Goal: Task Accomplishment & Management: Manage account settings

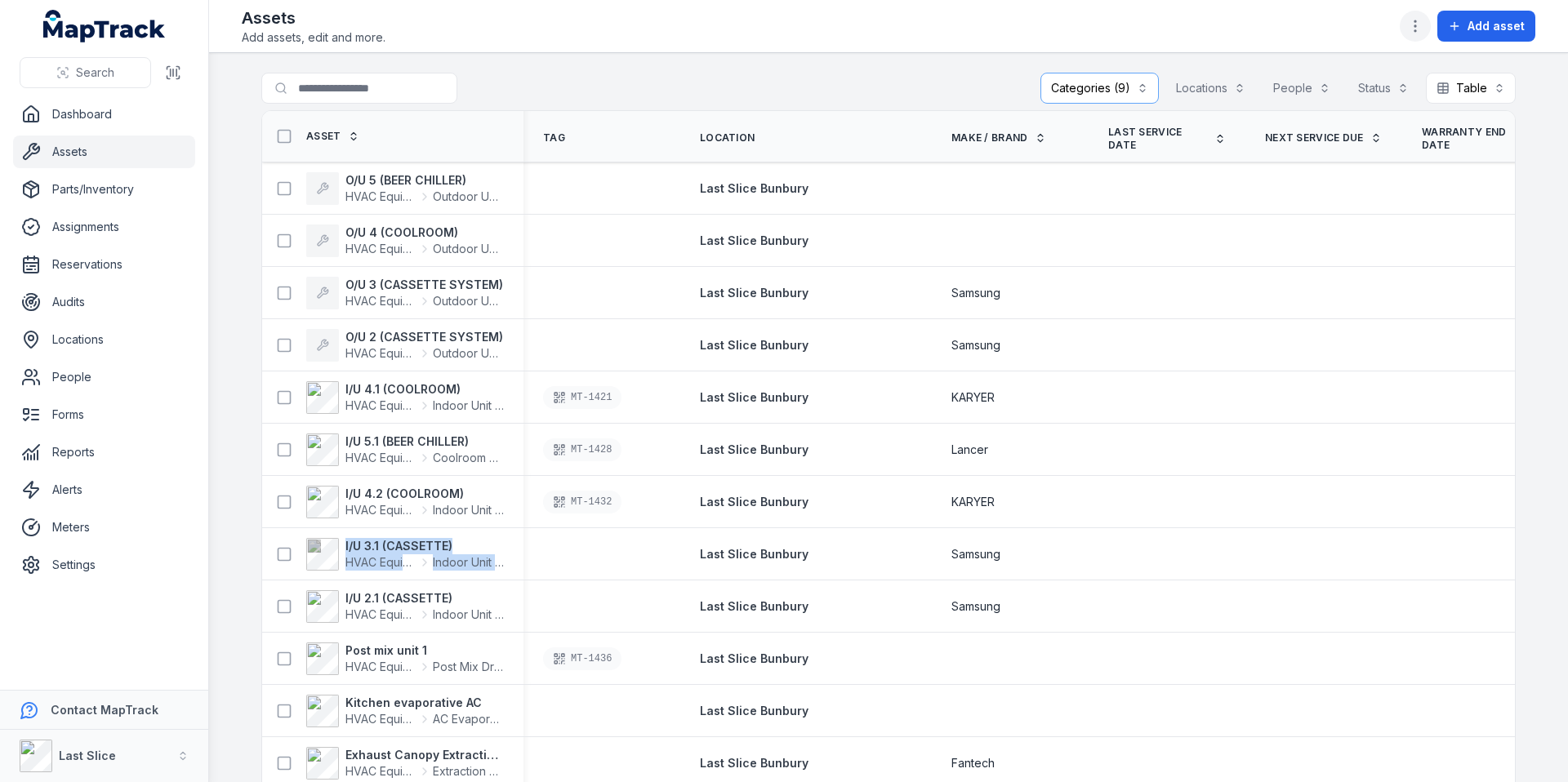
click at [1414, 27] on icon "button" at bounding box center [1415, 26] width 16 height 16
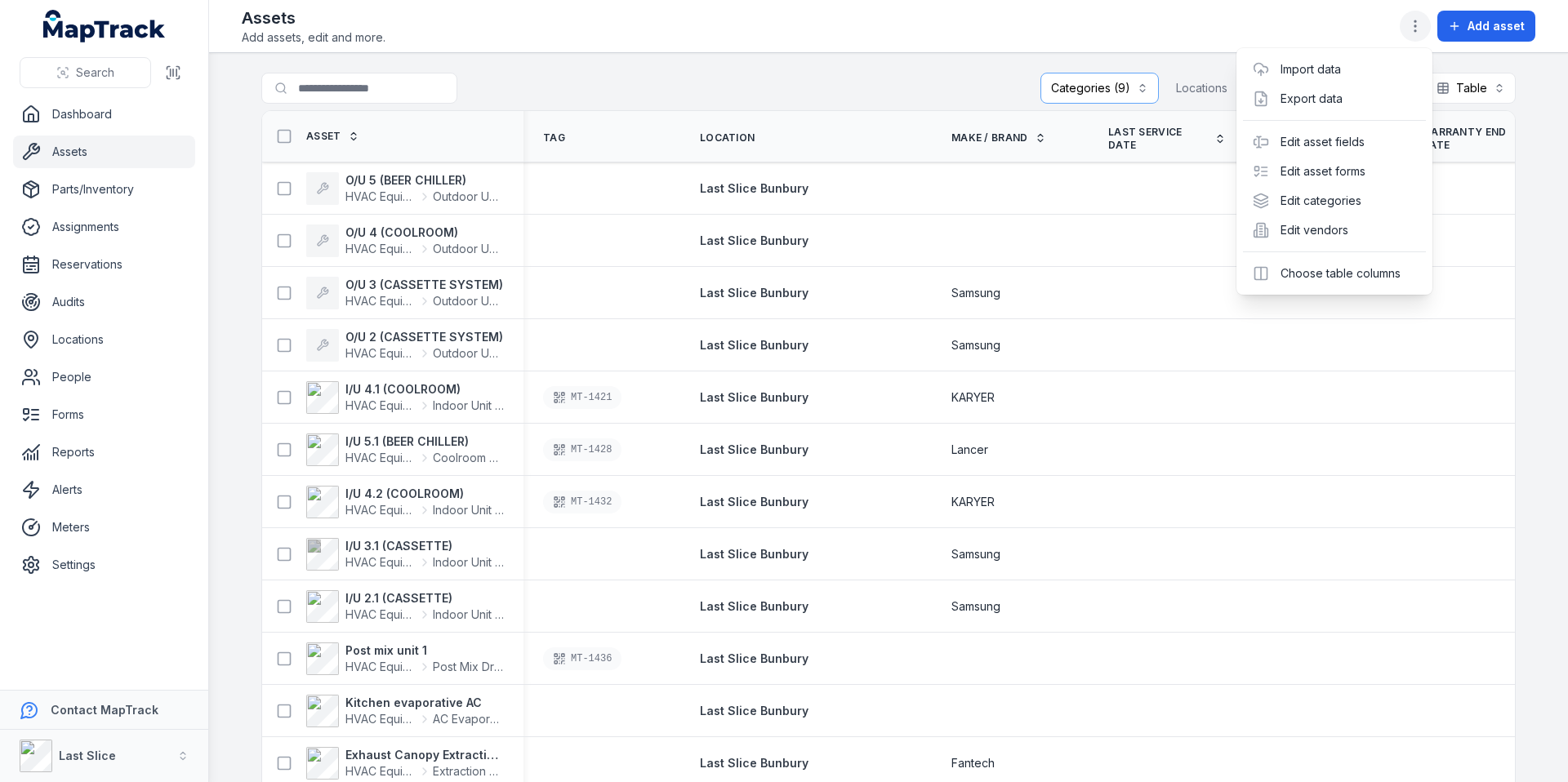
click at [1414, 27] on icon "button" at bounding box center [1415, 26] width 16 height 16
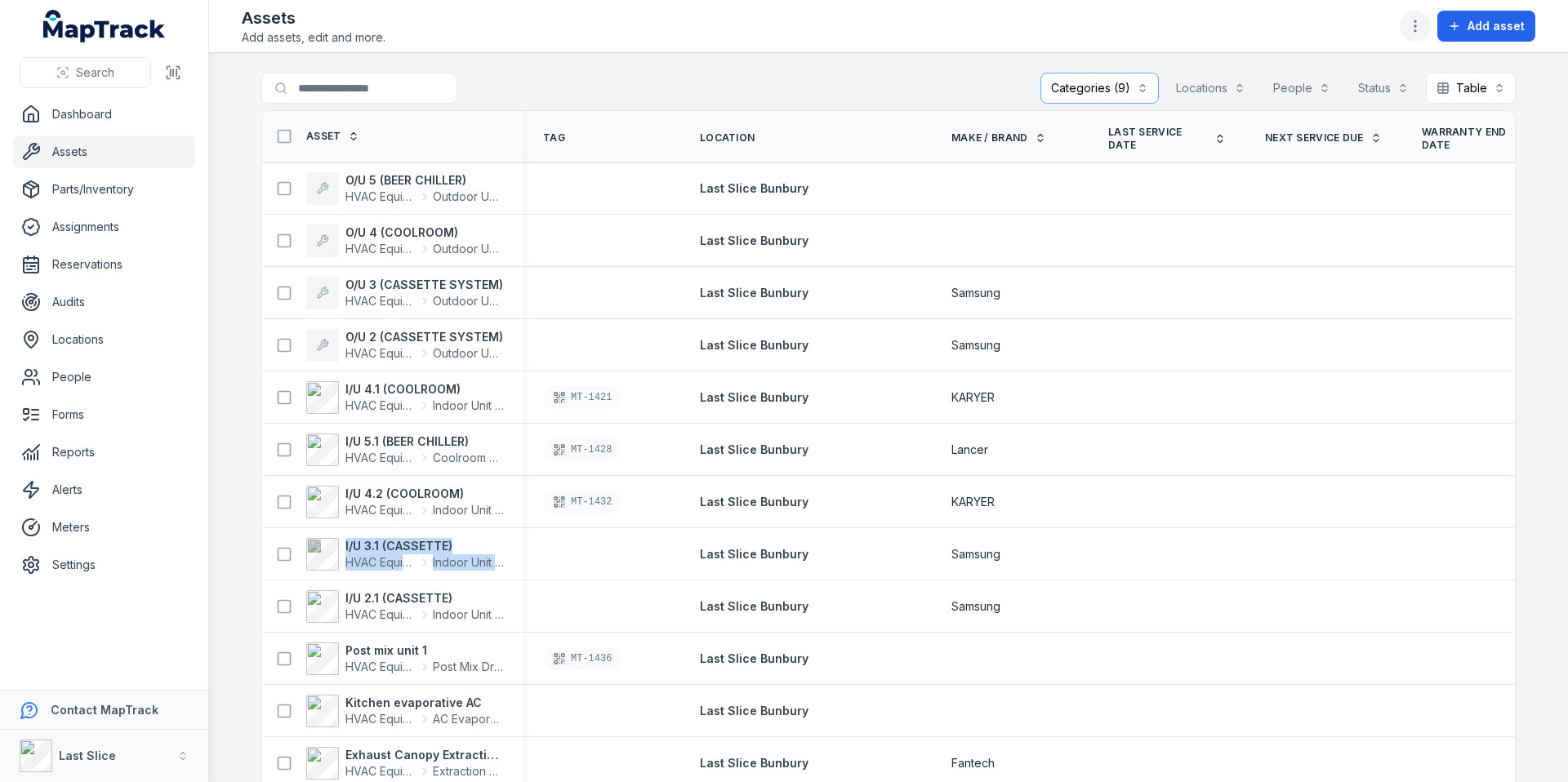
click at [1413, 26] on icon "button" at bounding box center [1415, 26] width 16 height 16
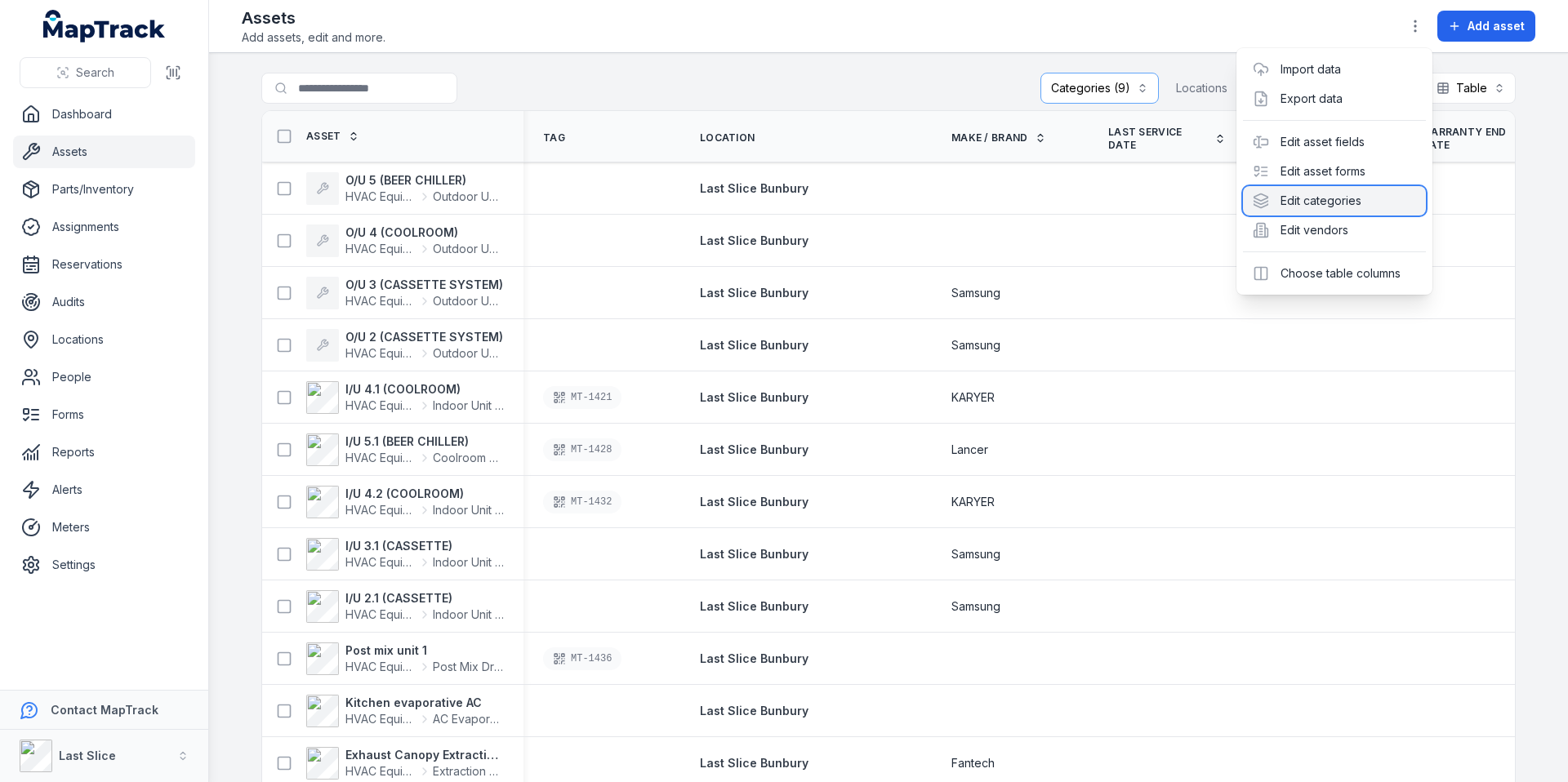
click at [1358, 207] on div "Edit categories" at bounding box center [1334, 201] width 183 height 29
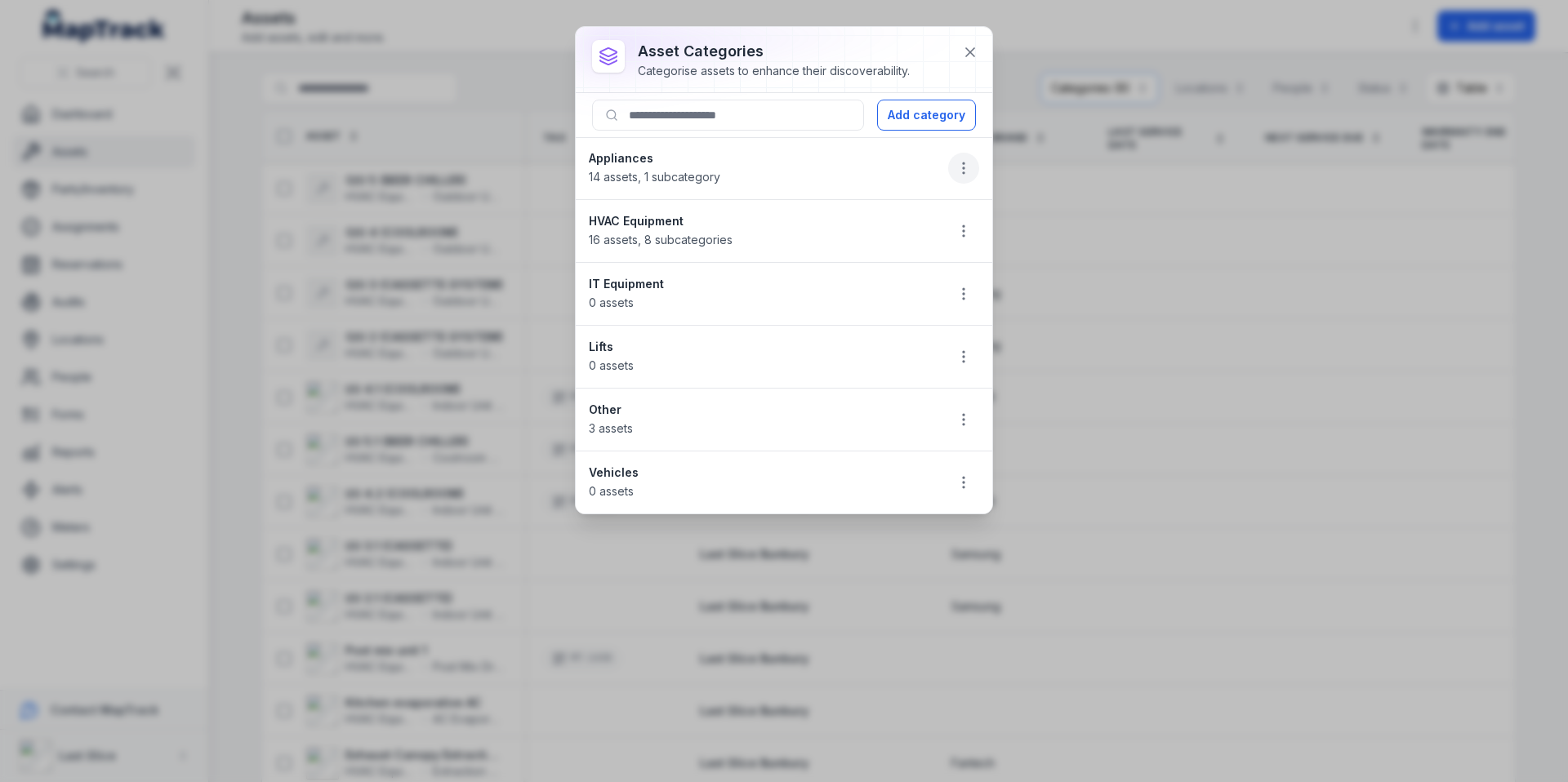
click at [958, 176] on button "button" at bounding box center [963, 168] width 31 height 31
click at [862, 215] on div "Edit" at bounding box center [881, 211] width 183 height 29
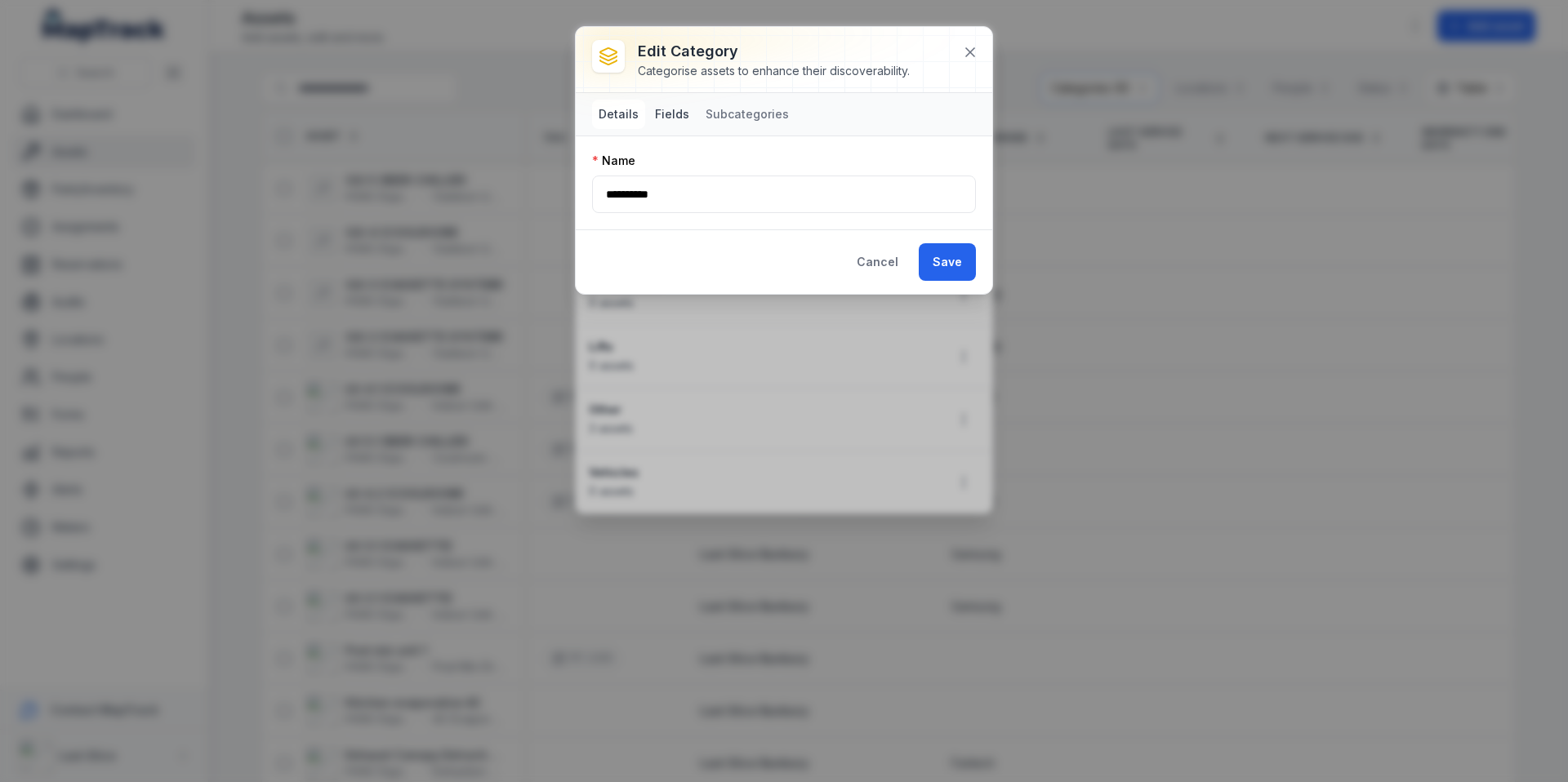
click at [684, 118] on button "Fields" at bounding box center [672, 114] width 47 height 29
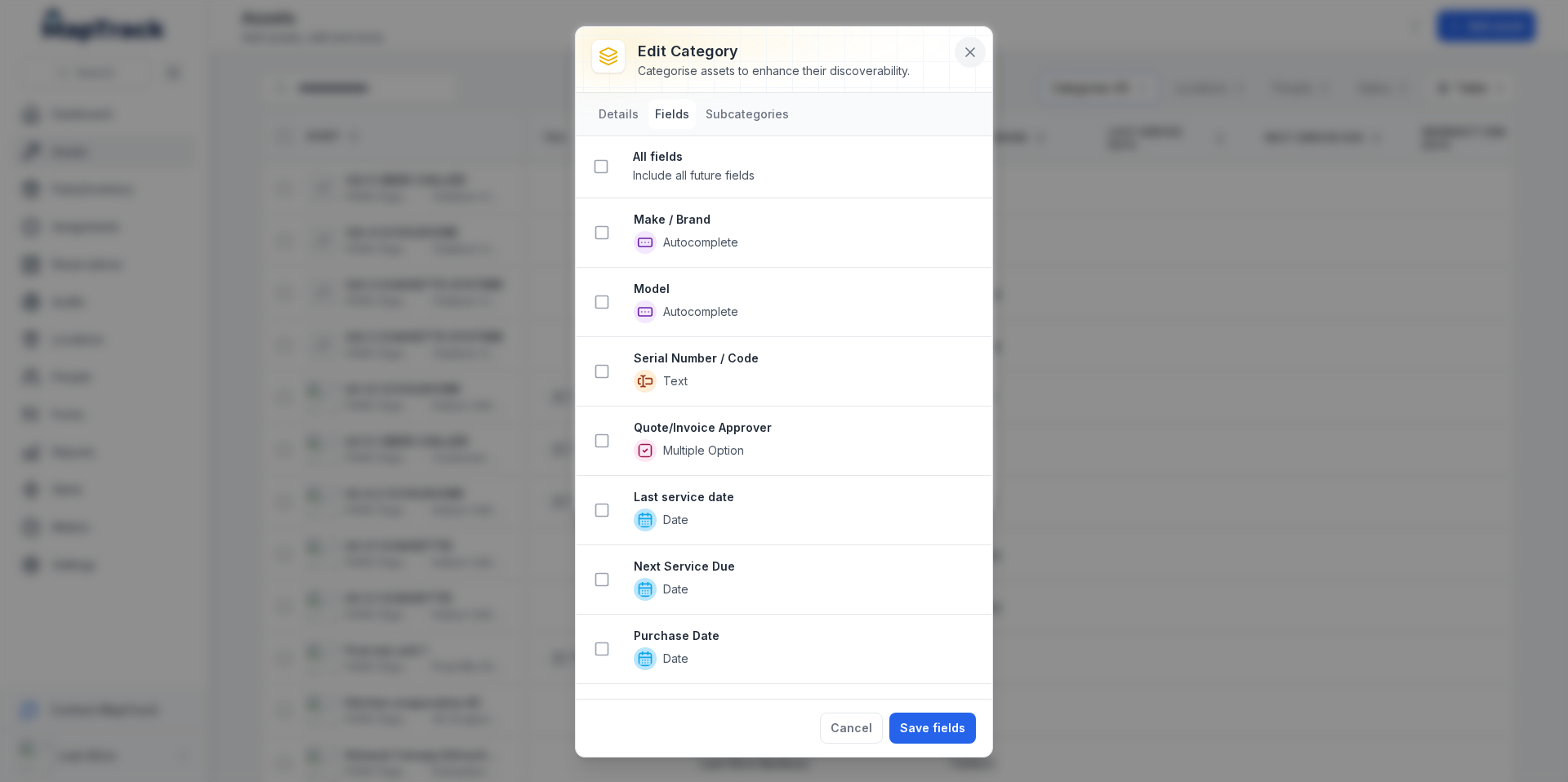
click at [960, 55] on button at bounding box center [970, 52] width 31 height 31
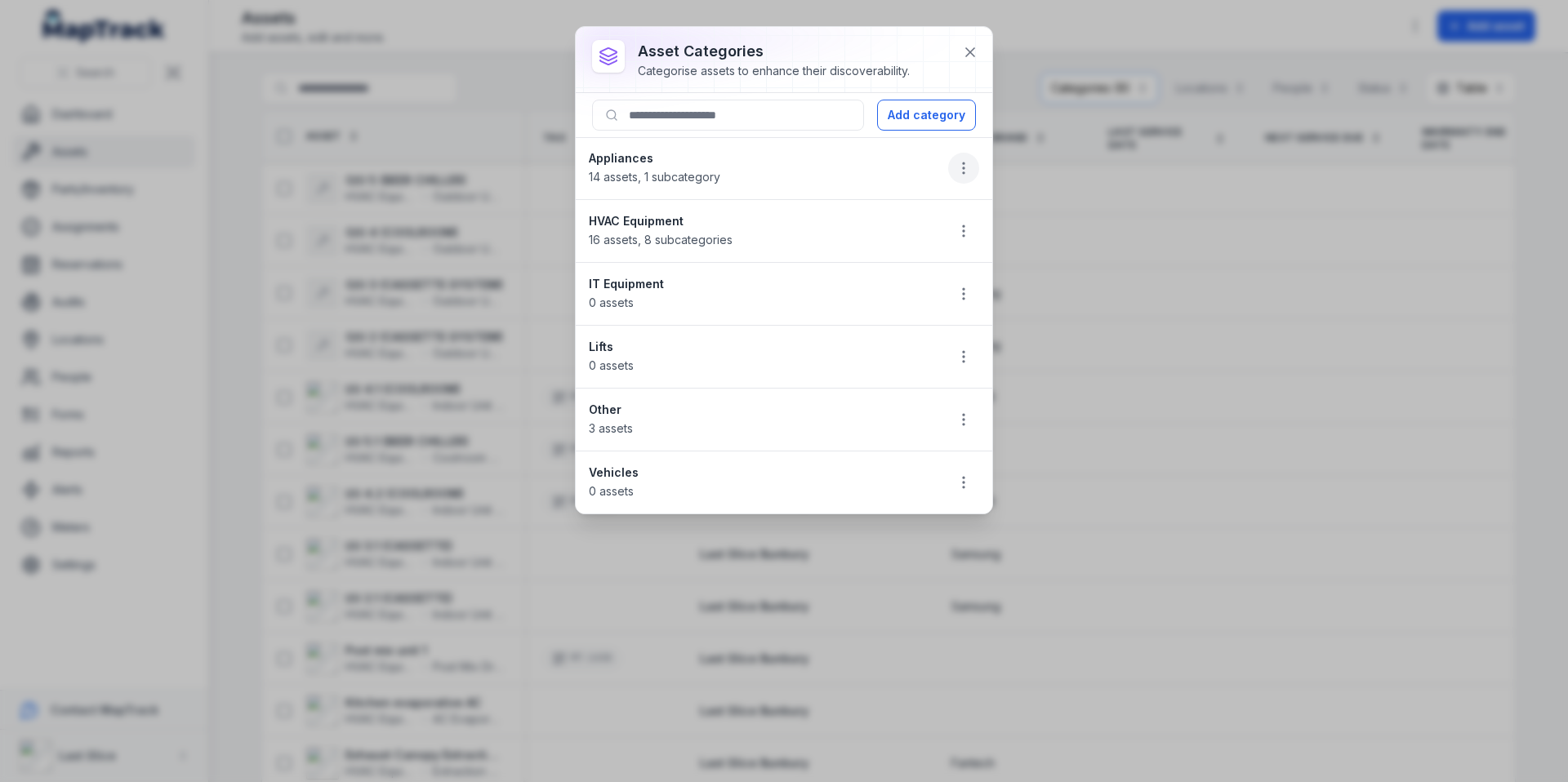
click at [967, 168] on icon "button" at bounding box center [963, 167] width 16 height 16
click at [860, 223] on div "Edit" at bounding box center [881, 211] width 183 height 29
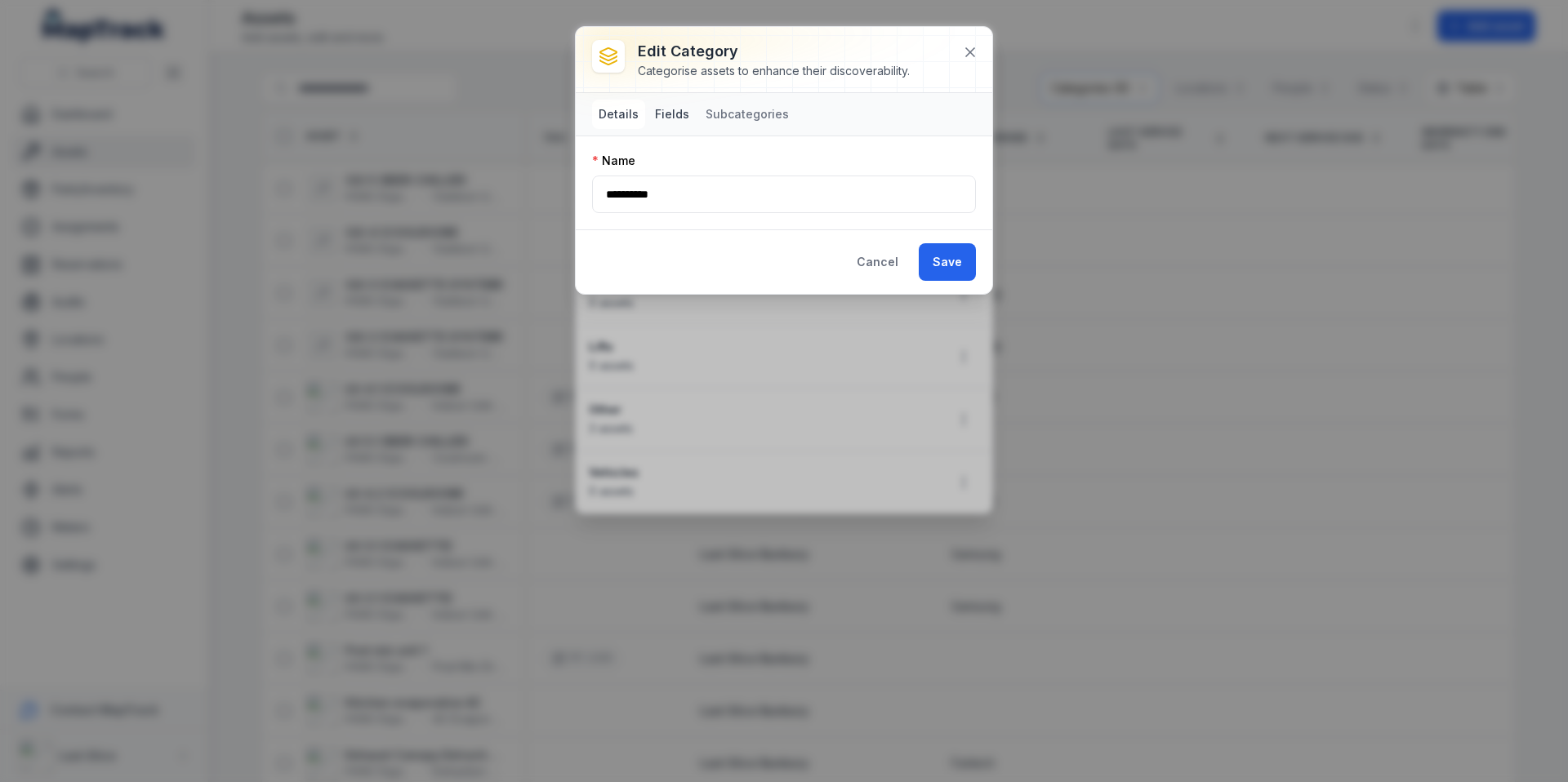
click at [675, 126] on button "Fields" at bounding box center [672, 114] width 47 height 29
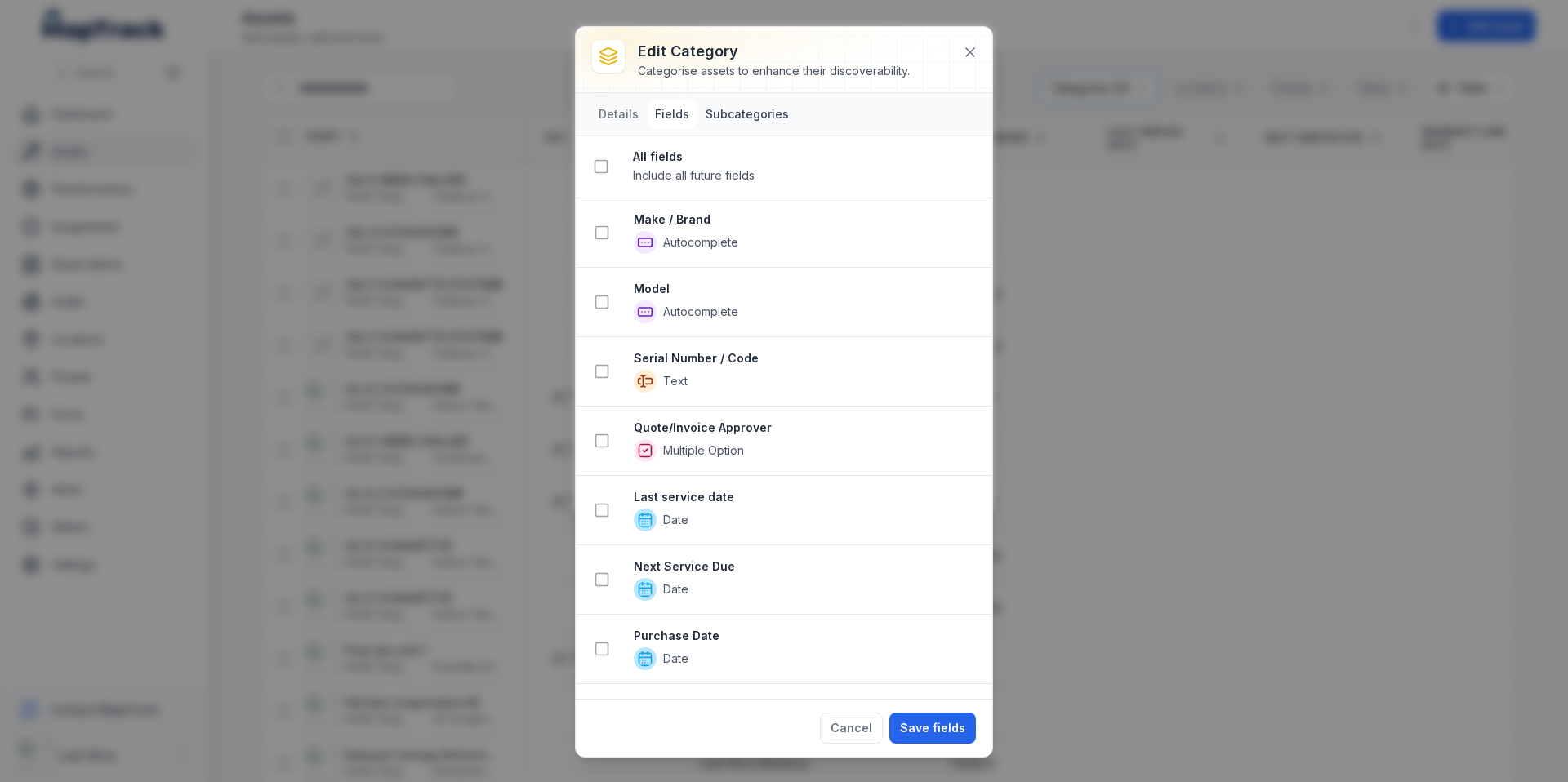
click at [719, 118] on button "Subcategories" at bounding box center [747, 114] width 96 height 29
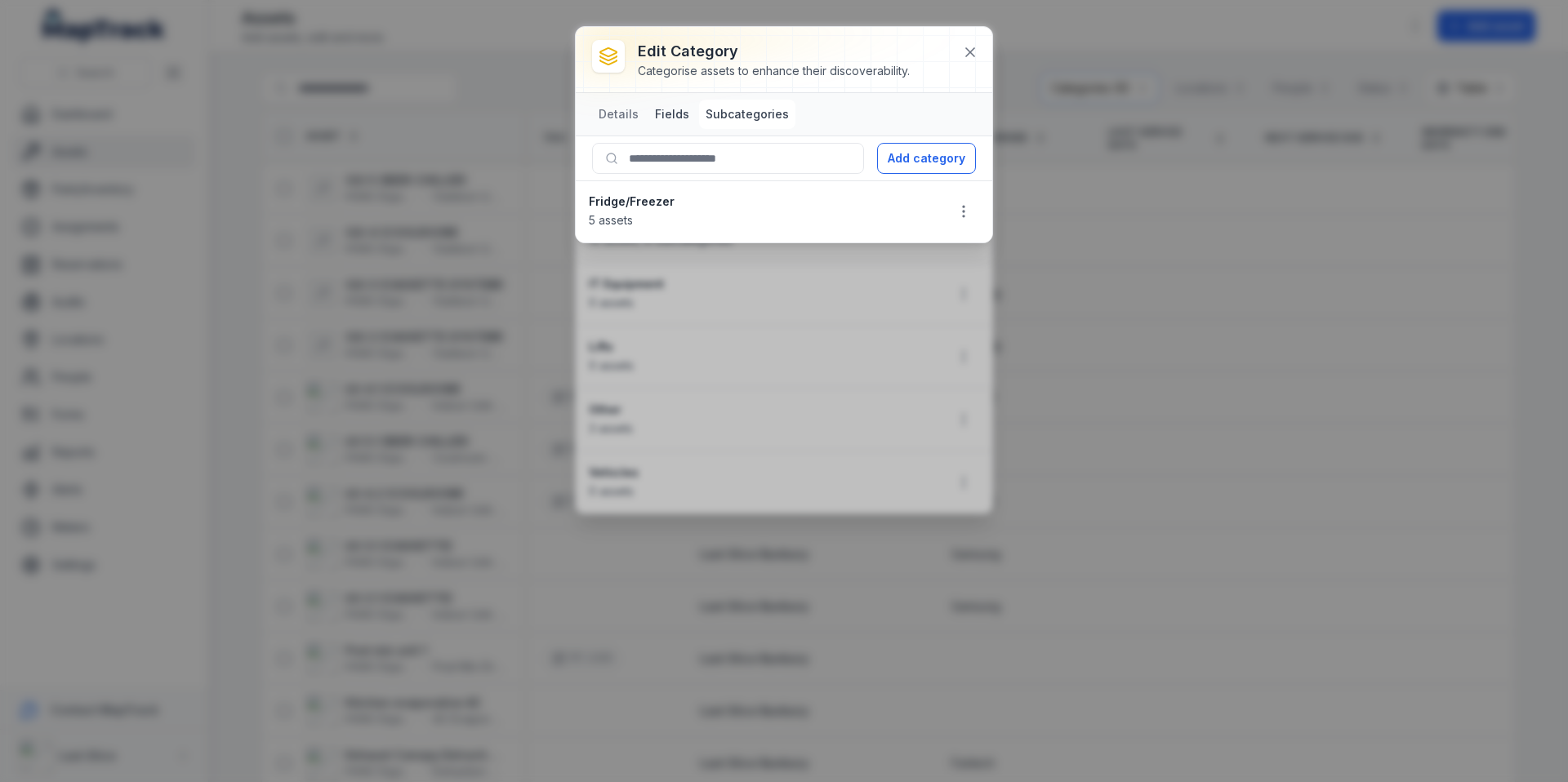
click at [673, 115] on button "Fields" at bounding box center [672, 114] width 47 height 29
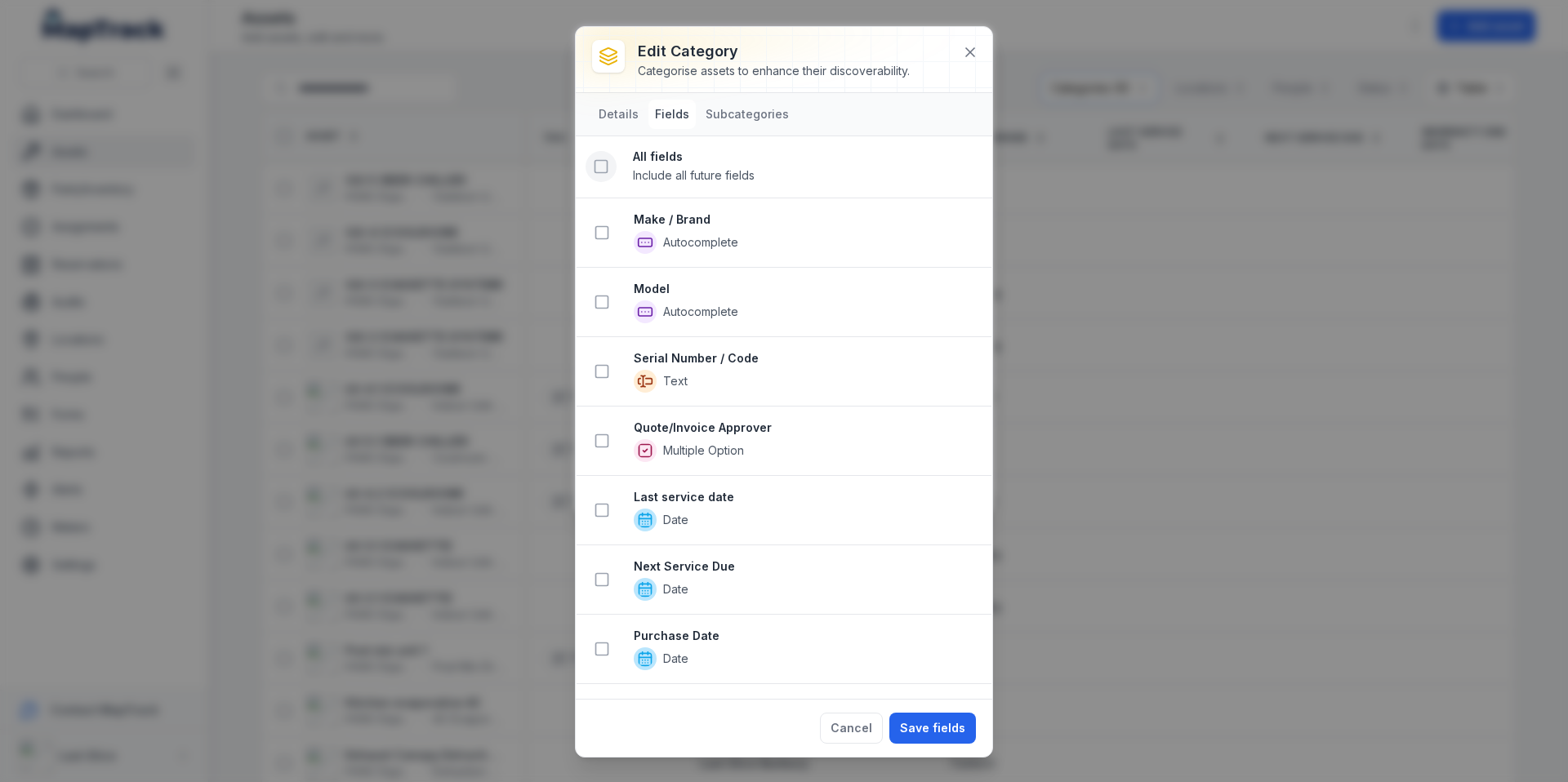
click at [613, 166] on button at bounding box center [601, 167] width 31 height 31
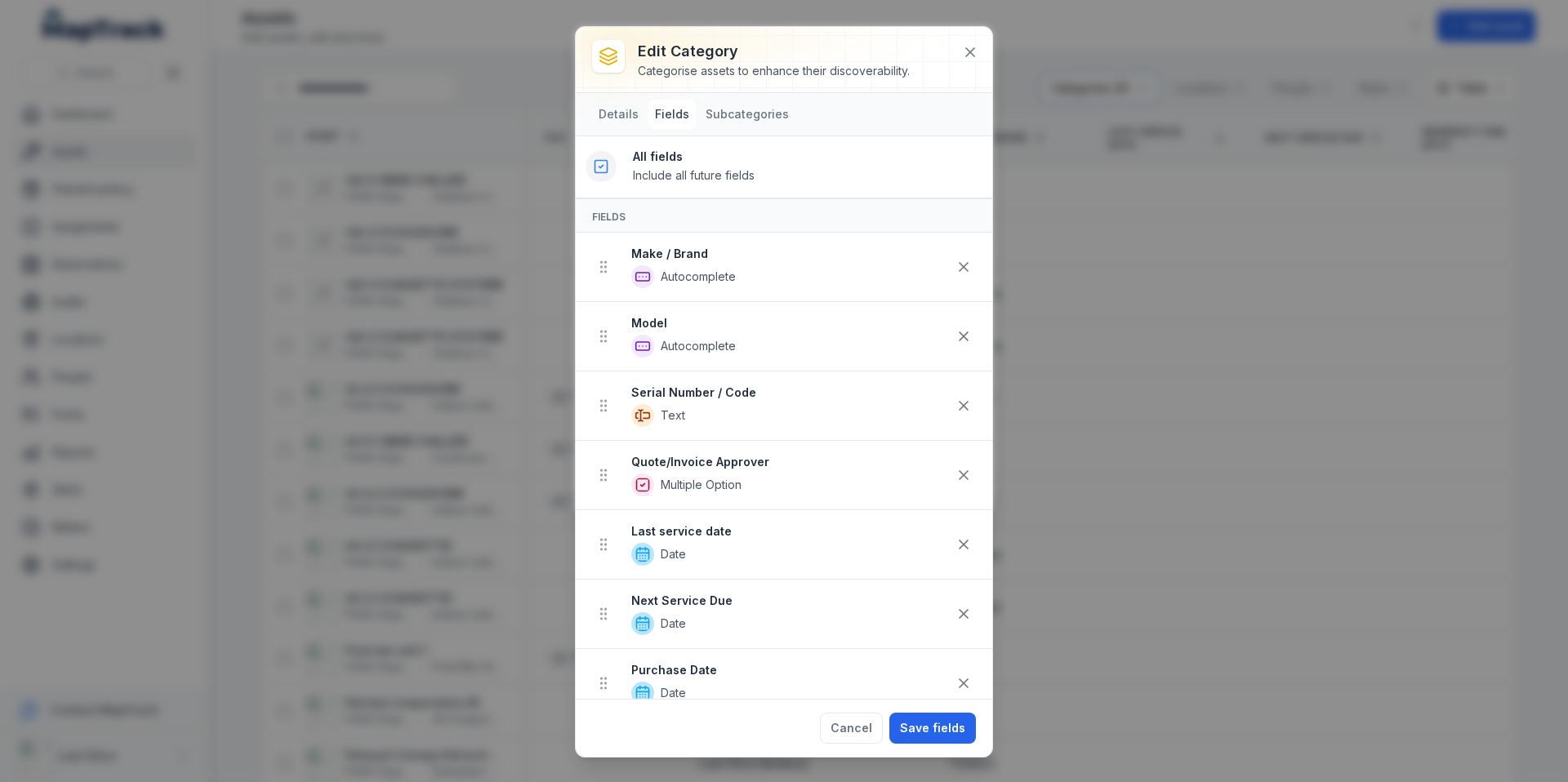
click at [609, 165] on icon at bounding box center [600, 166] width 16 height 16
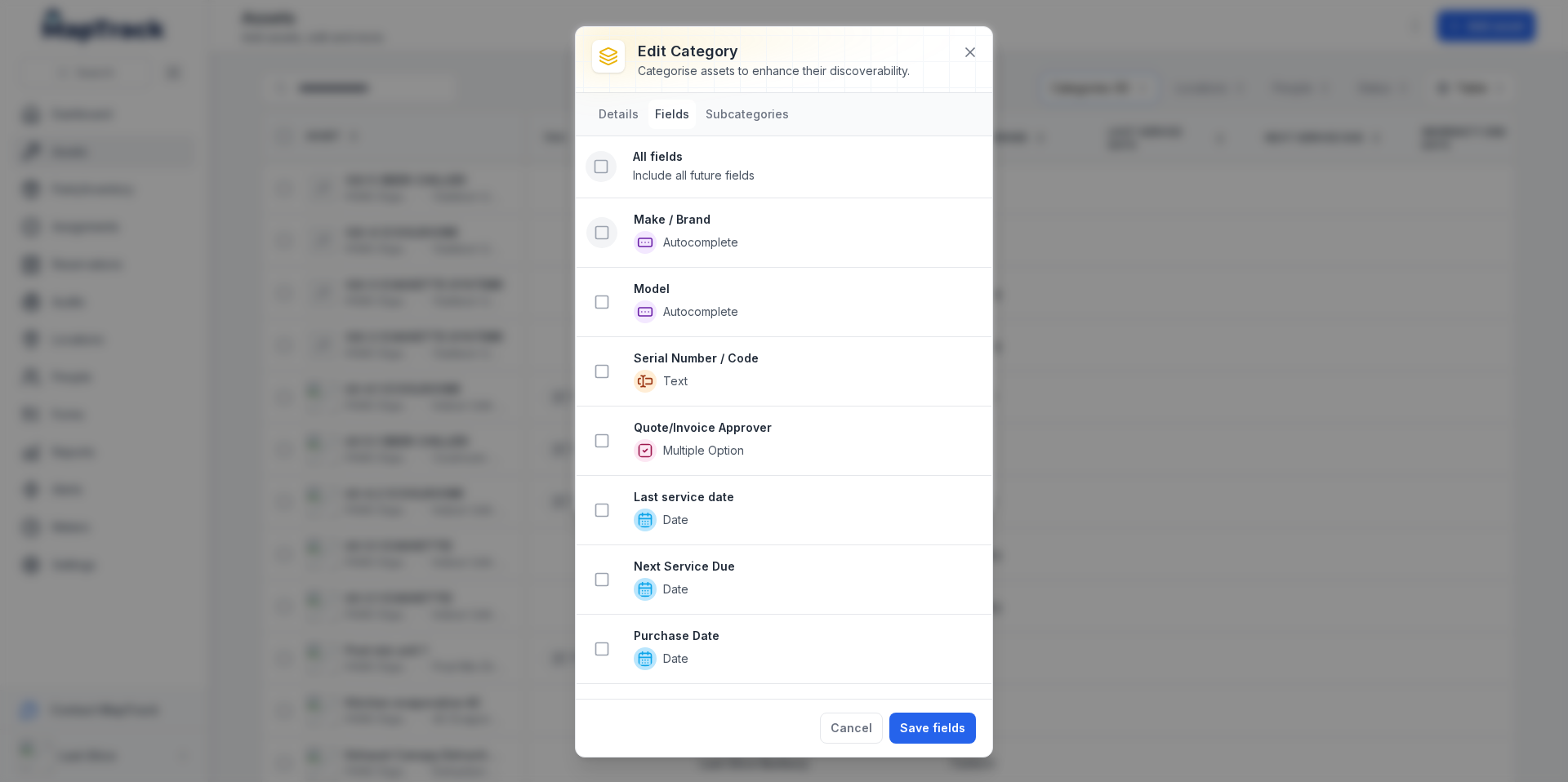
click at [600, 227] on icon at bounding box center [601, 233] width 16 height 16
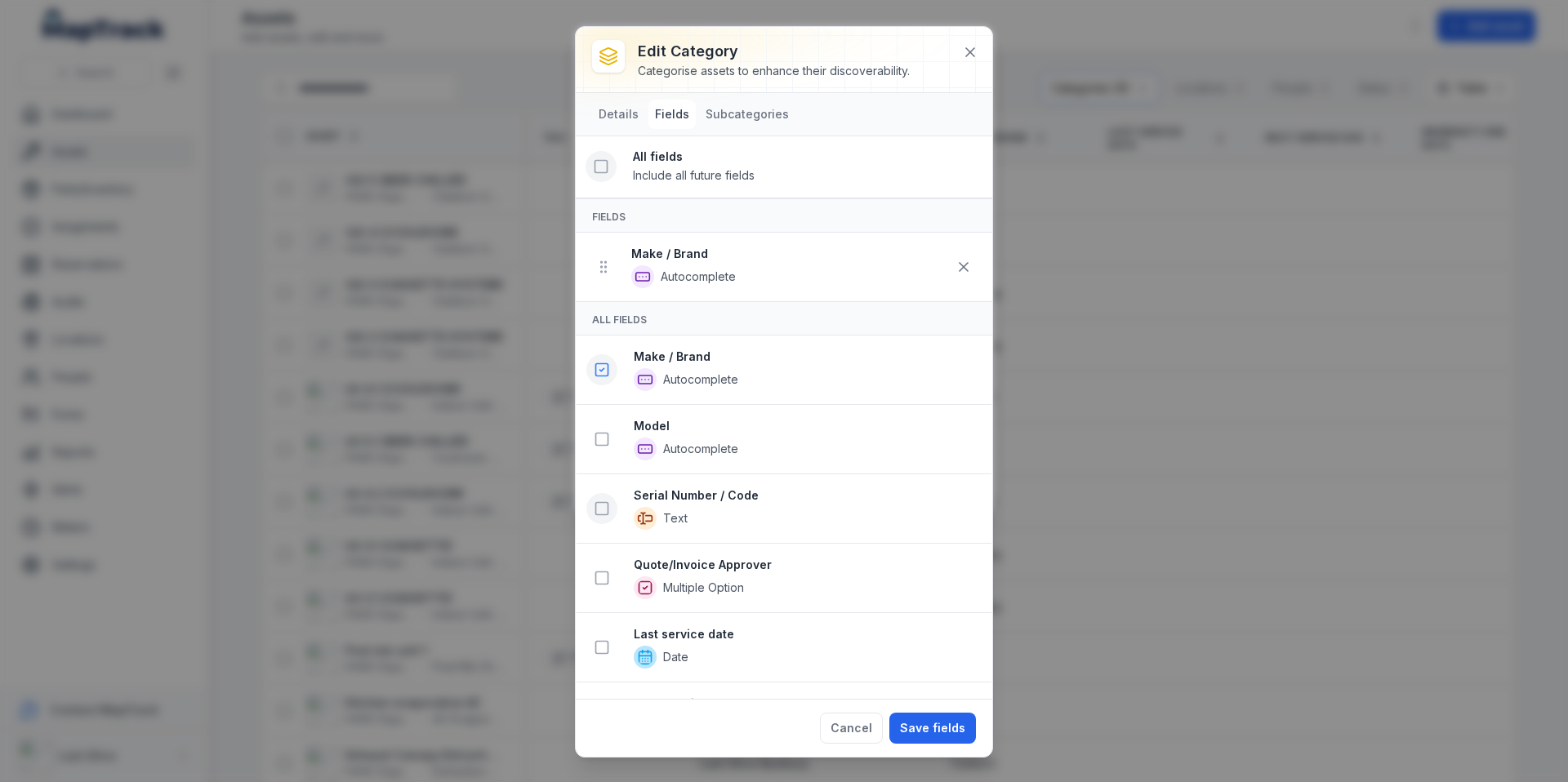
click at [599, 370] on icon at bounding box center [601, 369] width 16 height 16
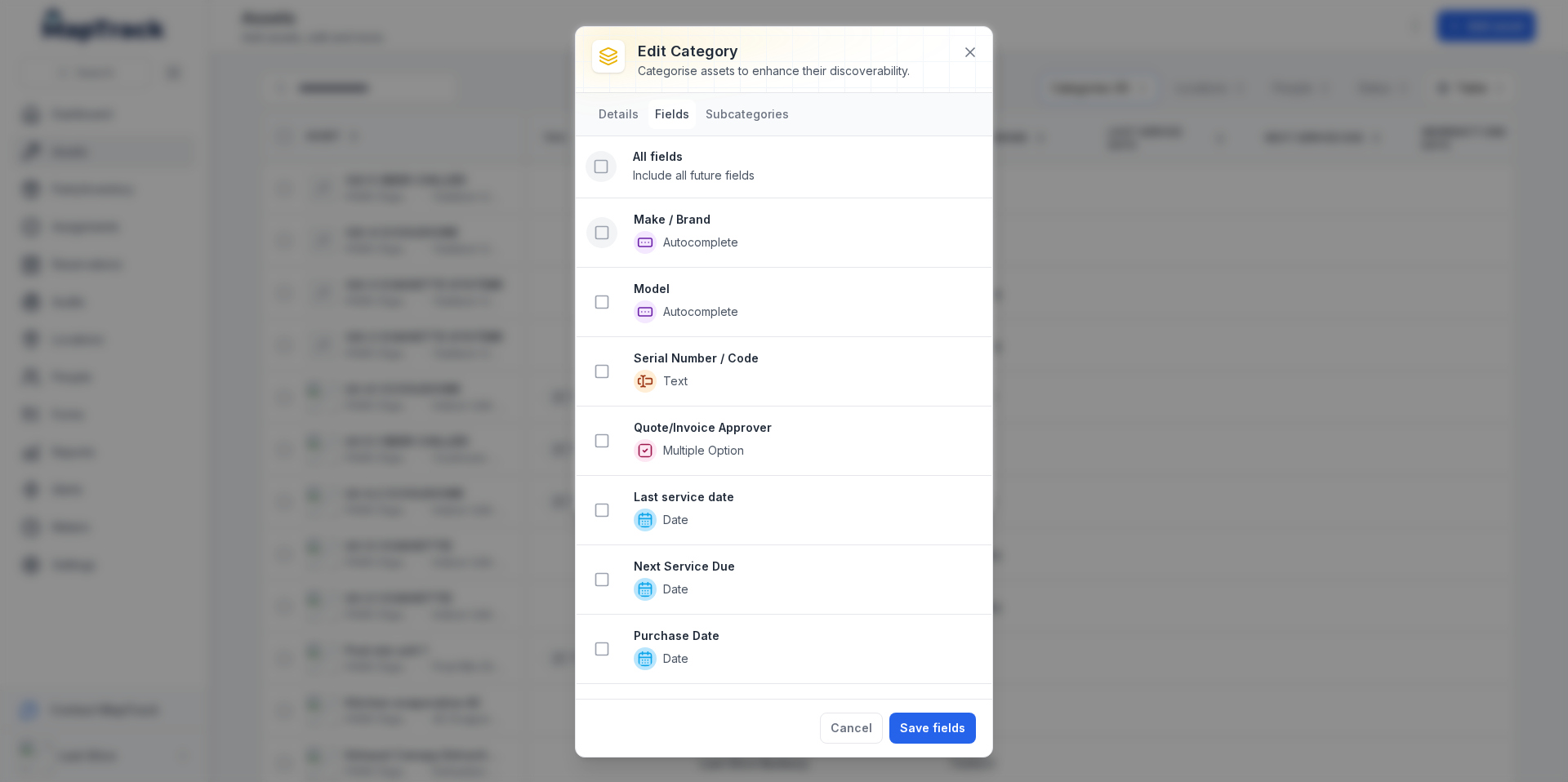
click at [609, 231] on icon at bounding box center [601, 233] width 16 height 16
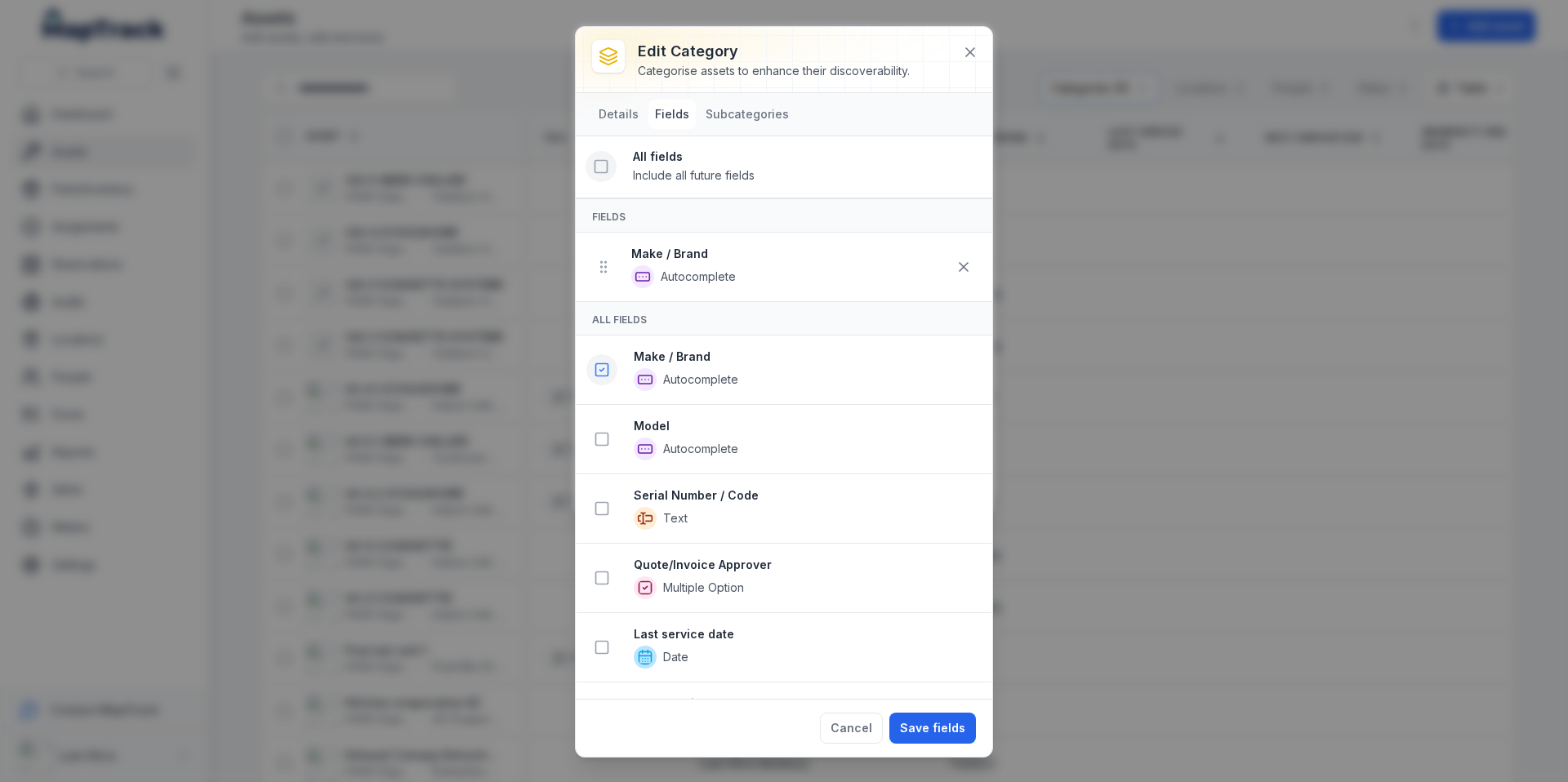
click at [605, 441] on icon at bounding box center [601, 439] width 16 height 16
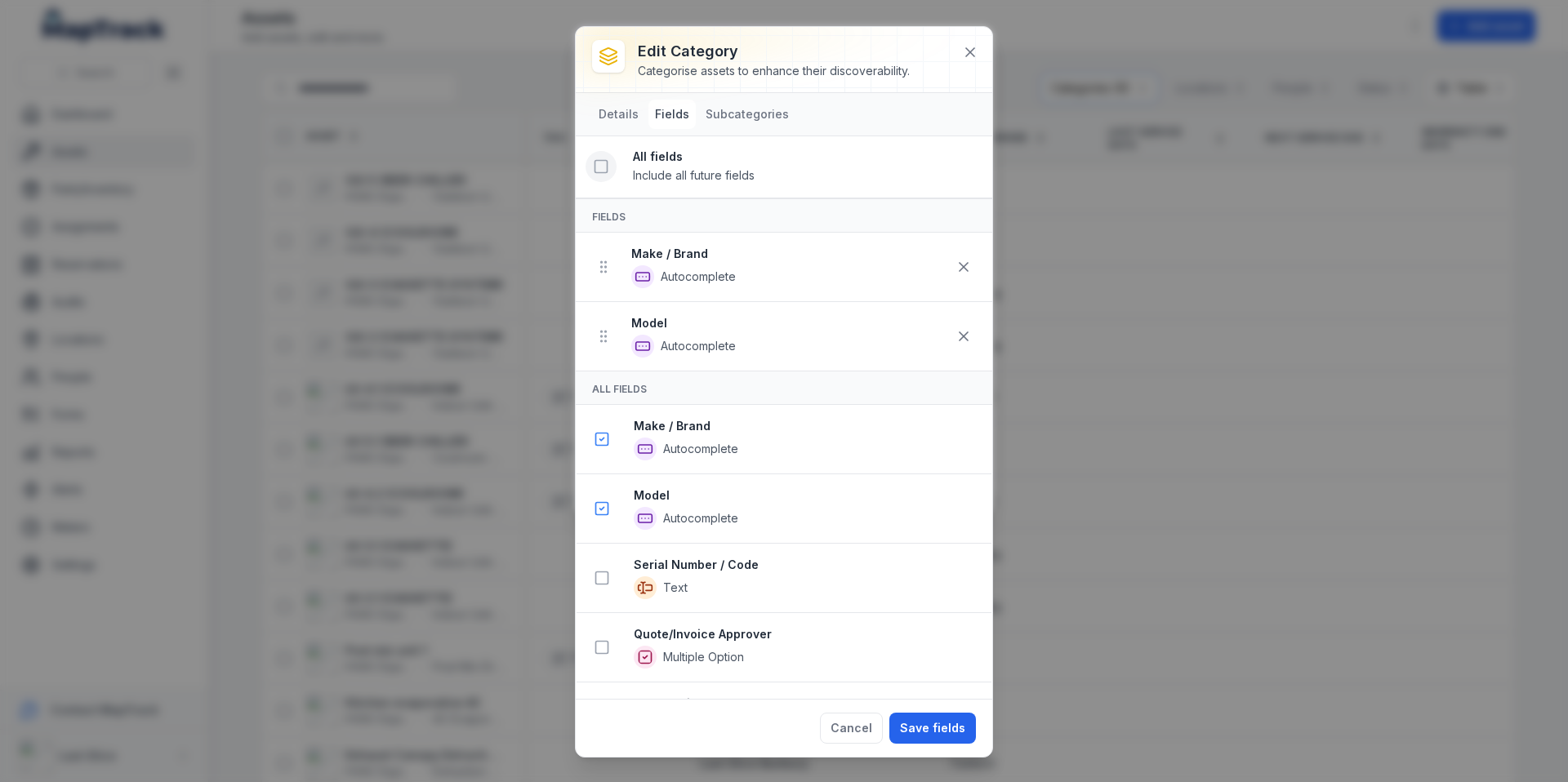
scroll to position [30, 0]
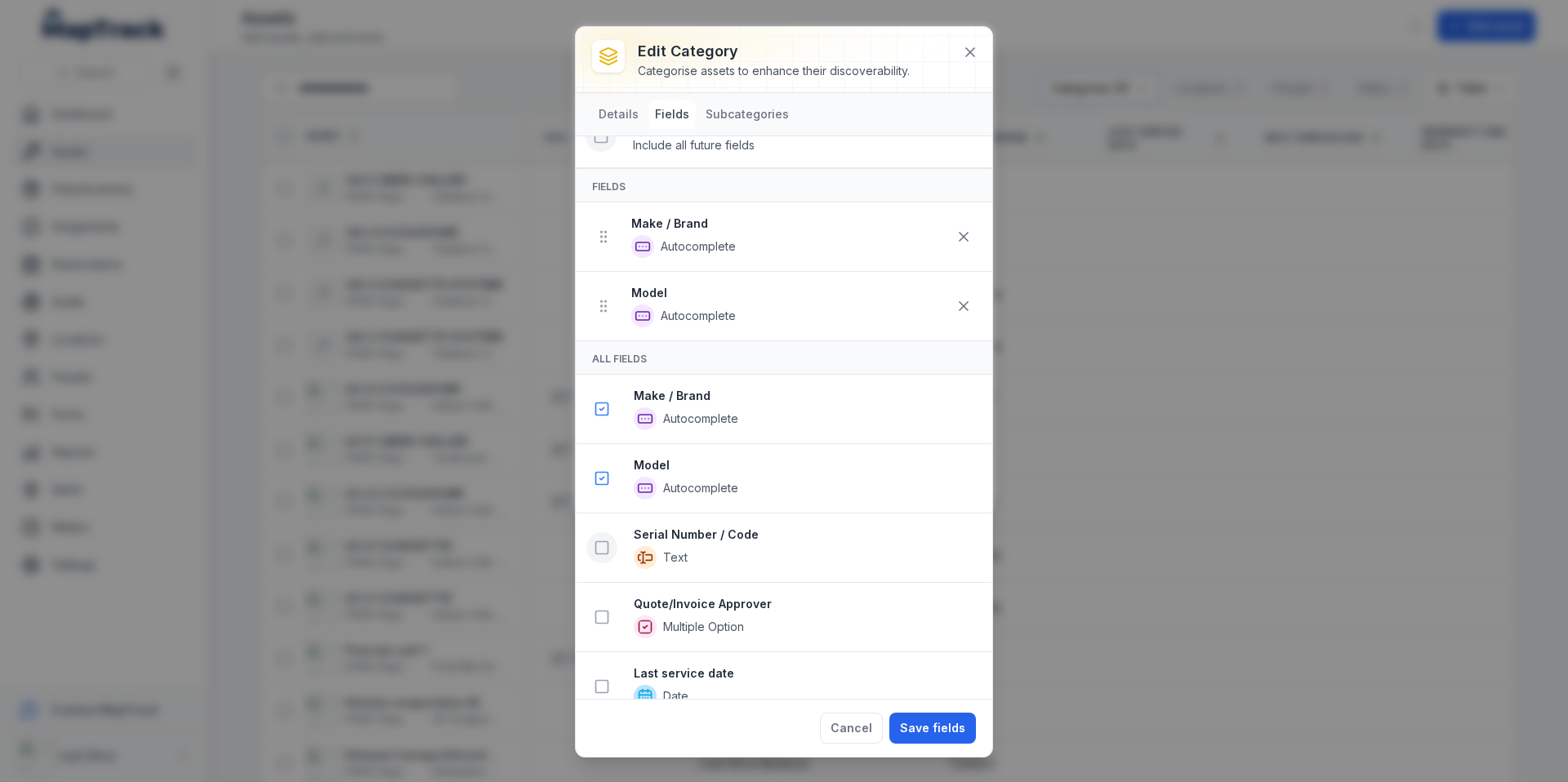
click at [599, 545] on icon at bounding box center [601, 548] width 16 height 16
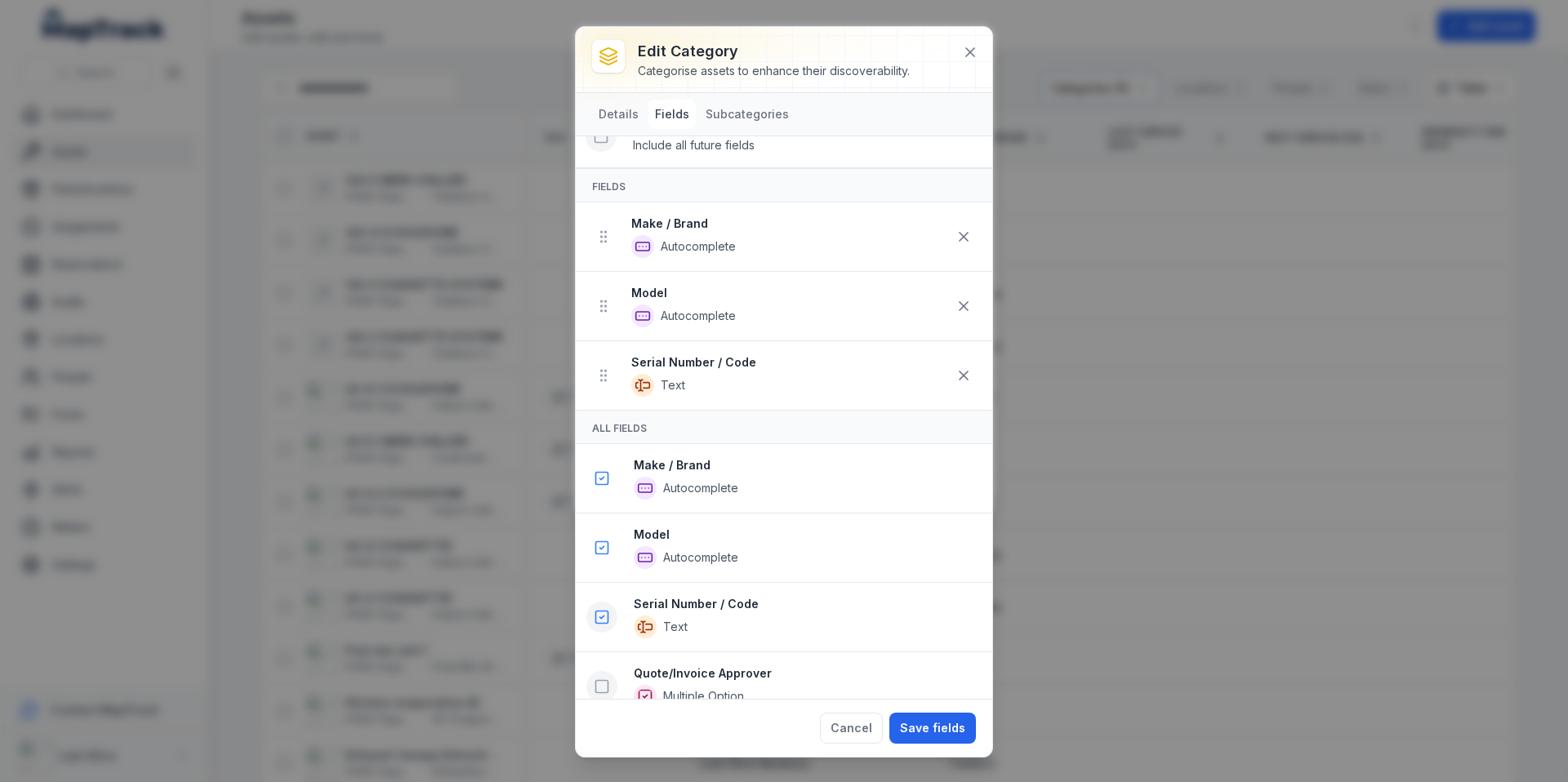
click at [609, 692] on icon at bounding box center [601, 686] width 16 height 16
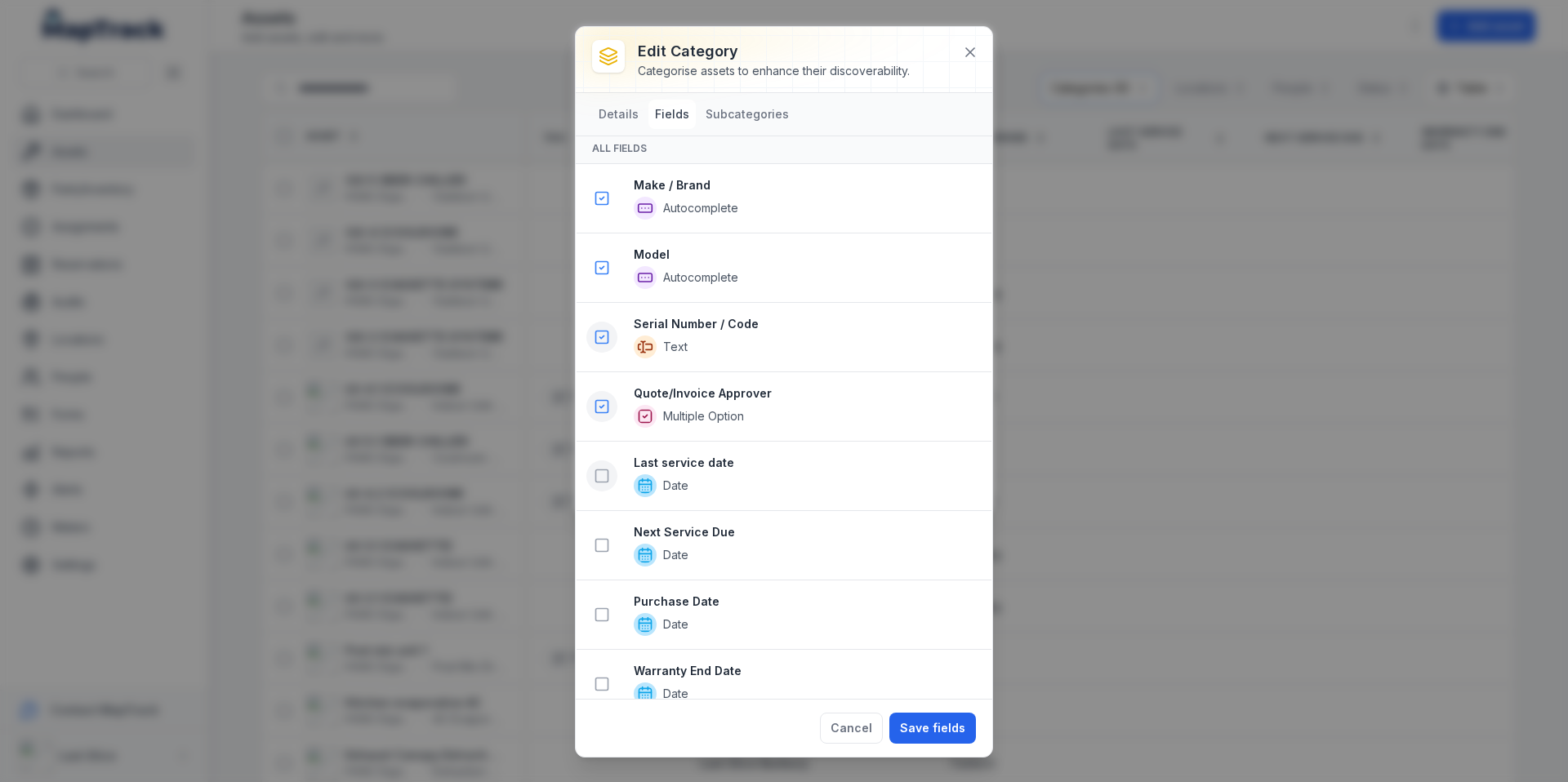
click at [596, 475] on rect at bounding box center [602, 476] width 12 height 12
click at [601, 549] on icon at bounding box center [601, 545] width 16 height 16
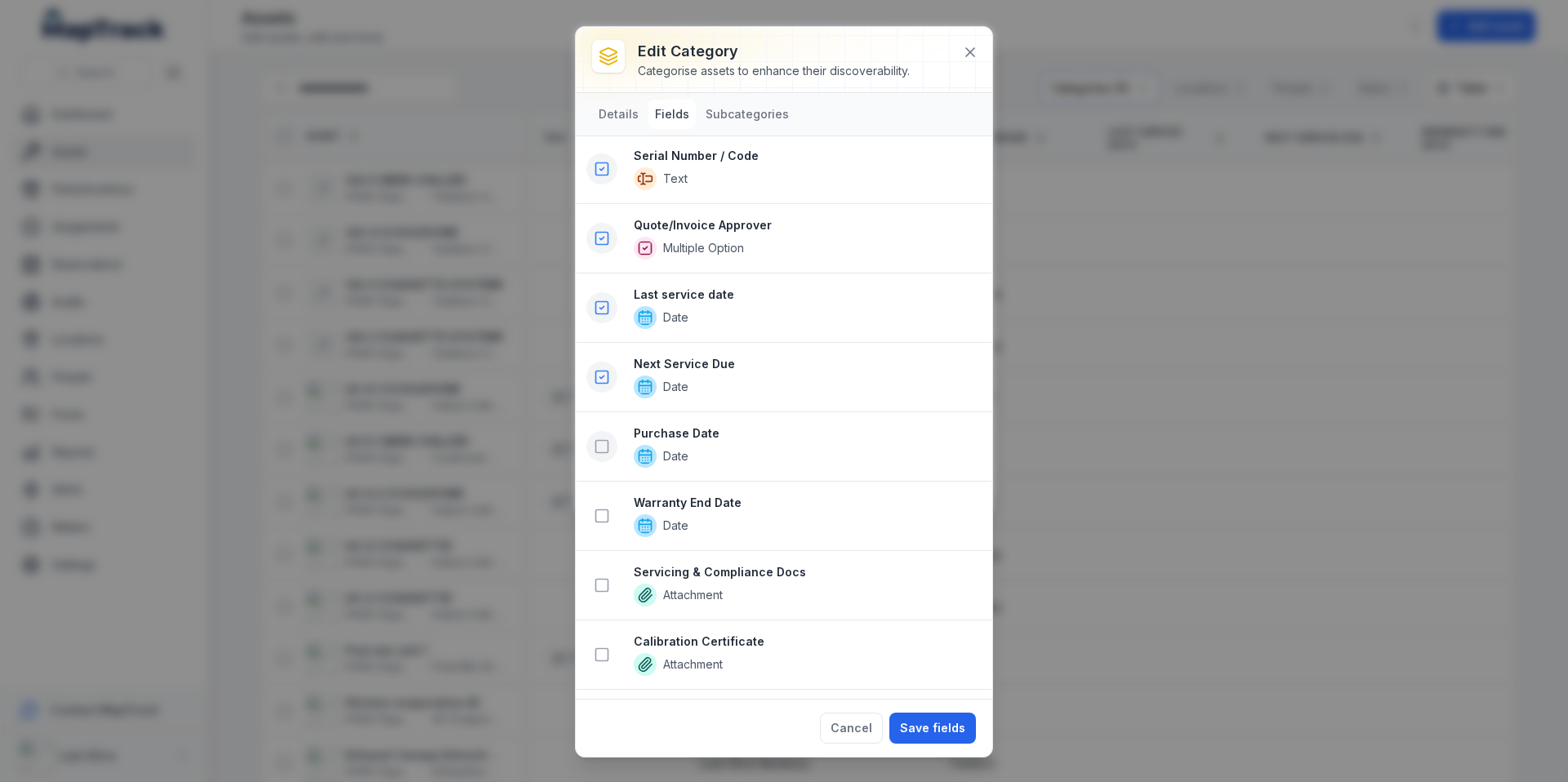
click at [593, 442] on icon at bounding box center [601, 446] width 16 height 16
click at [609, 520] on rect at bounding box center [602, 516] width 12 height 12
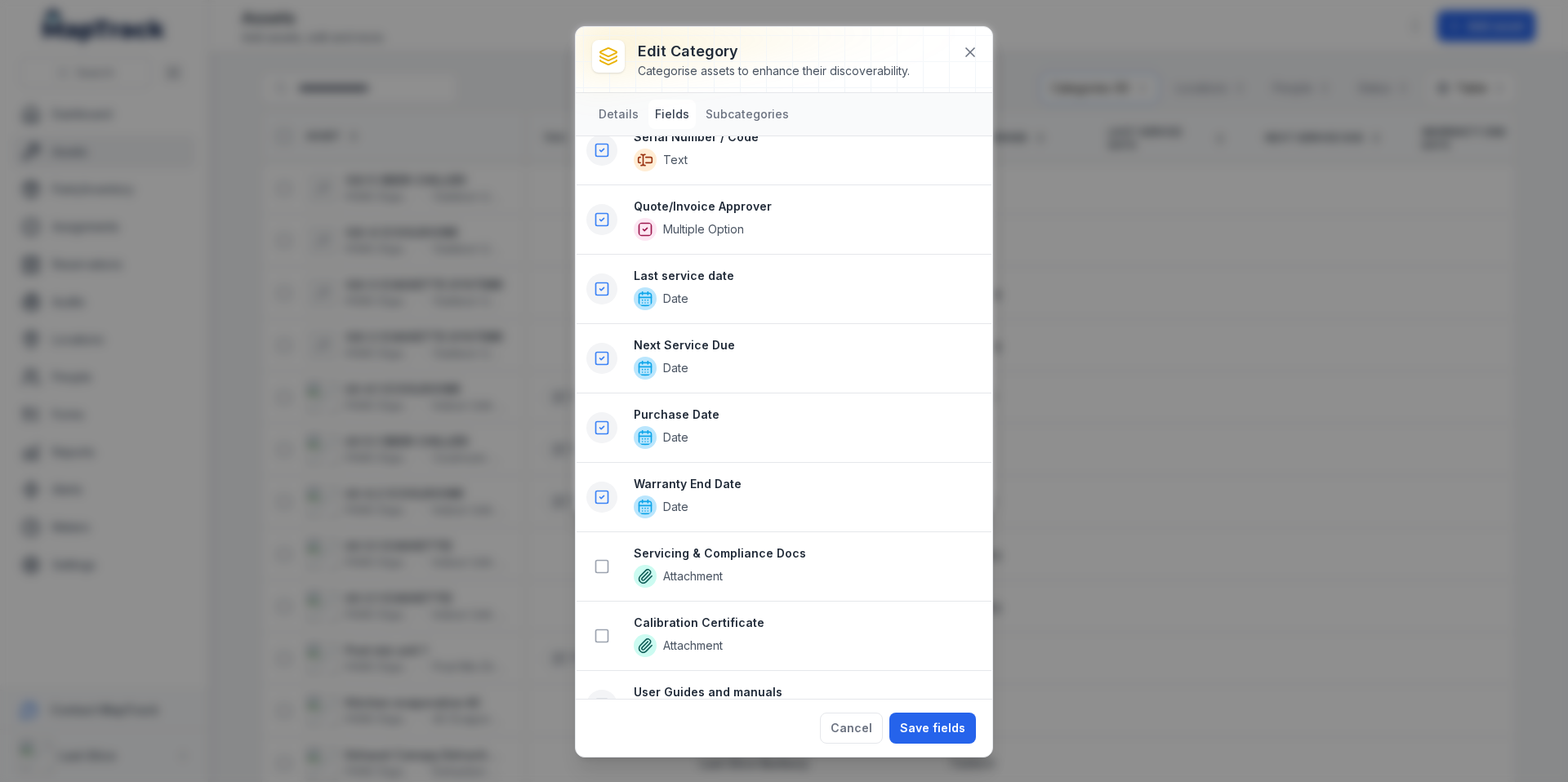
scroll to position [955, 0]
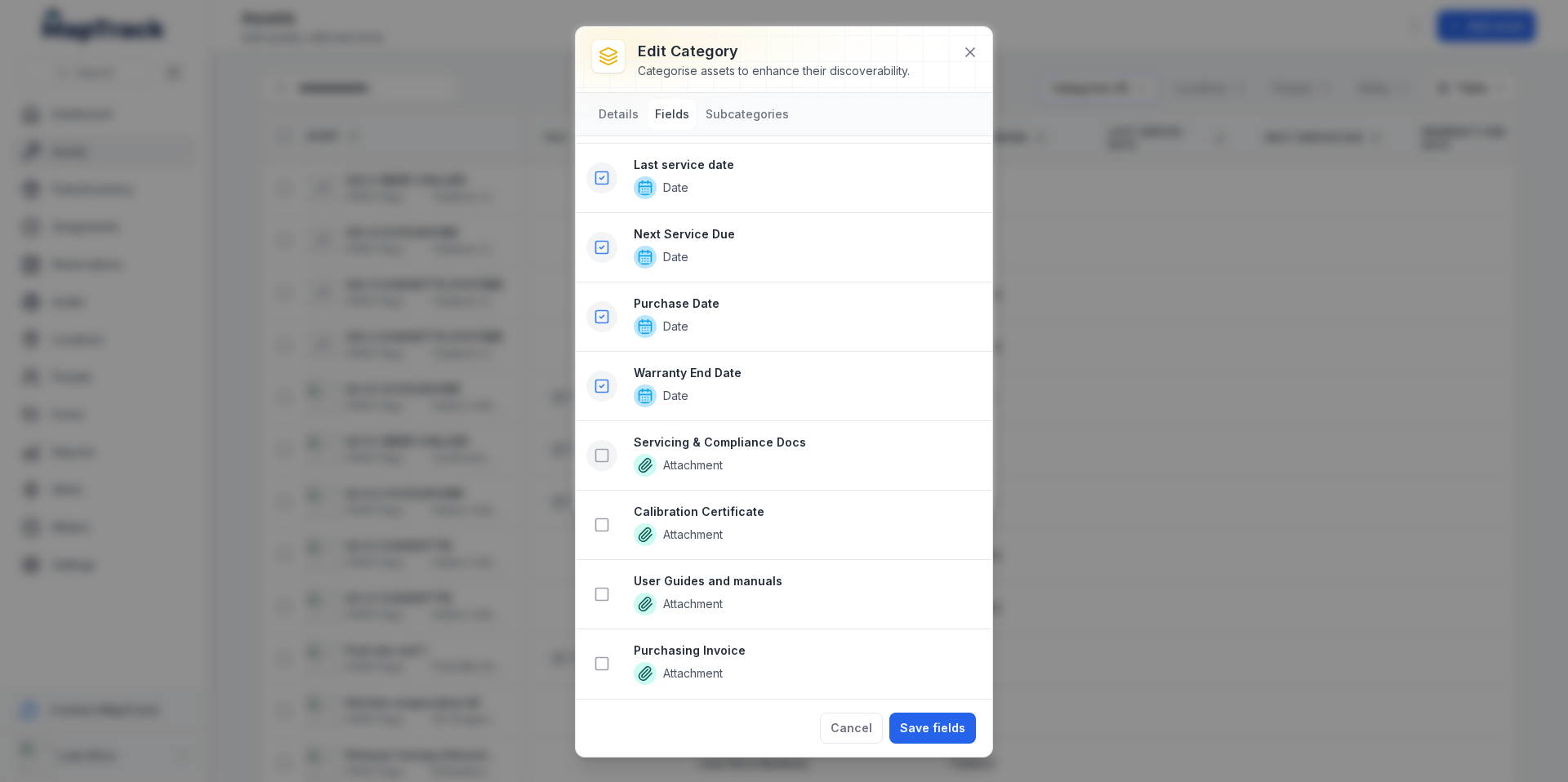
click at [605, 450] on rect at bounding box center [602, 456] width 12 height 12
click at [599, 592] on icon at bounding box center [601, 594] width 16 height 16
click at [597, 662] on icon at bounding box center [601, 664] width 16 height 16
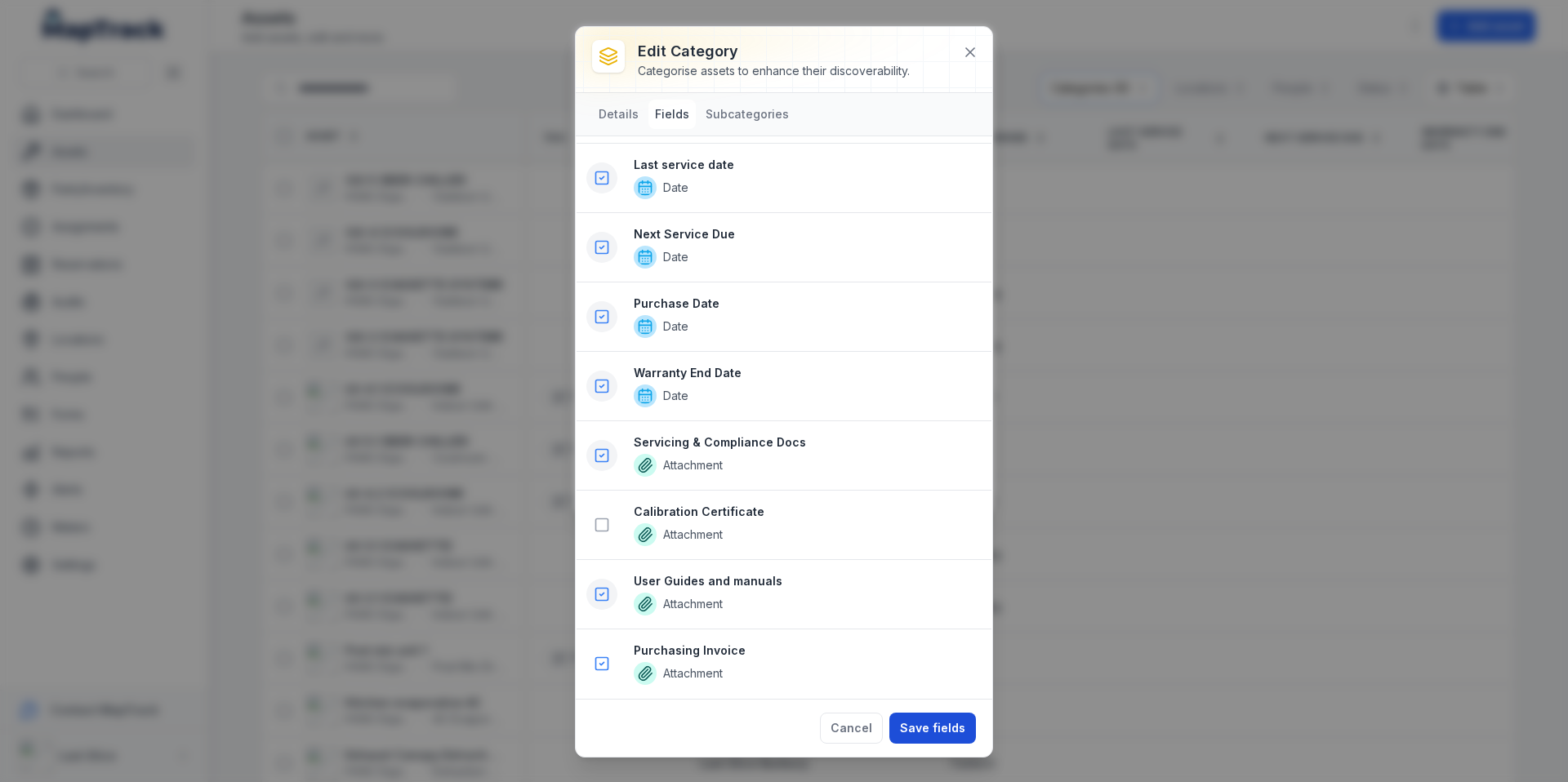
click at [933, 722] on button "Save fields" at bounding box center [933, 728] width 87 height 31
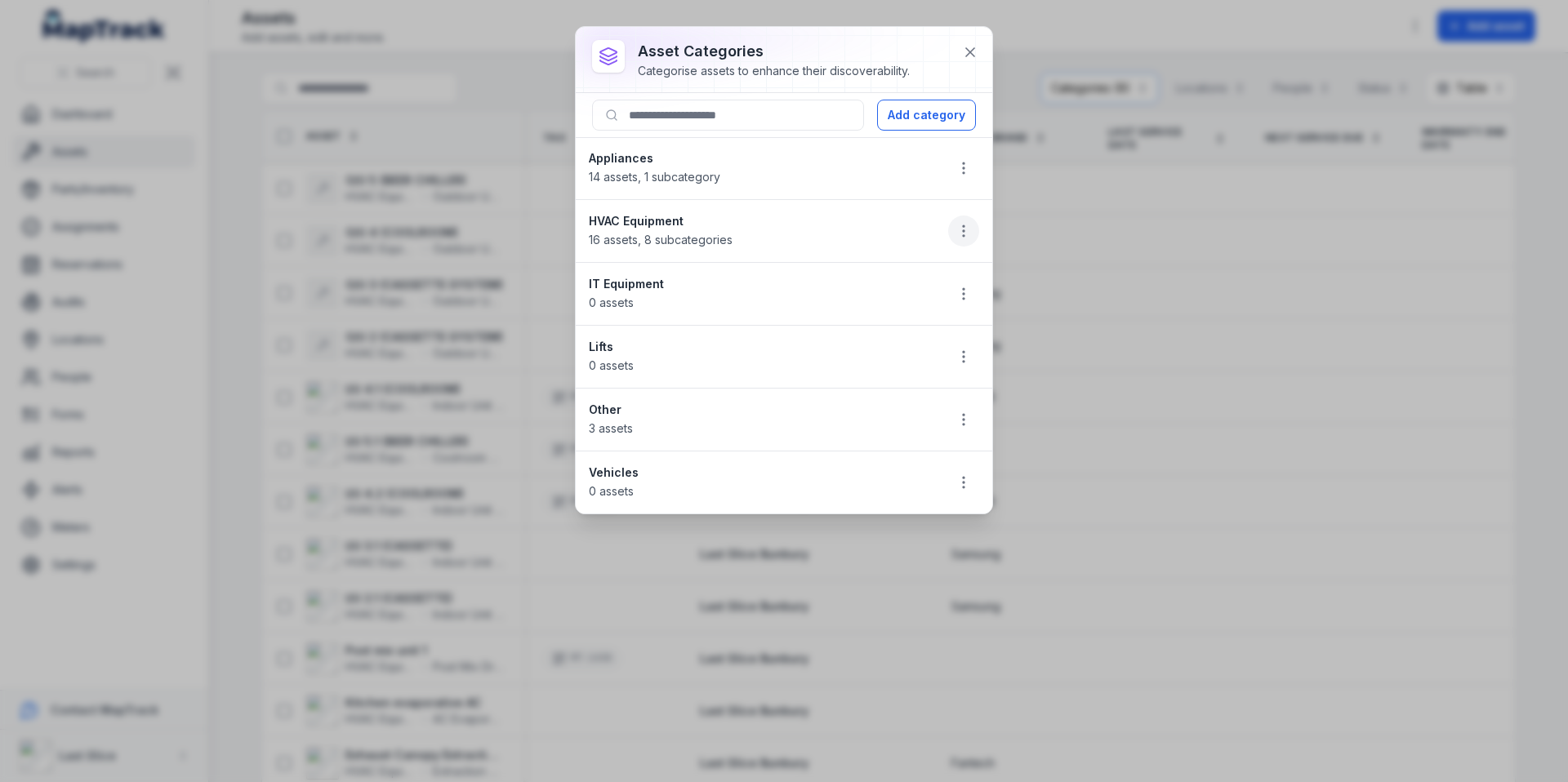
click at [969, 224] on icon "button" at bounding box center [963, 231] width 16 height 16
click at [879, 273] on div "Edit" at bounding box center [881, 274] width 183 height 29
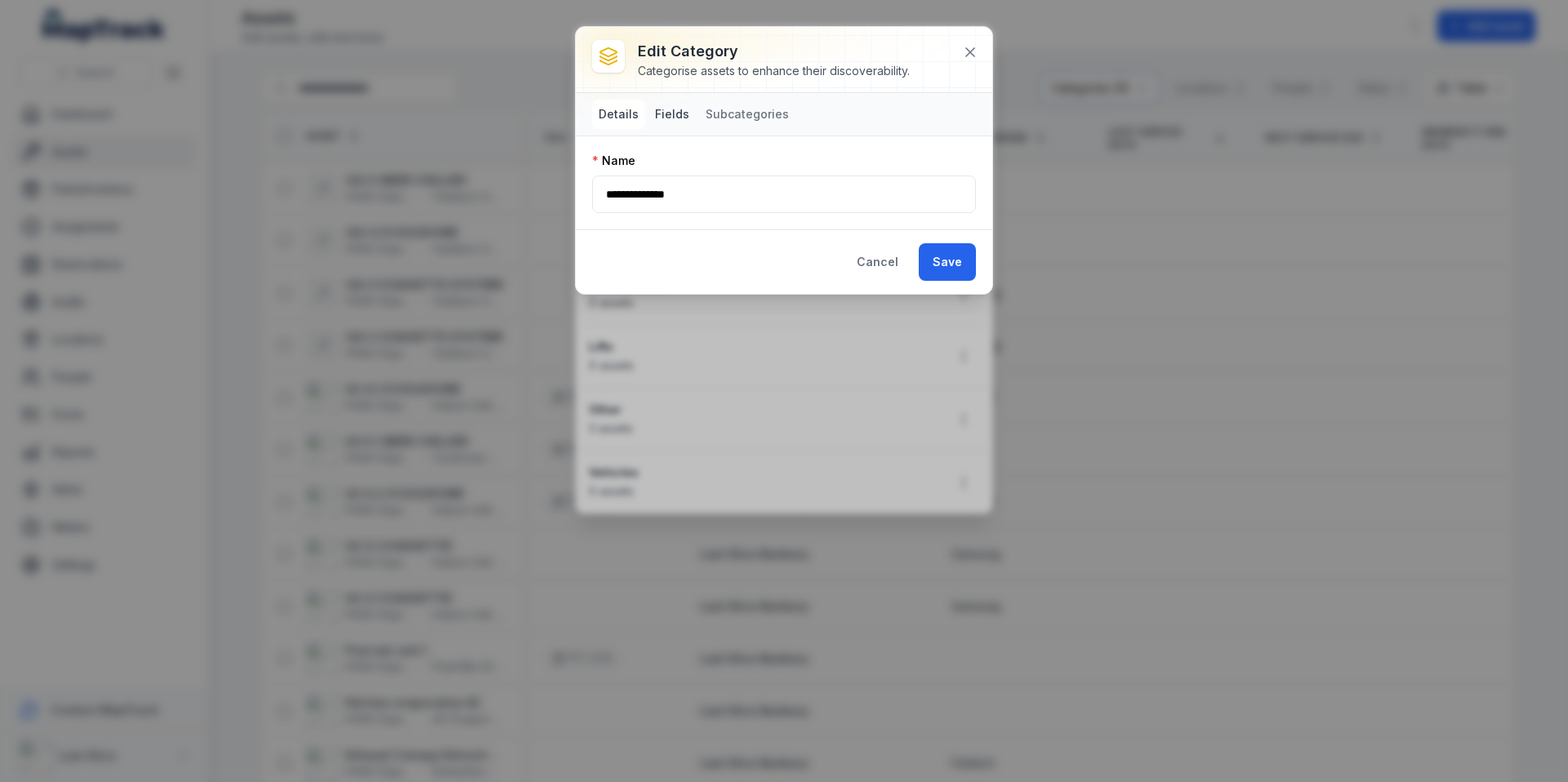
click at [684, 120] on button "Fields" at bounding box center [672, 114] width 47 height 29
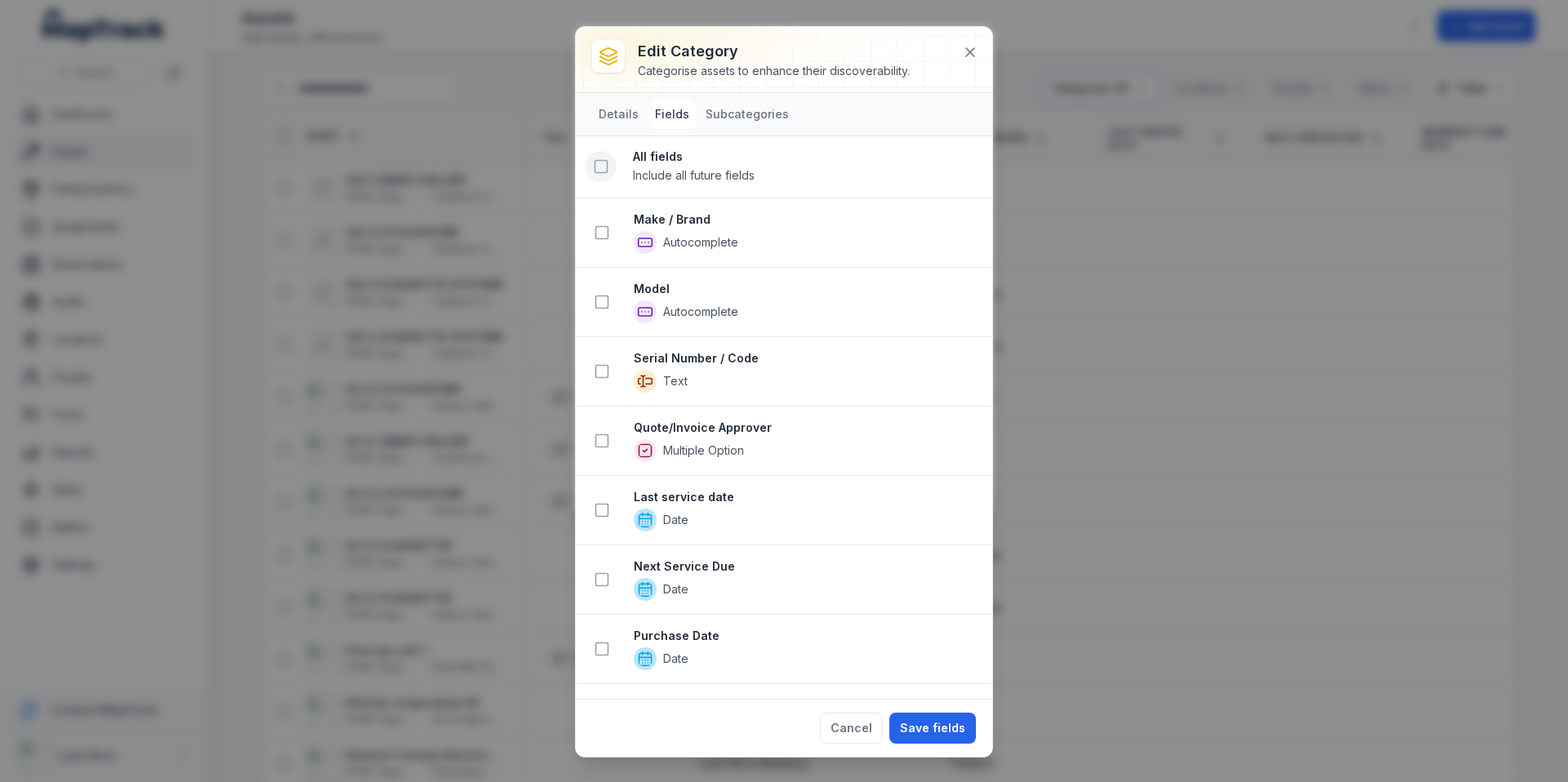
click at [605, 166] on icon at bounding box center [600, 166] width 16 height 16
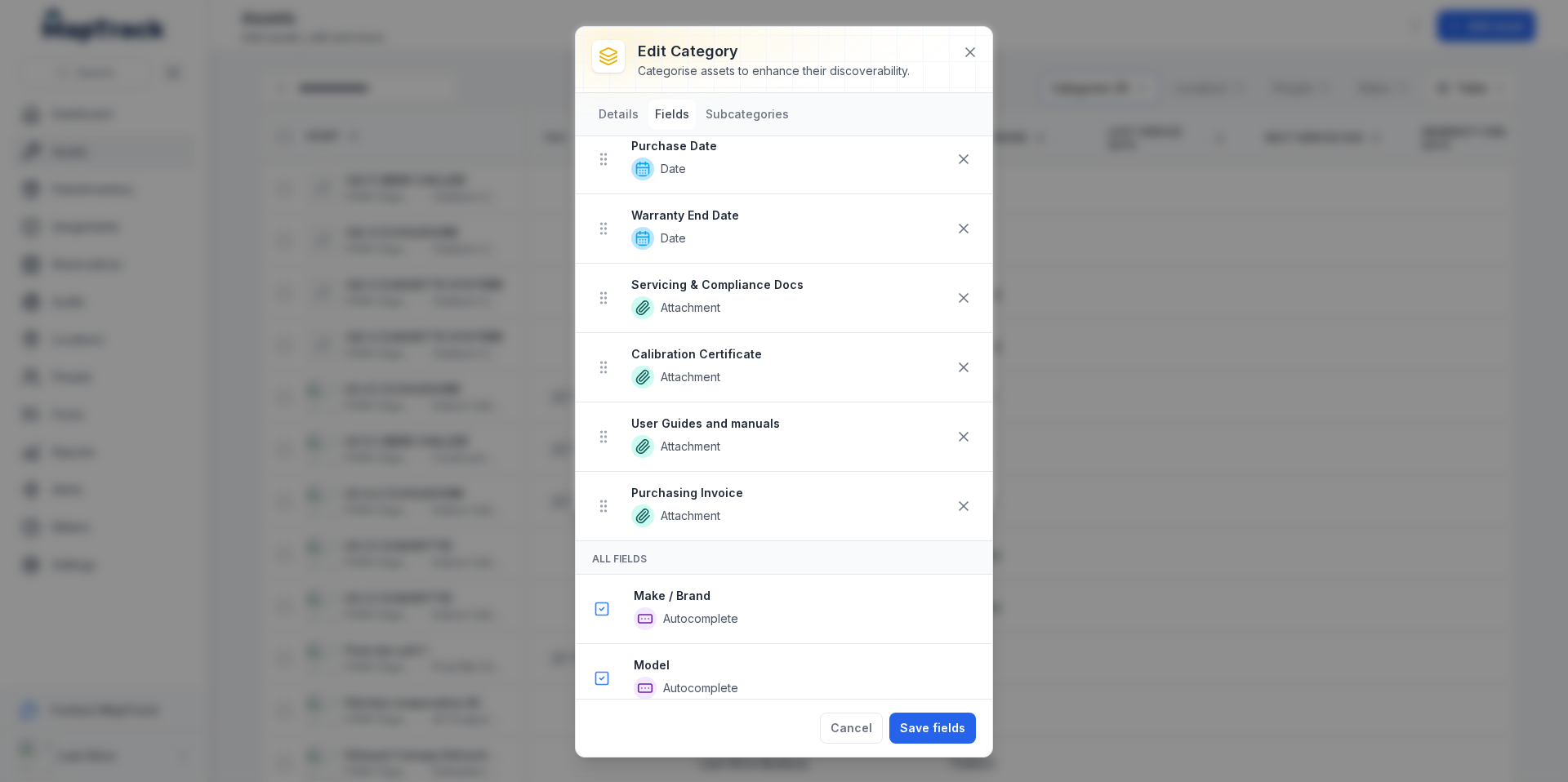
scroll to position [530, 0]
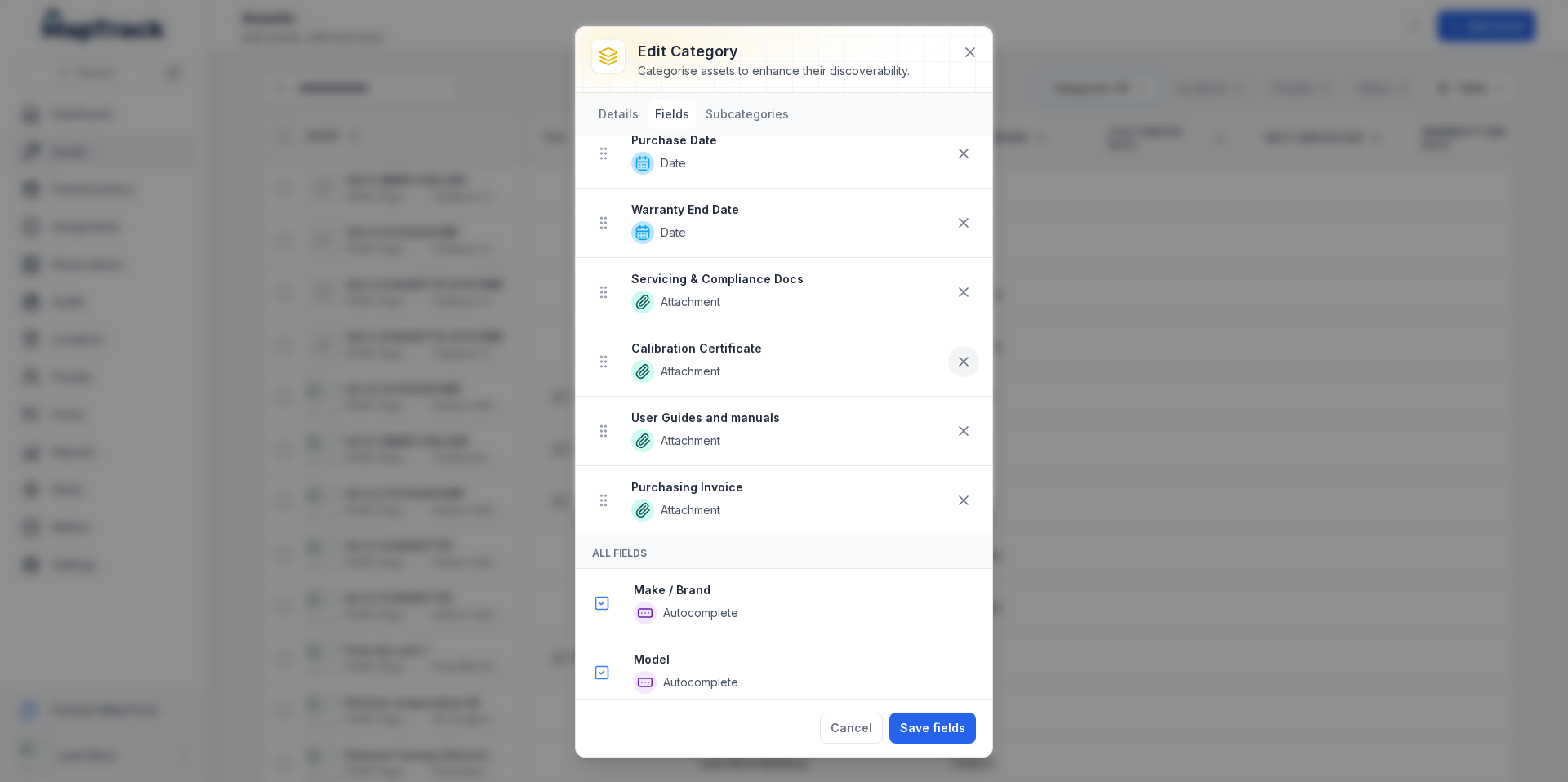
click at [958, 361] on icon at bounding box center [963, 361] width 16 height 16
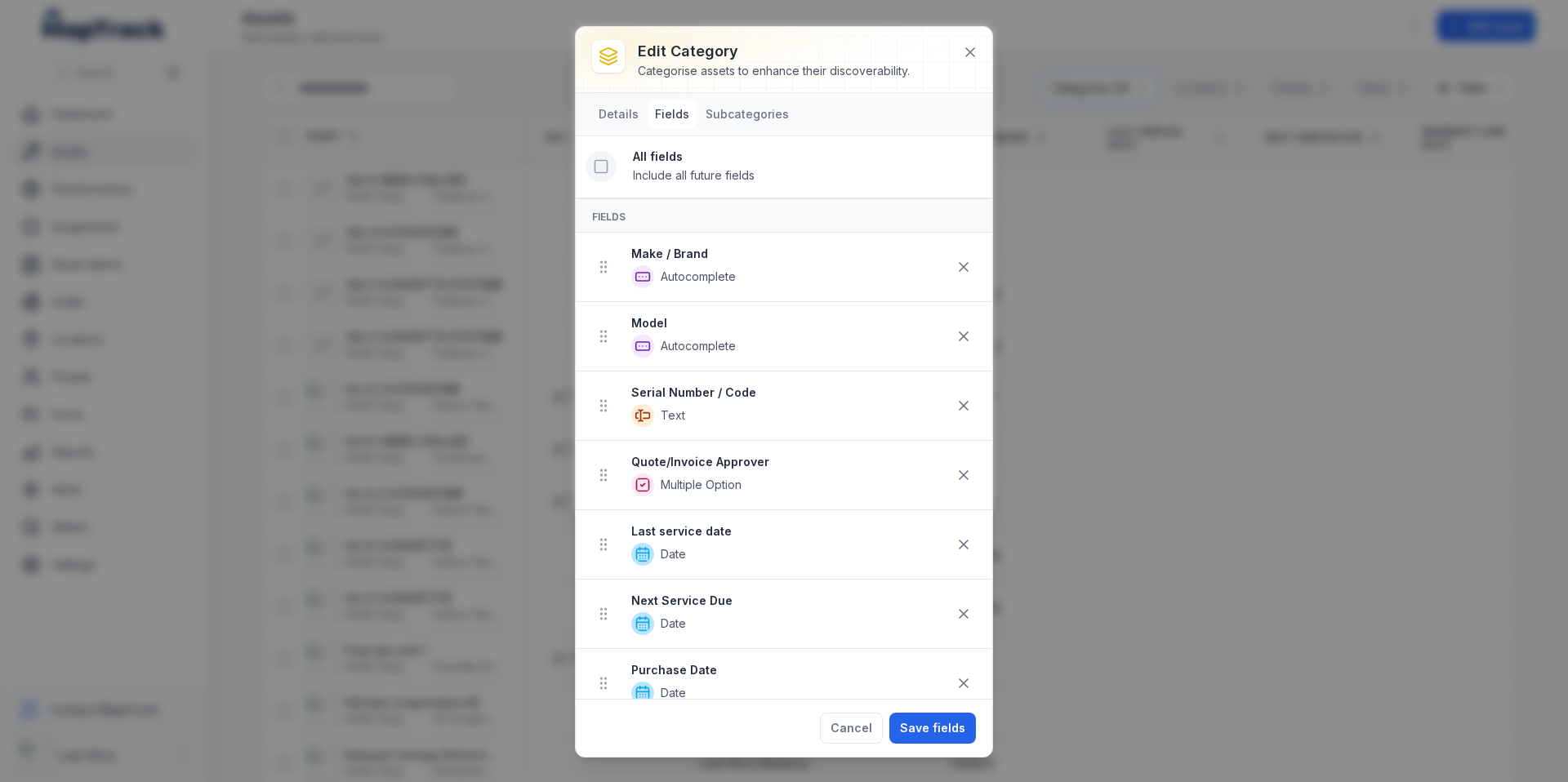
scroll to position [1163, 0]
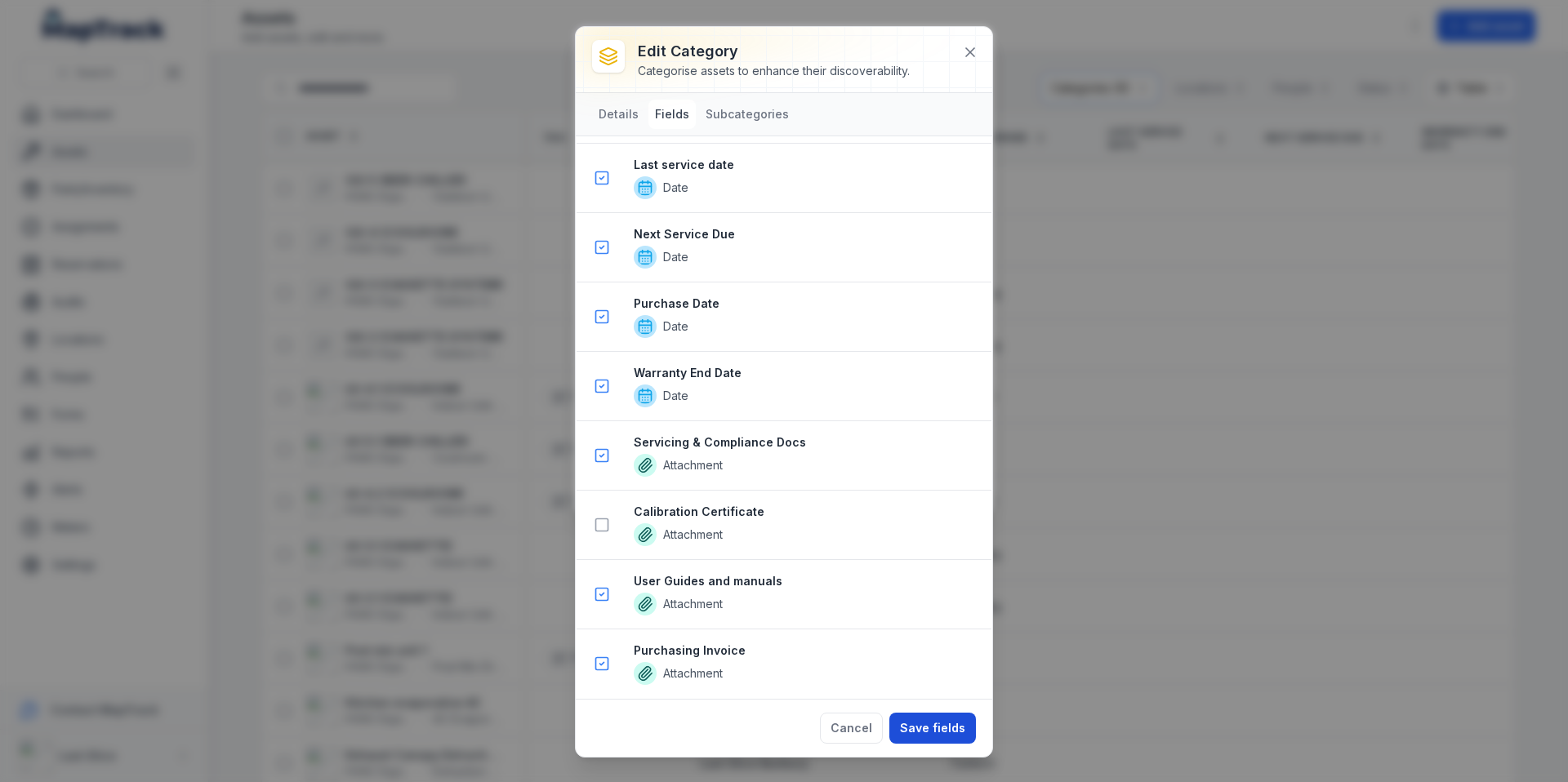
click at [933, 730] on button "Save fields" at bounding box center [933, 728] width 87 height 31
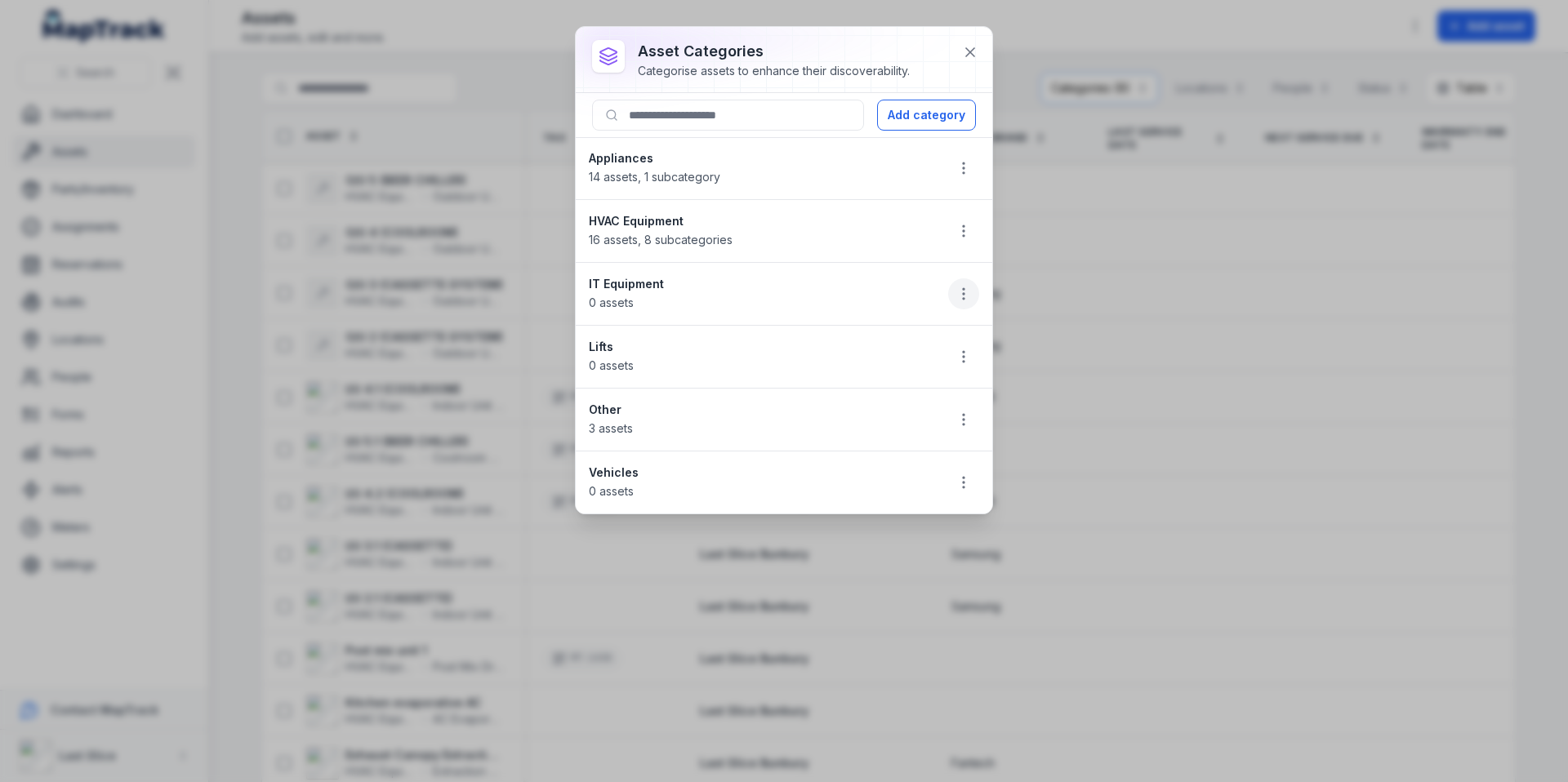
click at [964, 297] on icon "button" at bounding box center [963, 294] width 16 height 16
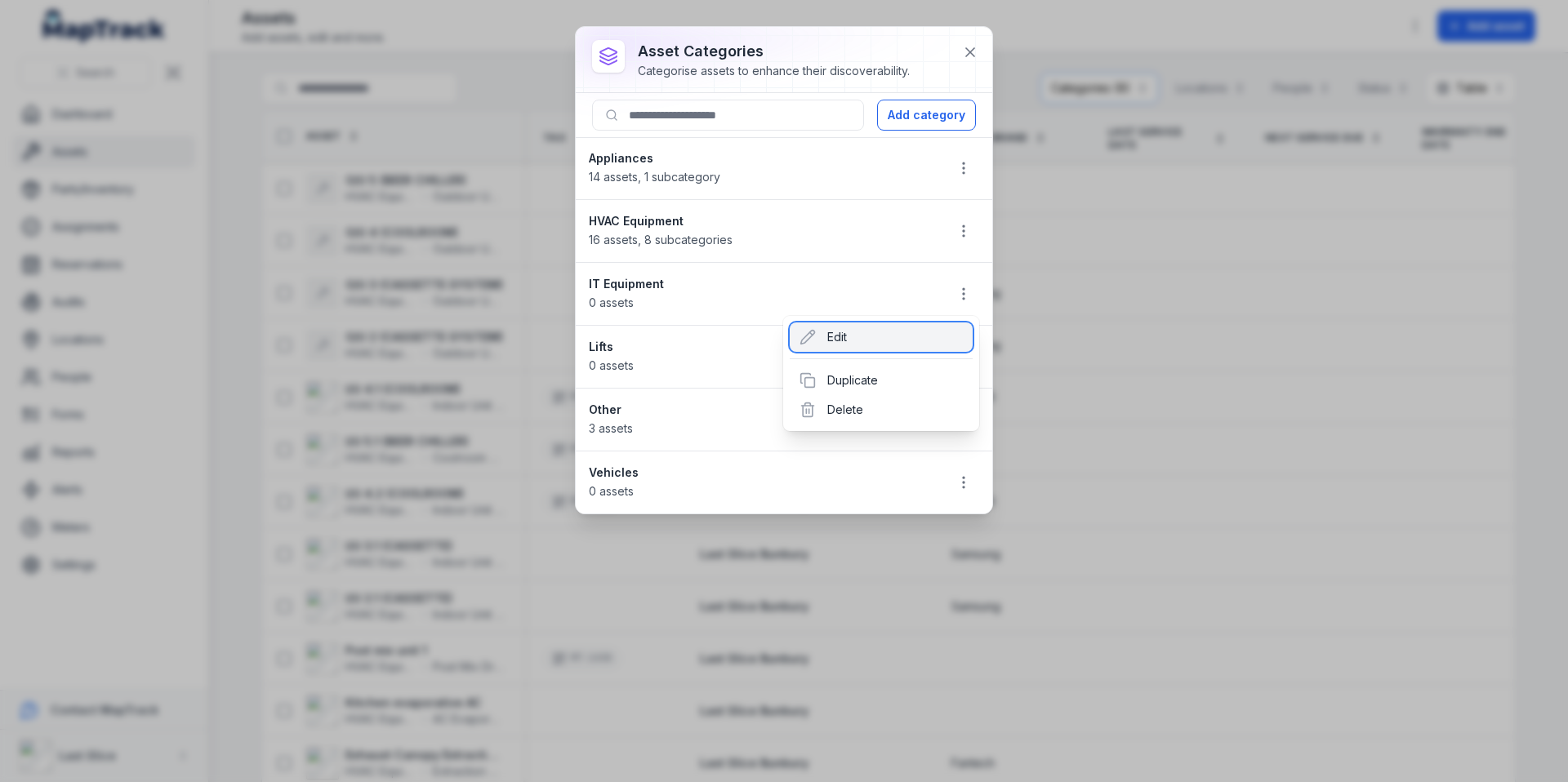
click at [933, 330] on div "Edit" at bounding box center [881, 337] width 183 height 29
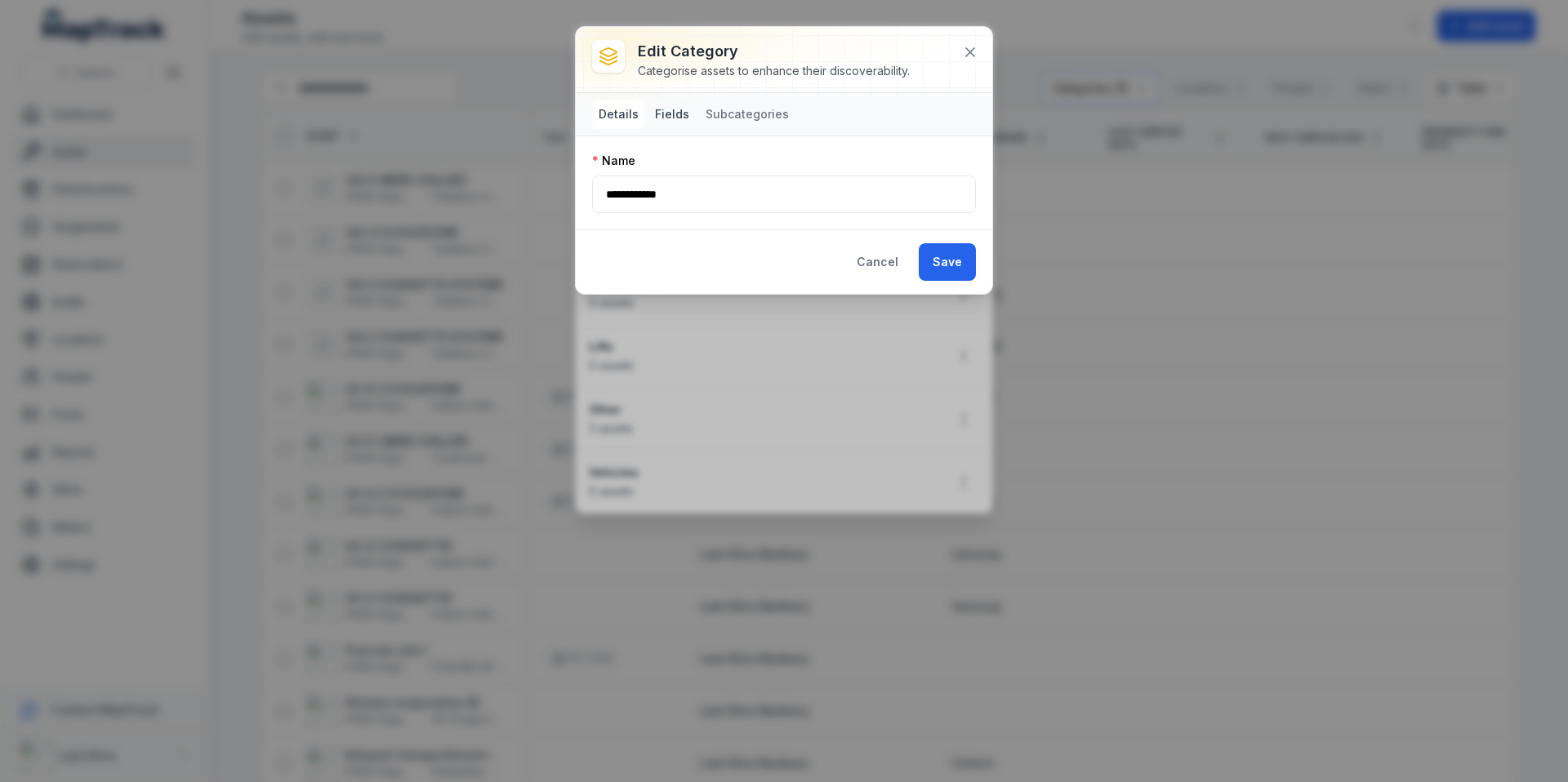
click at [673, 112] on button "Fields" at bounding box center [672, 114] width 47 height 29
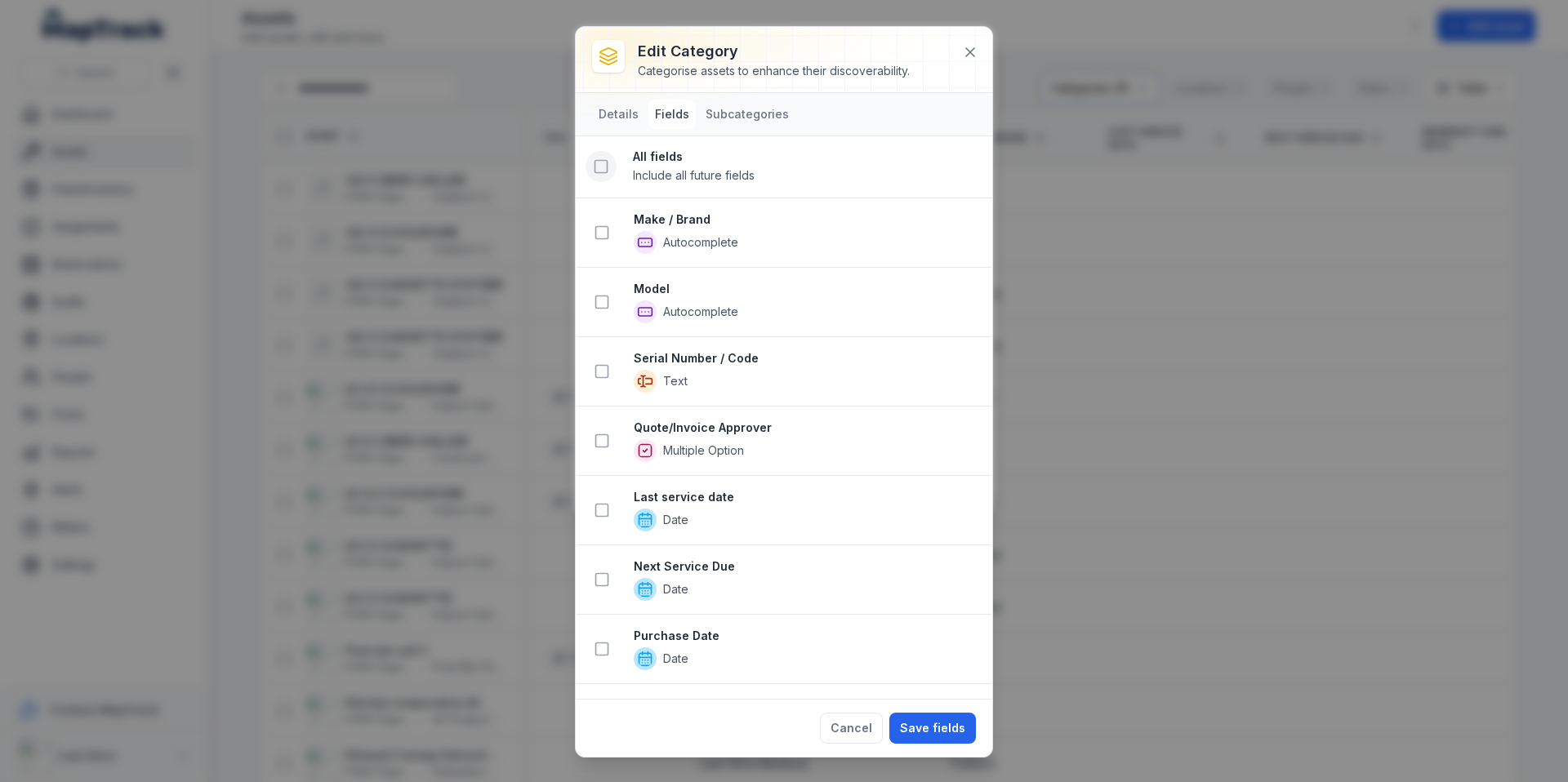
click at [600, 162] on icon at bounding box center [600, 166] width 16 height 16
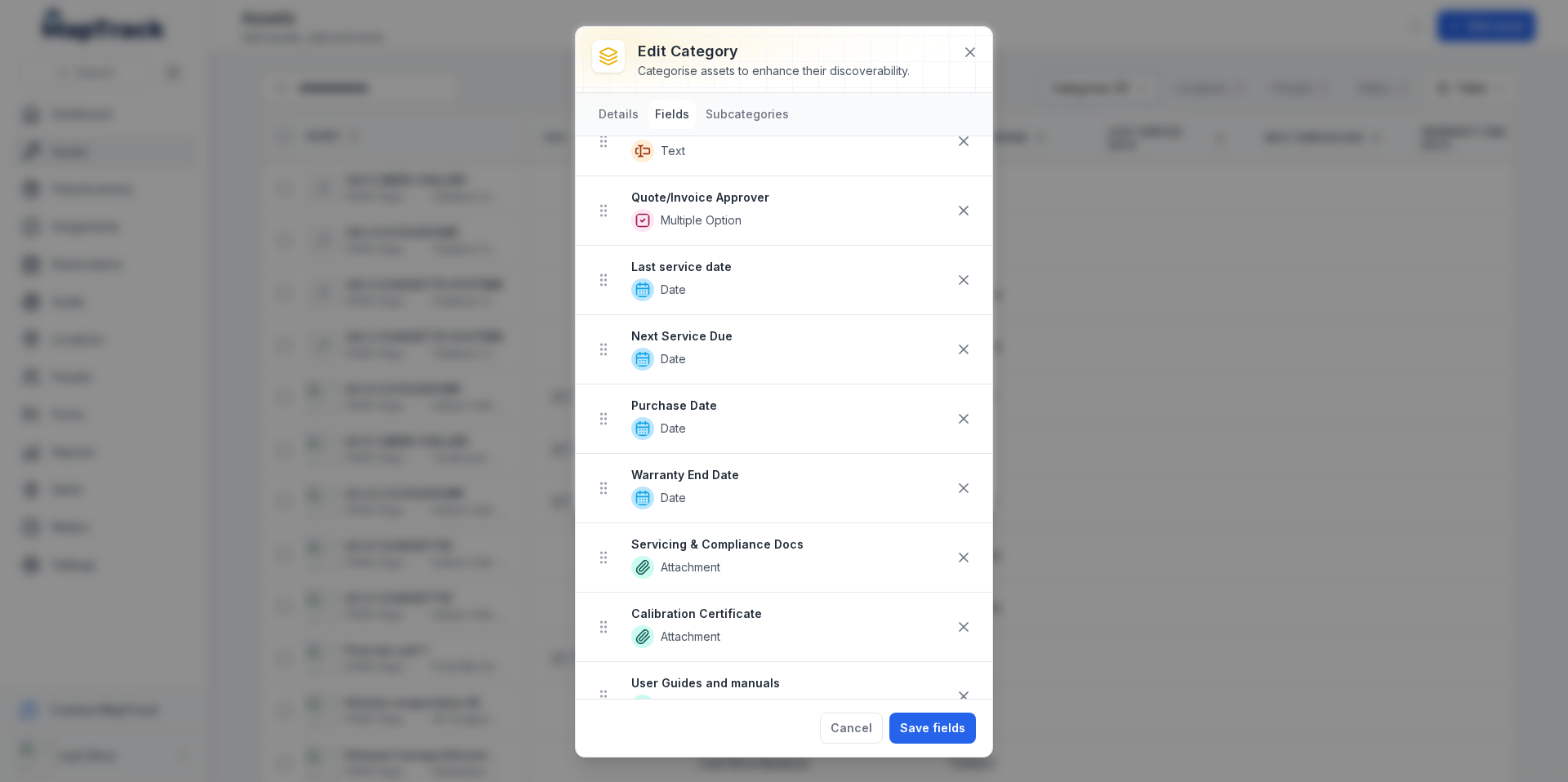
scroll to position [273, 0]
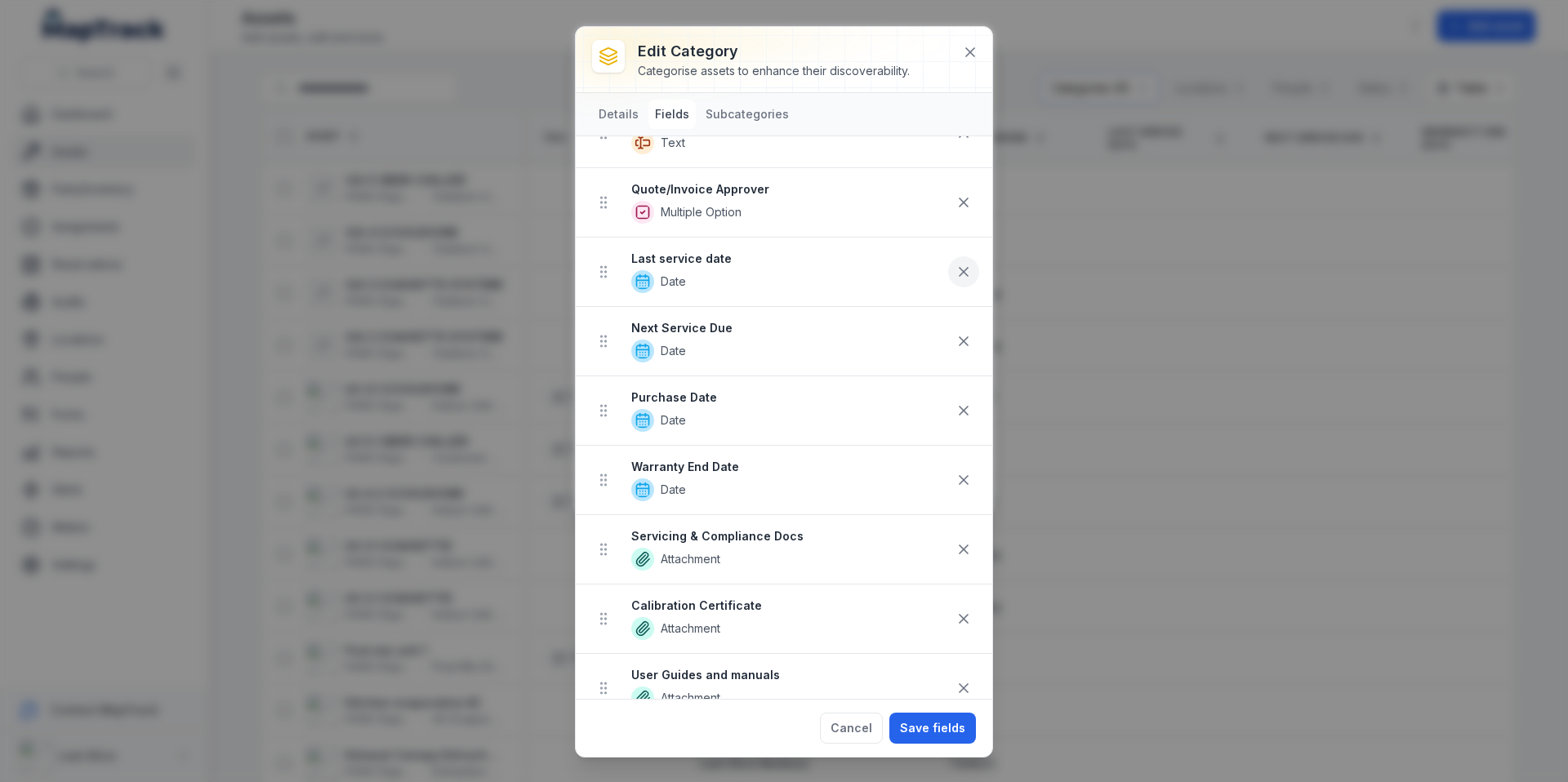
click at [961, 277] on button at bounding box center [963, 272] width 31 height 31
click at [957, 343] on icon at bounding box center [963, 341] width 16 height 16
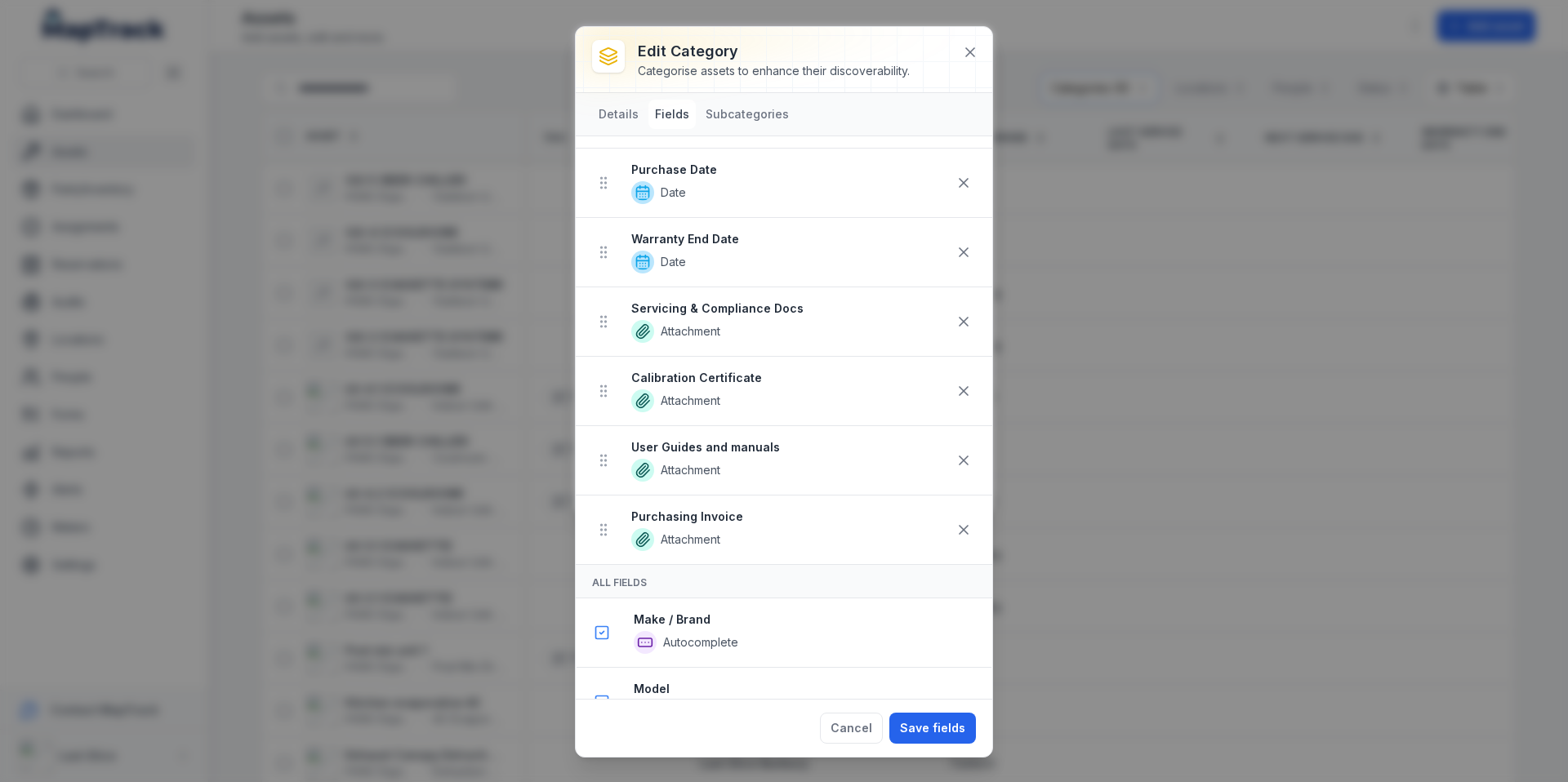
scroll to position [375, 0]
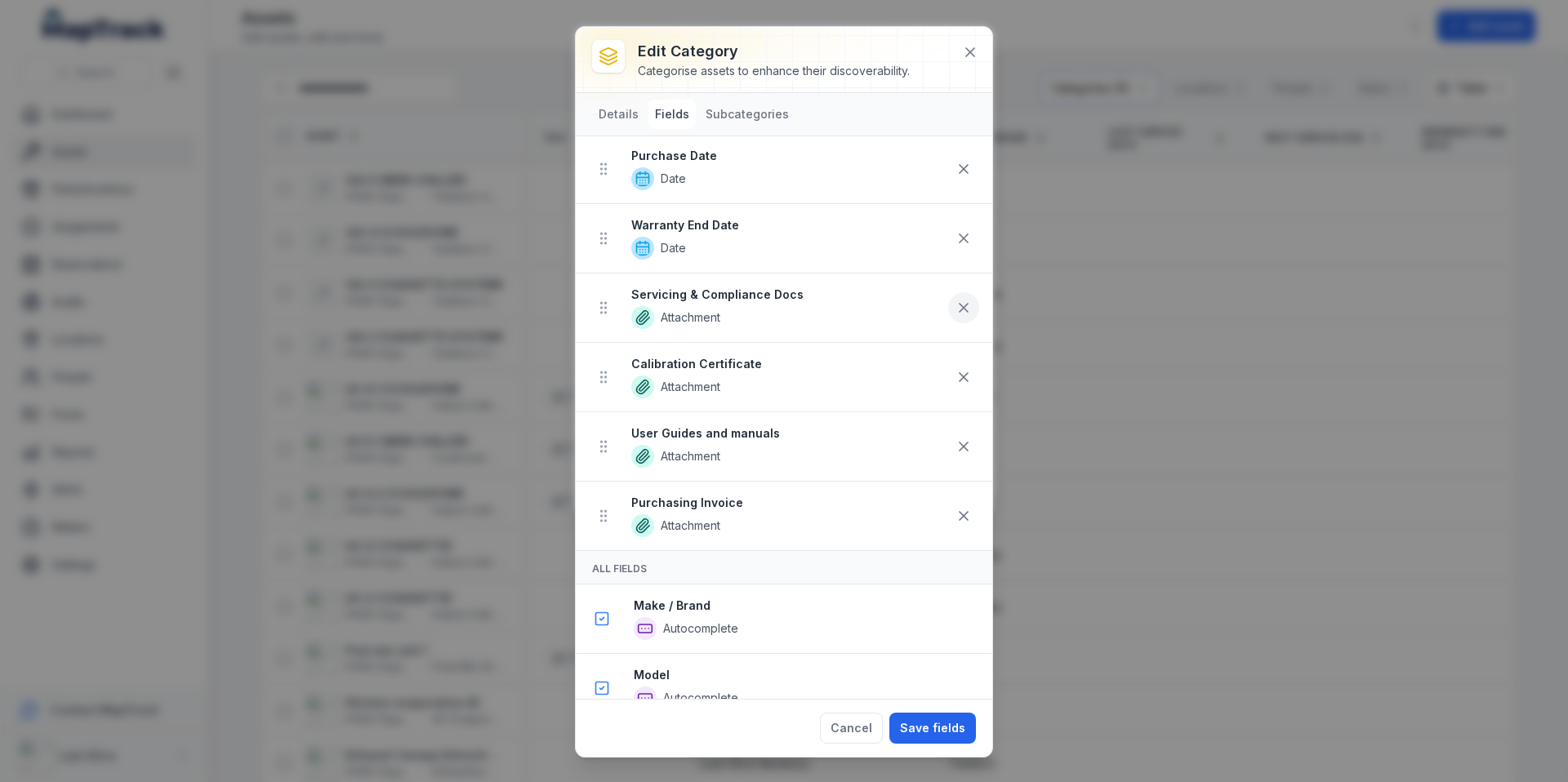
drag, startPoint x: 945, startPoint y: 375, endPoint x: 947, endPoint y: 386, distance: 11.2
click at [956, 377] on icon at bounding box center [963, 377] width 16 height 16
click at [948, 746] on div "Cancel Save fields" at bounding box center [783, 728] width 416 height 58
click at [949, 735] on button "Save fields" at bounding box center [933, 728] width 87 height 31
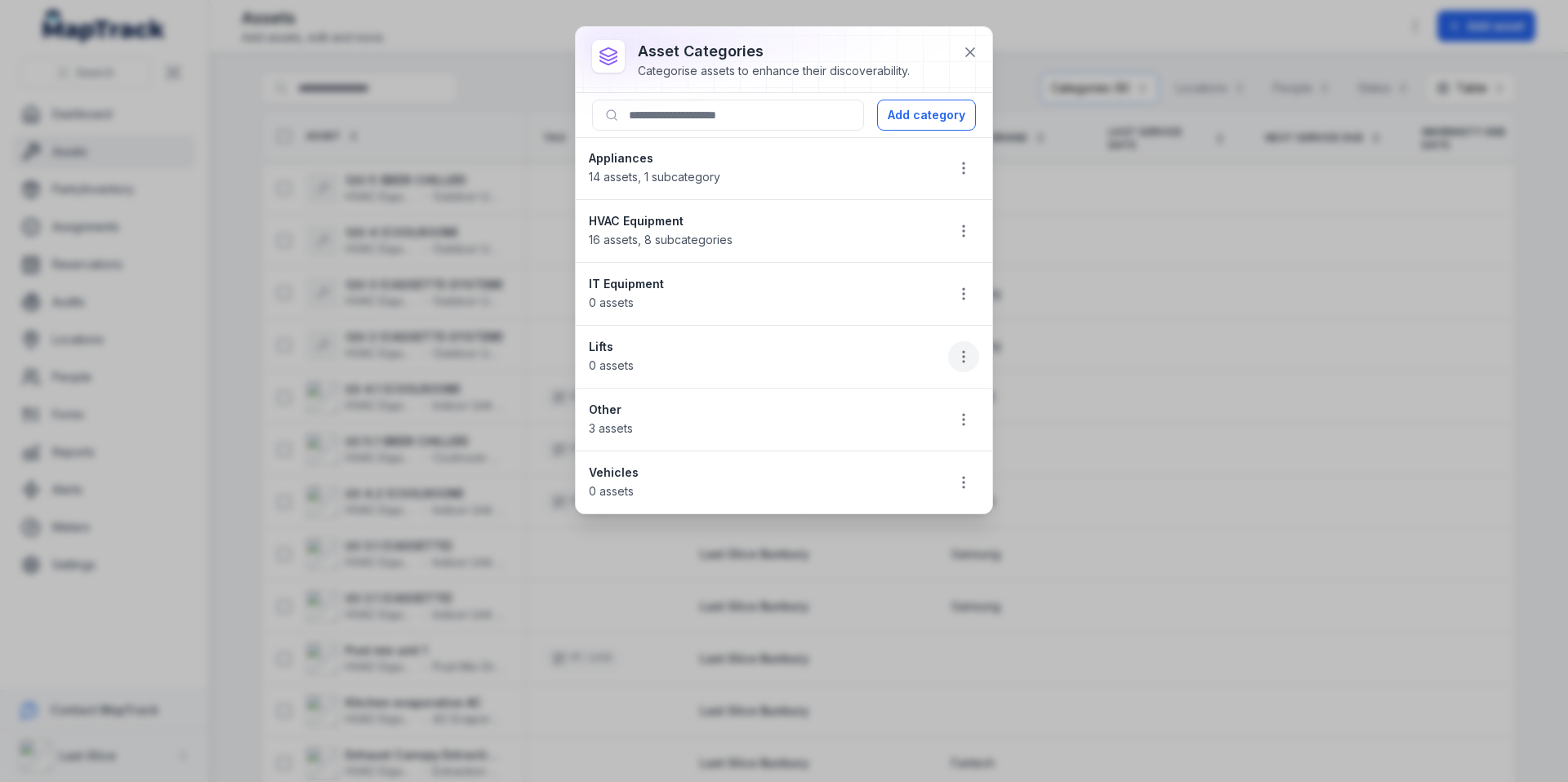
click at [959, 363] on icon "button" at bounding box center [963, 356] width 16 height 16
drag, startPoint x: 714, startPoint y: 428, endPoint x: 725, endPoint y: 425, distance: 11.4
click at [715, 428] on ul "Appliances 14 assets , 1 subcategory HVAC Equipment 16 assets , 8 subcategories…" at bounding box center [783, 325] width 416 height 375
click at [970, 421] on icon "button" at bounding box center [963, 419] width 16 height 16
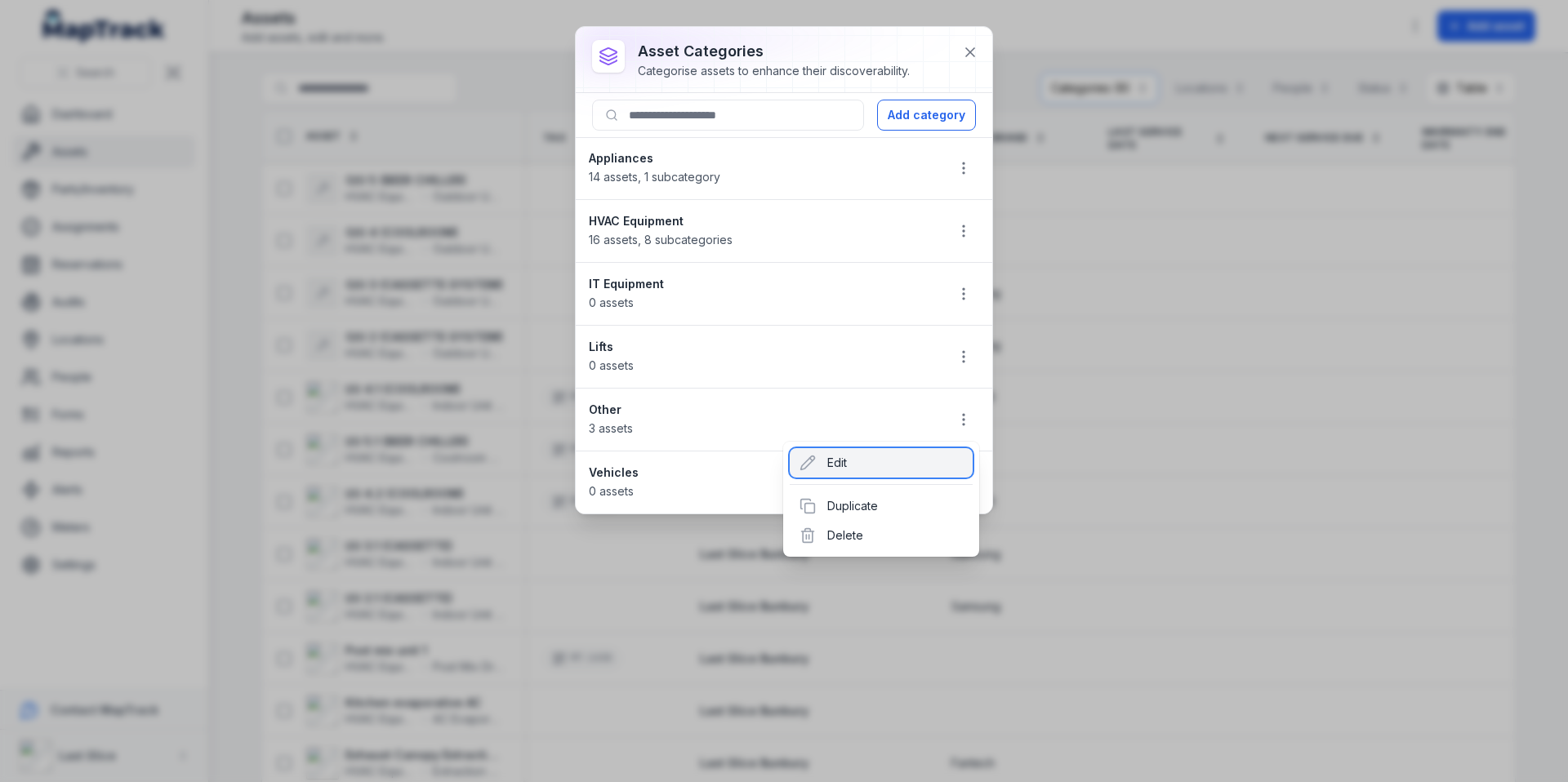
click at [928, 470] on div "Edit" at bounding box center [881, 463] width 183 height 29
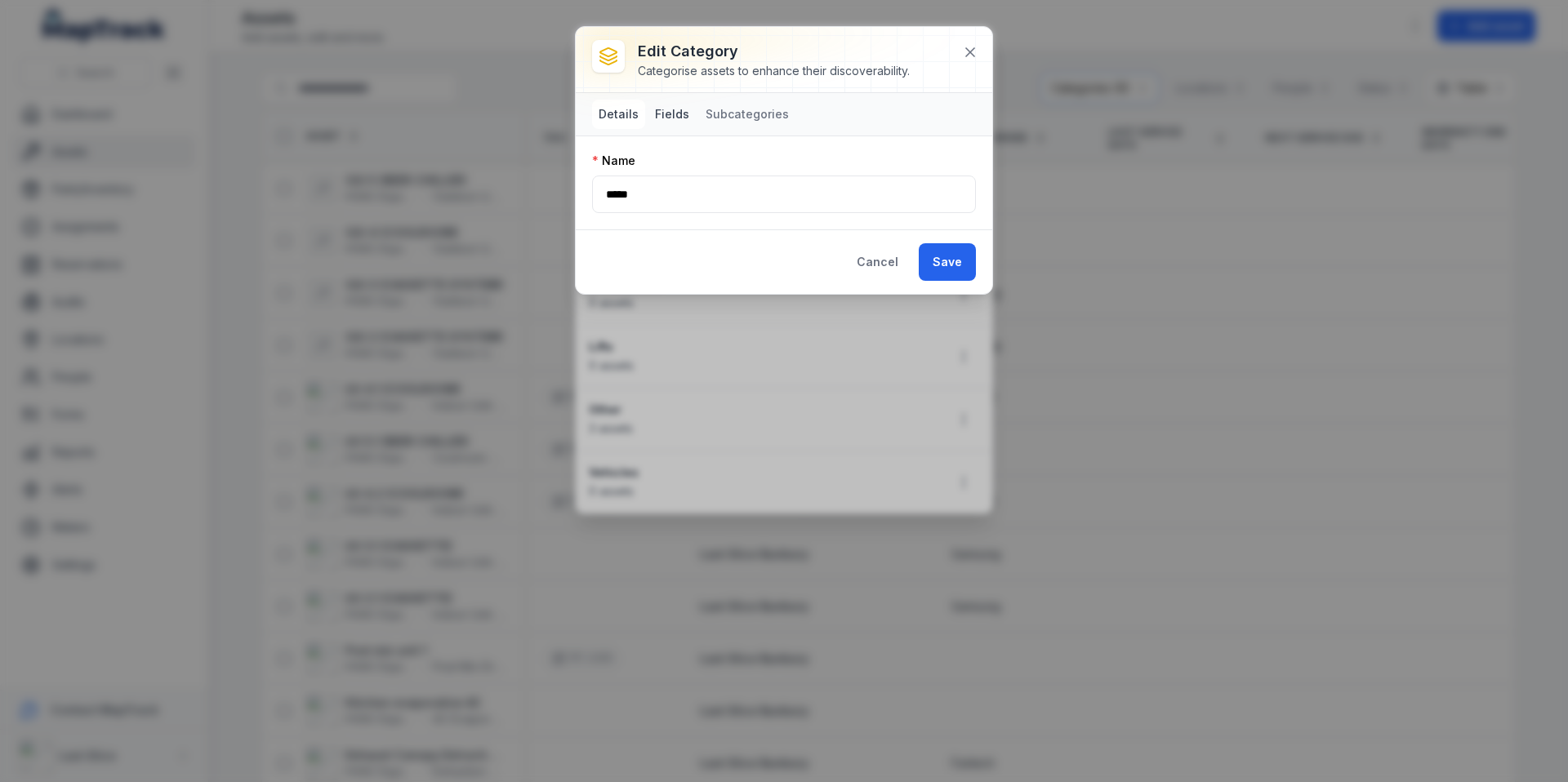
click at [648, 118] on button "Fields" at bounding box center [672, 114] width 47 height 29
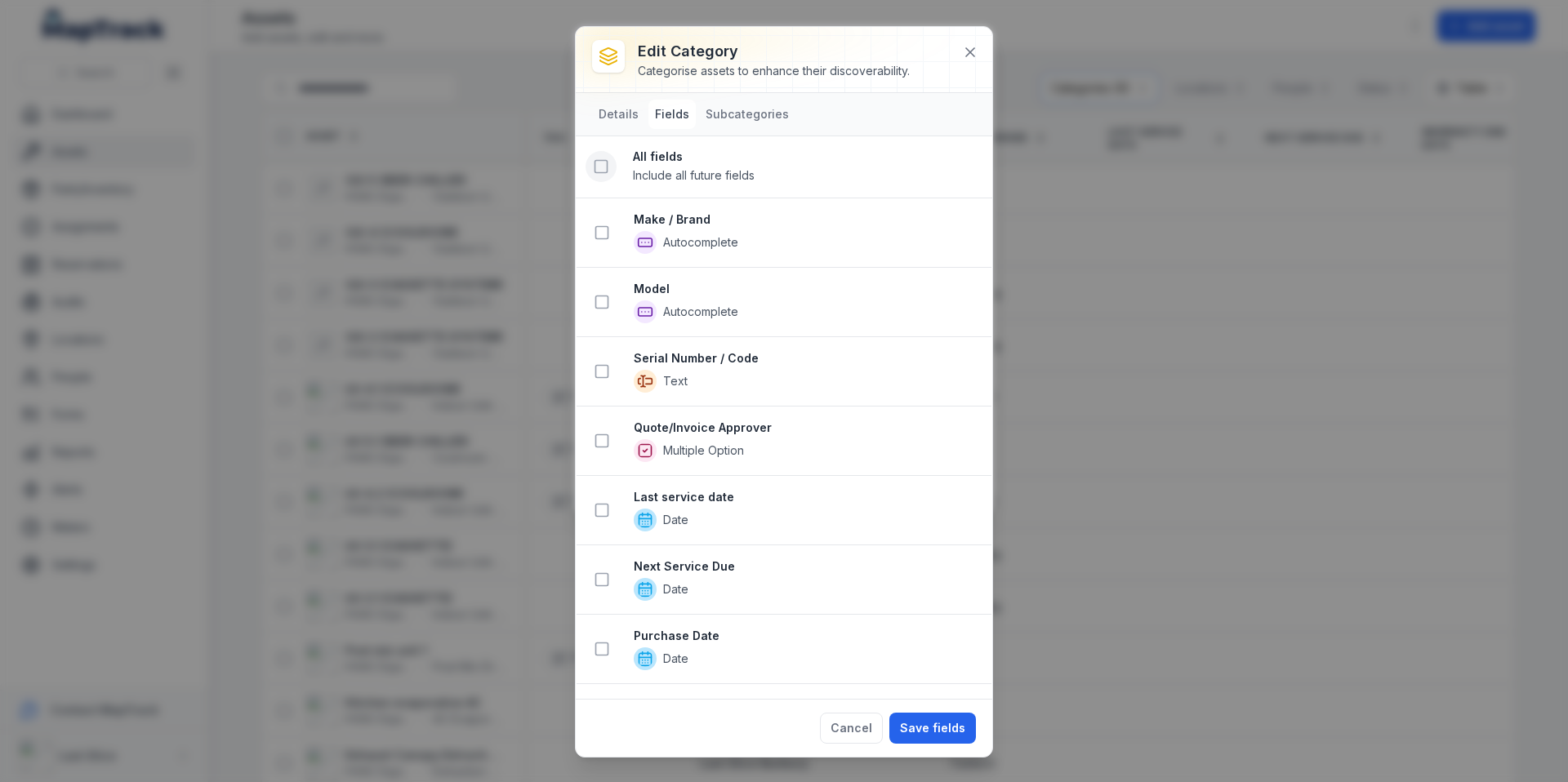
click at [597, 169] on icon at bounding box center [600, 166] width 16 height 16
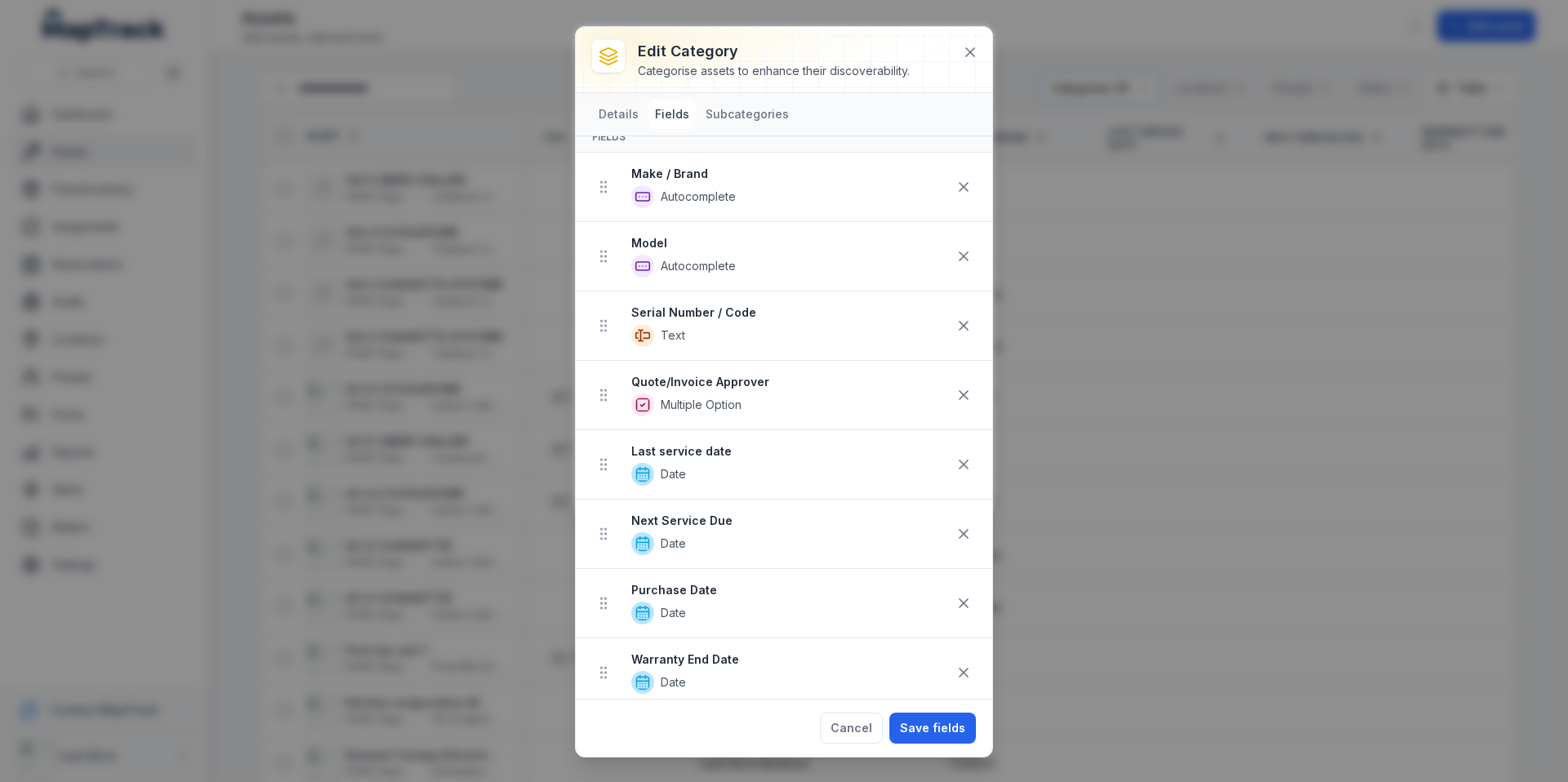
scroll to position [0, 0]
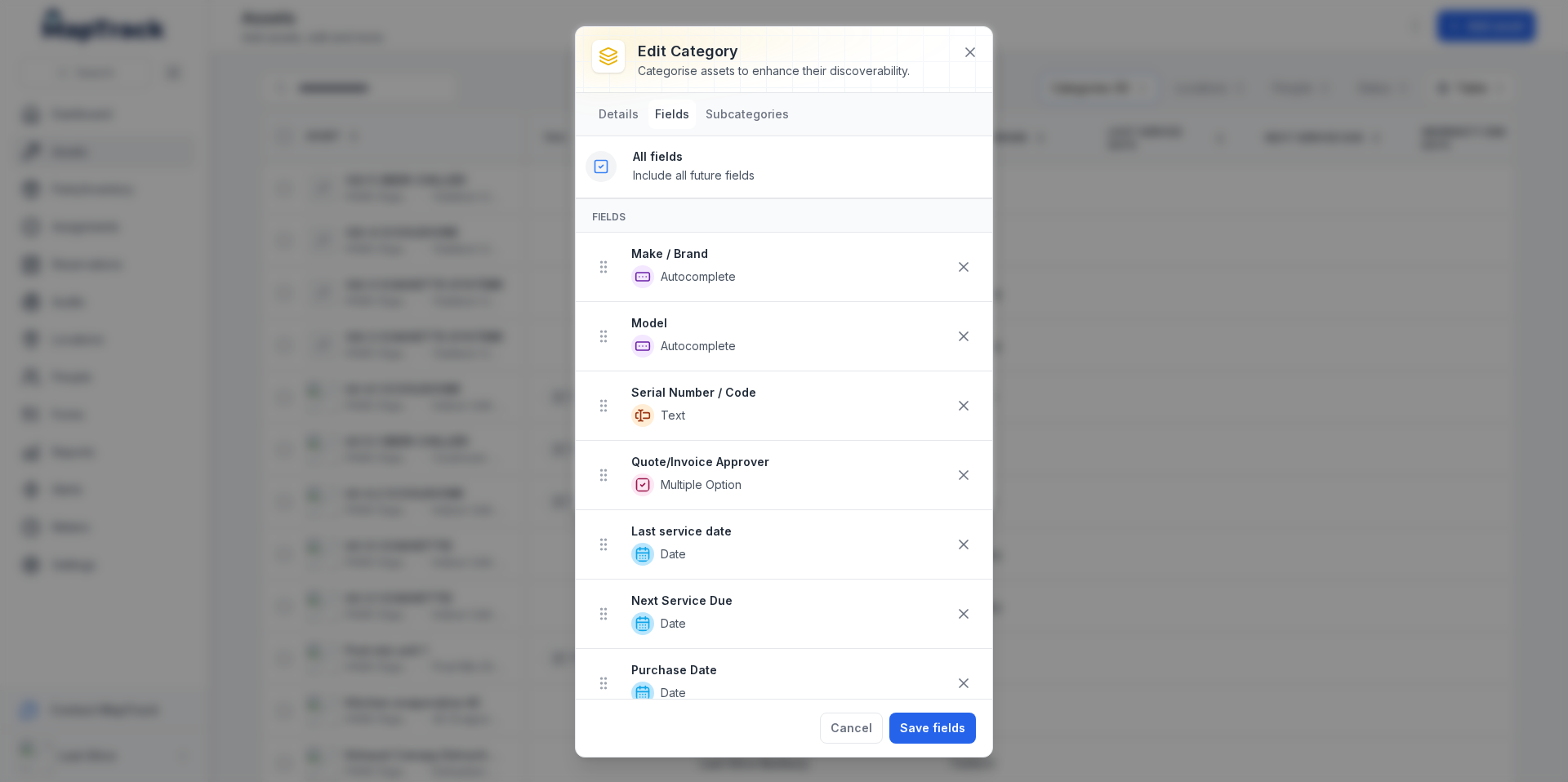
click at [596, 162] on icon at bounding box center [600, 166] width 16 height 16
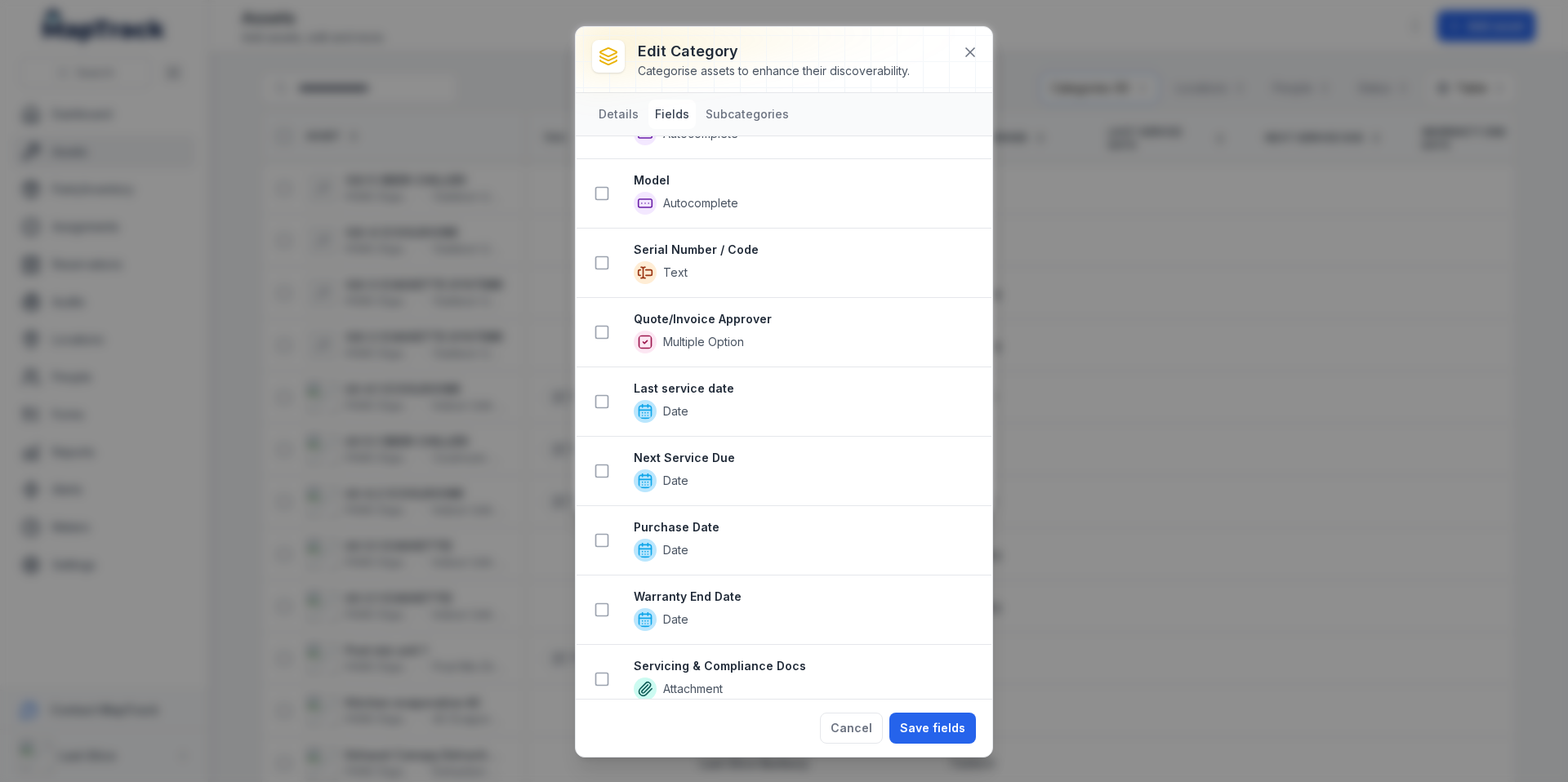
scroll to position [191, 0]
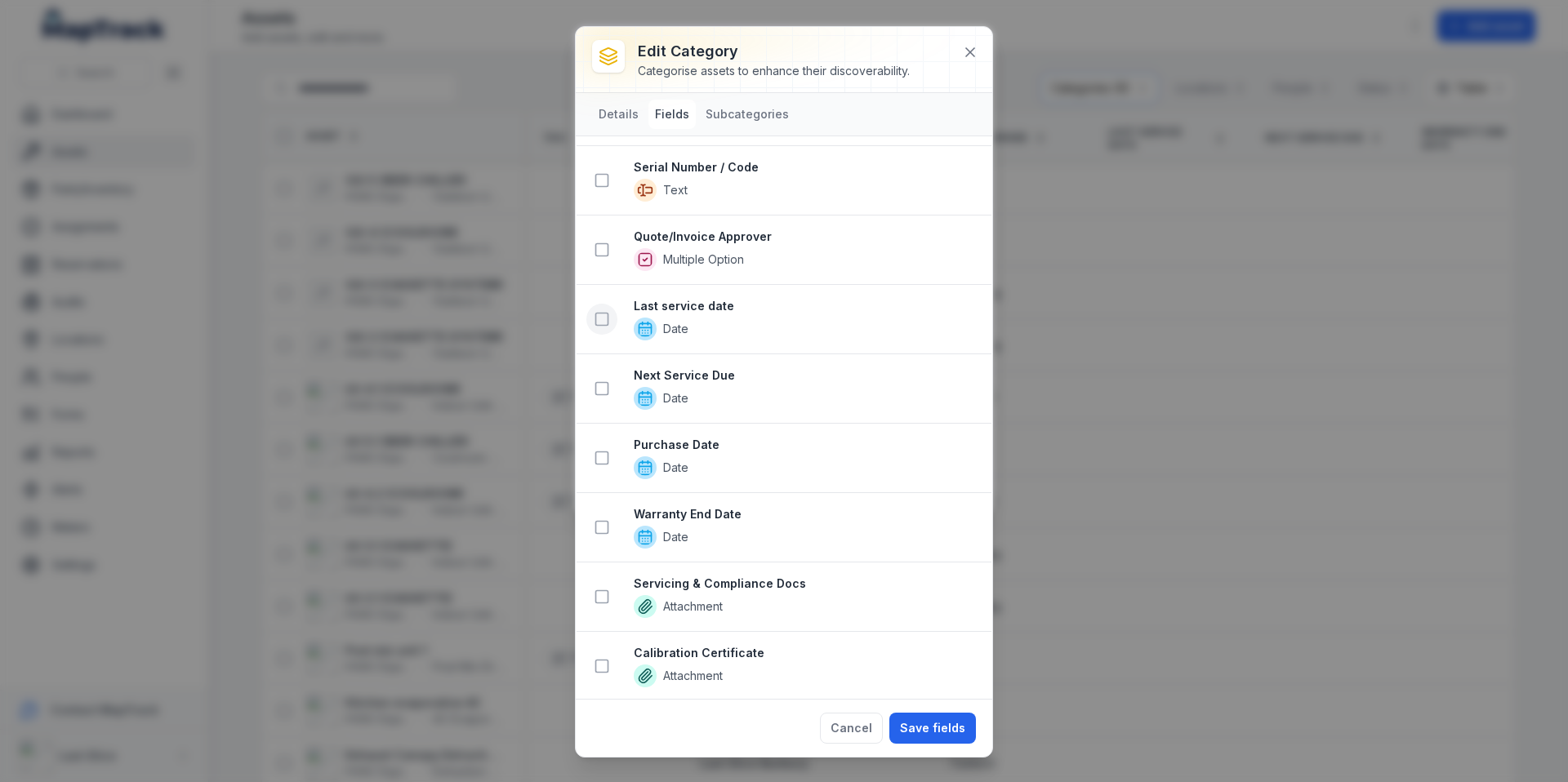
click at [593, 314] on icon at bounding box center [601, 318] width 16 height 16
click at [605, 391] on icon at bounding box center [601, 388] width 16 height 16
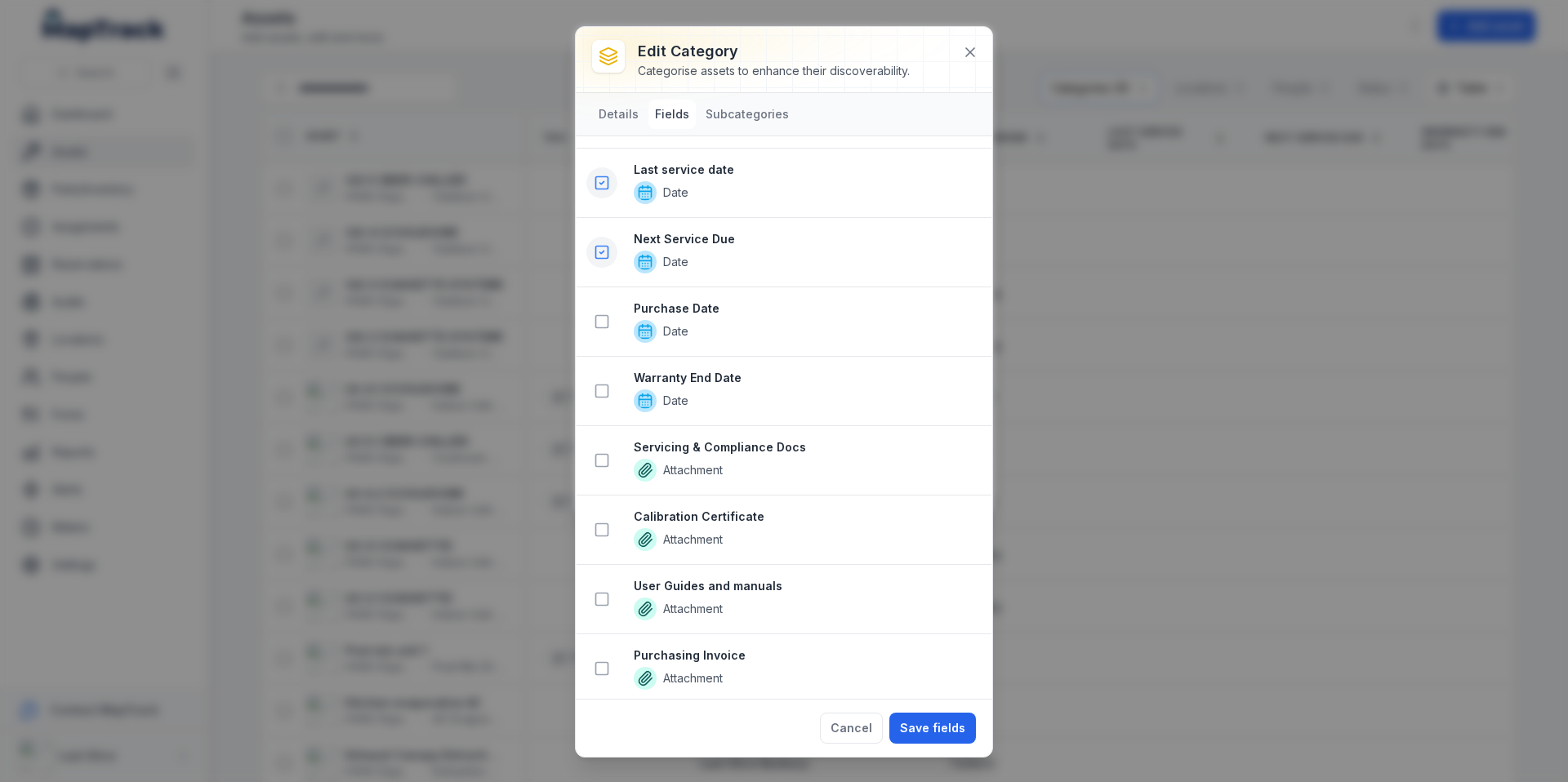
scroll to position [539, 0]
click at [604, 462] on icon at bounding box center [601, 455] width 16 height 16
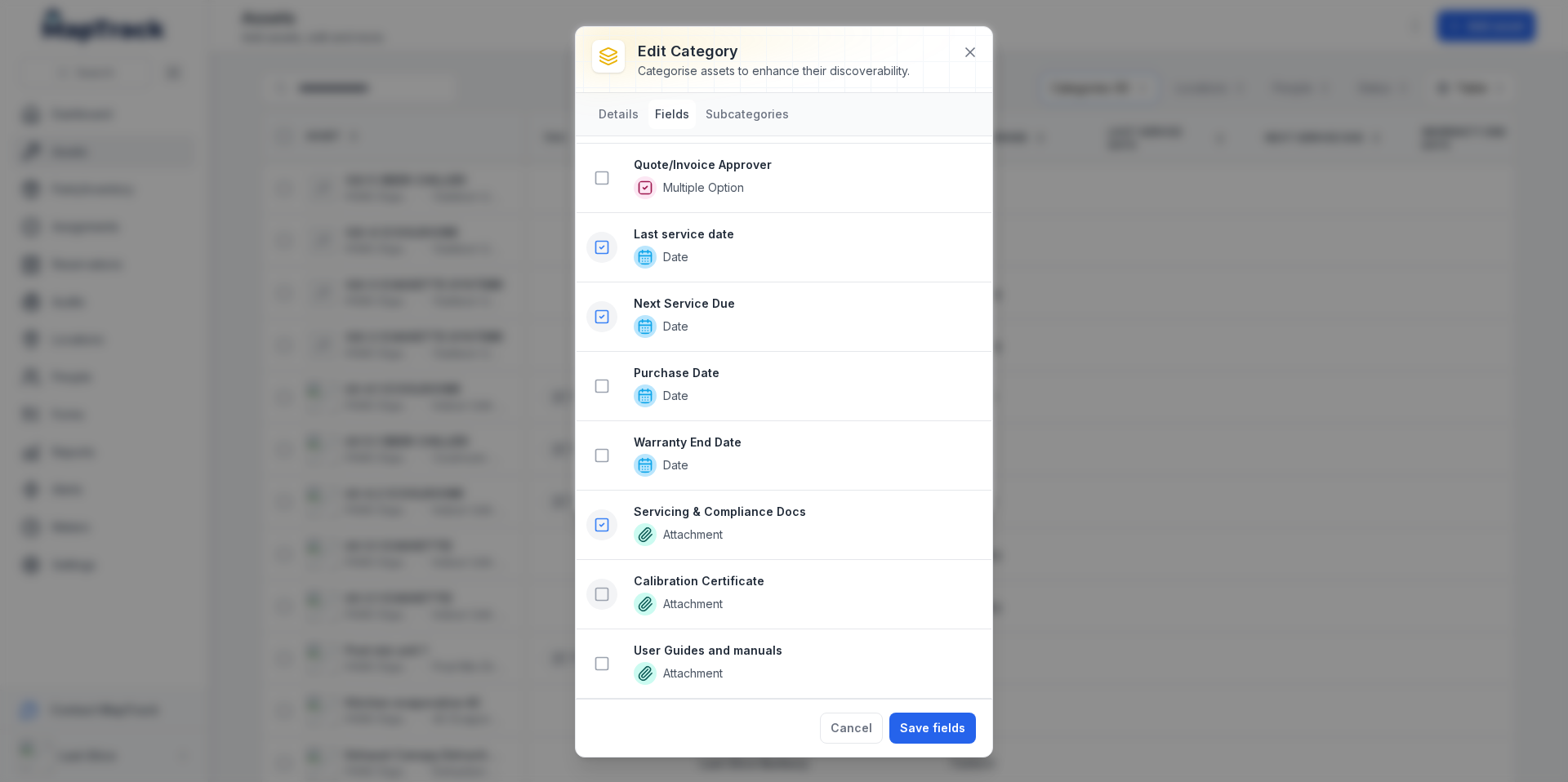
scroll to position [609, 0]
click at [599, 522] on icon at bounding box center [601, 524] width 16 height 16
click at [593, 597] on icon at bounding box center [601, 594] width 16 height 16
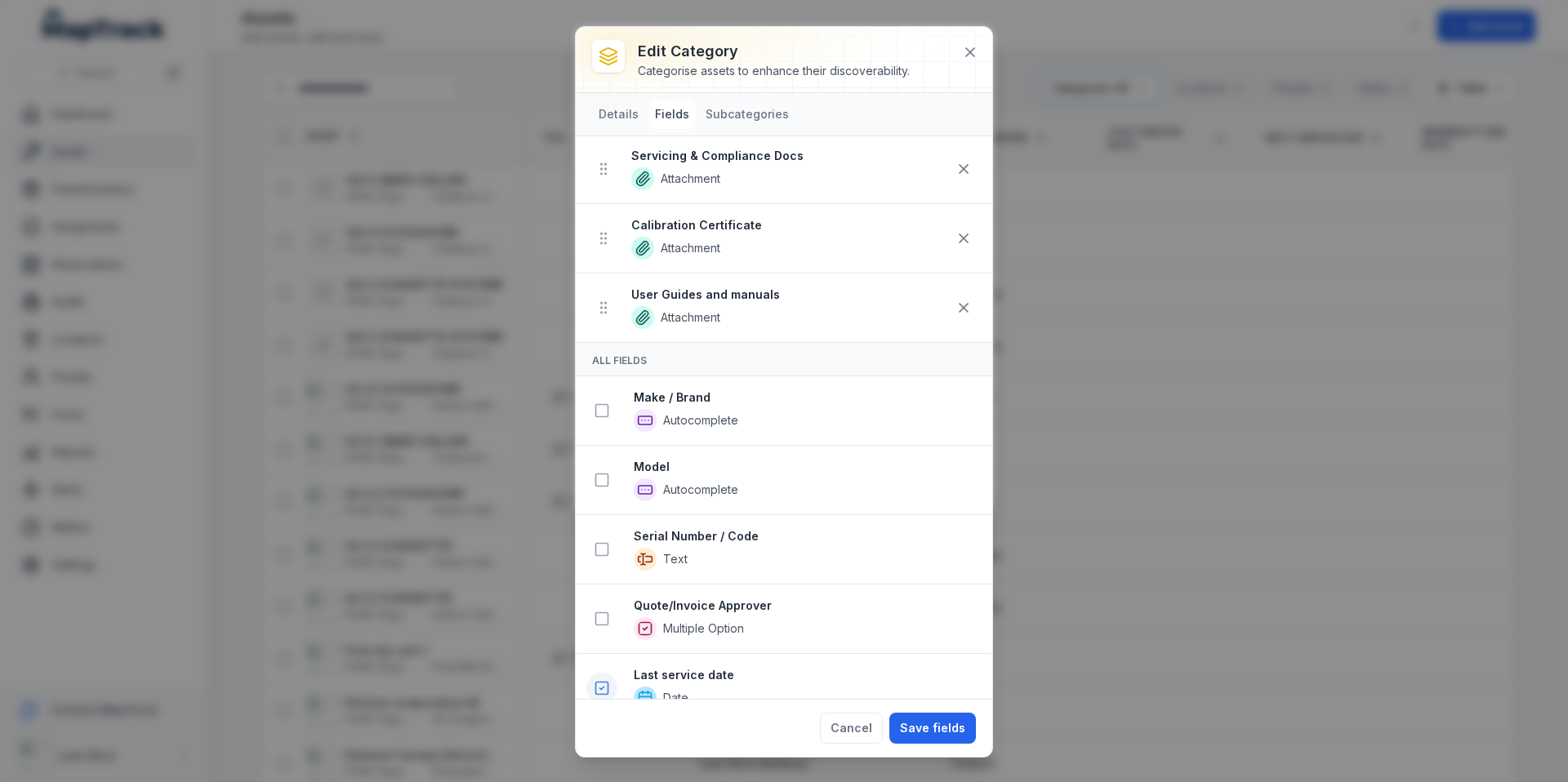
scroll to position [0, 0]
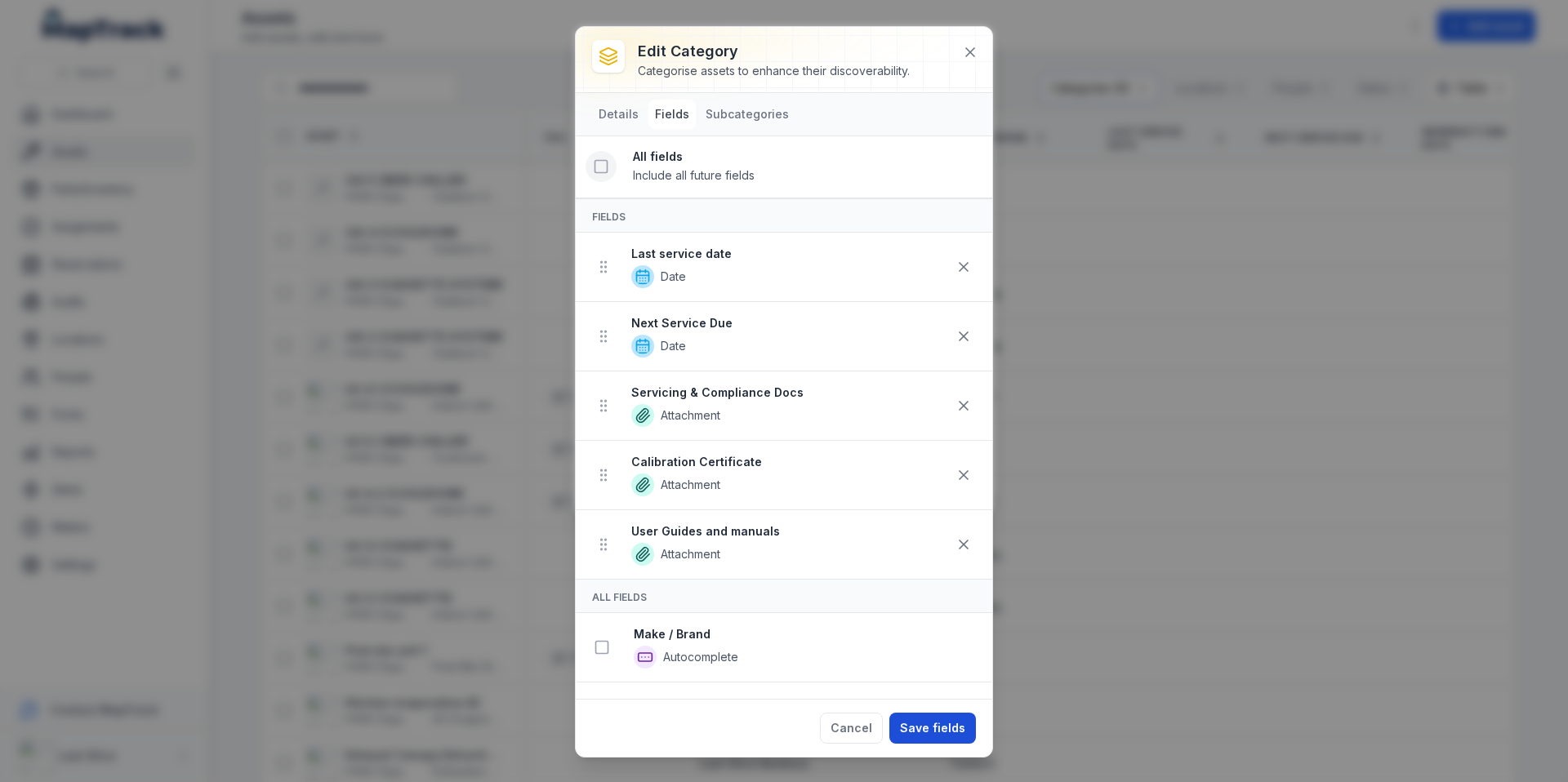
click at [924, 723] on button "Save fields" at bounding box center [933, 728] width 87 height 31
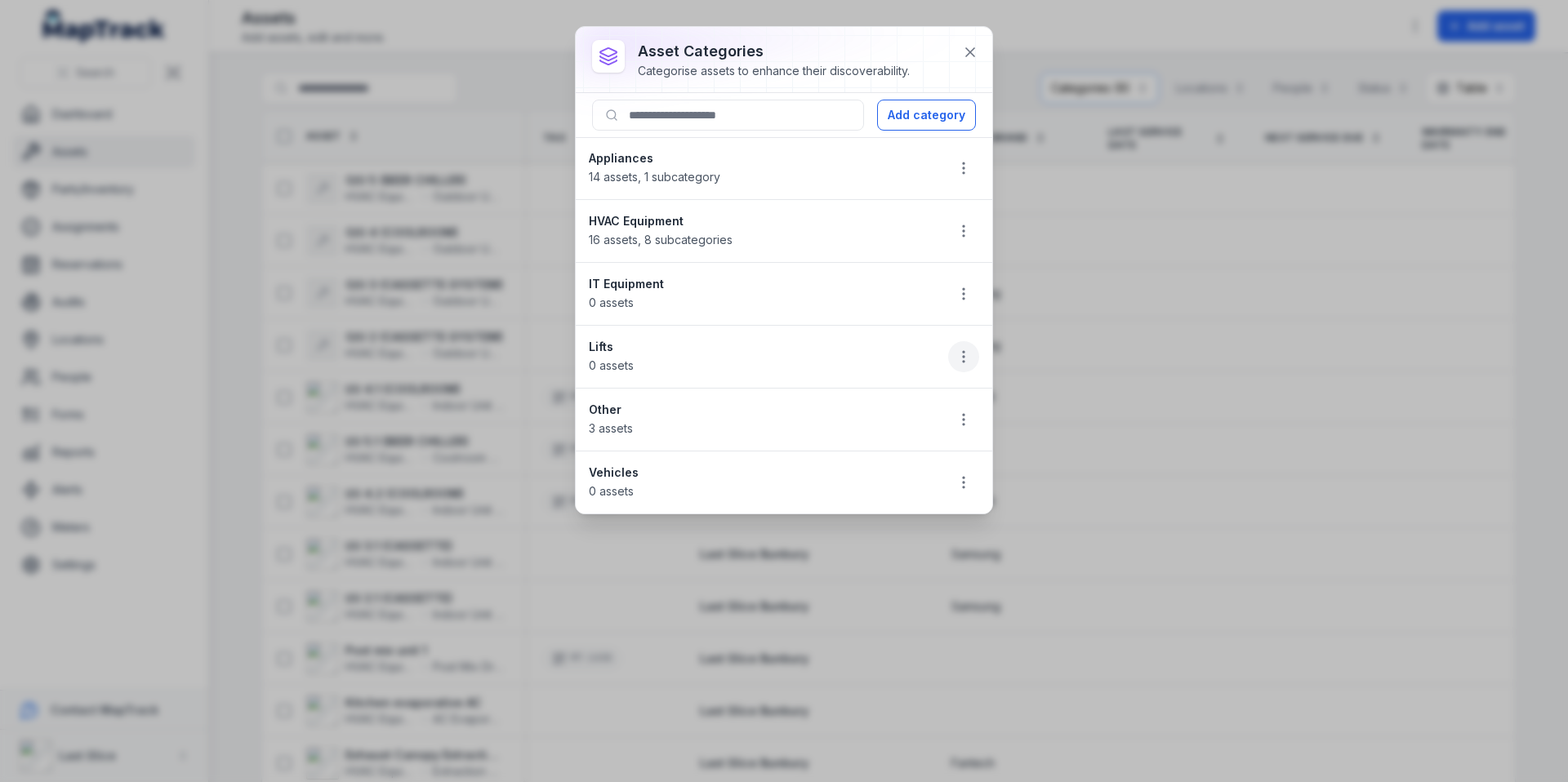
click at [964, 349] on icon "button" at bounding box center [963, 356] width 16 height 16
click at [911, 393] on div "Edit" at bounding box center [881, 400] width 183 height 29
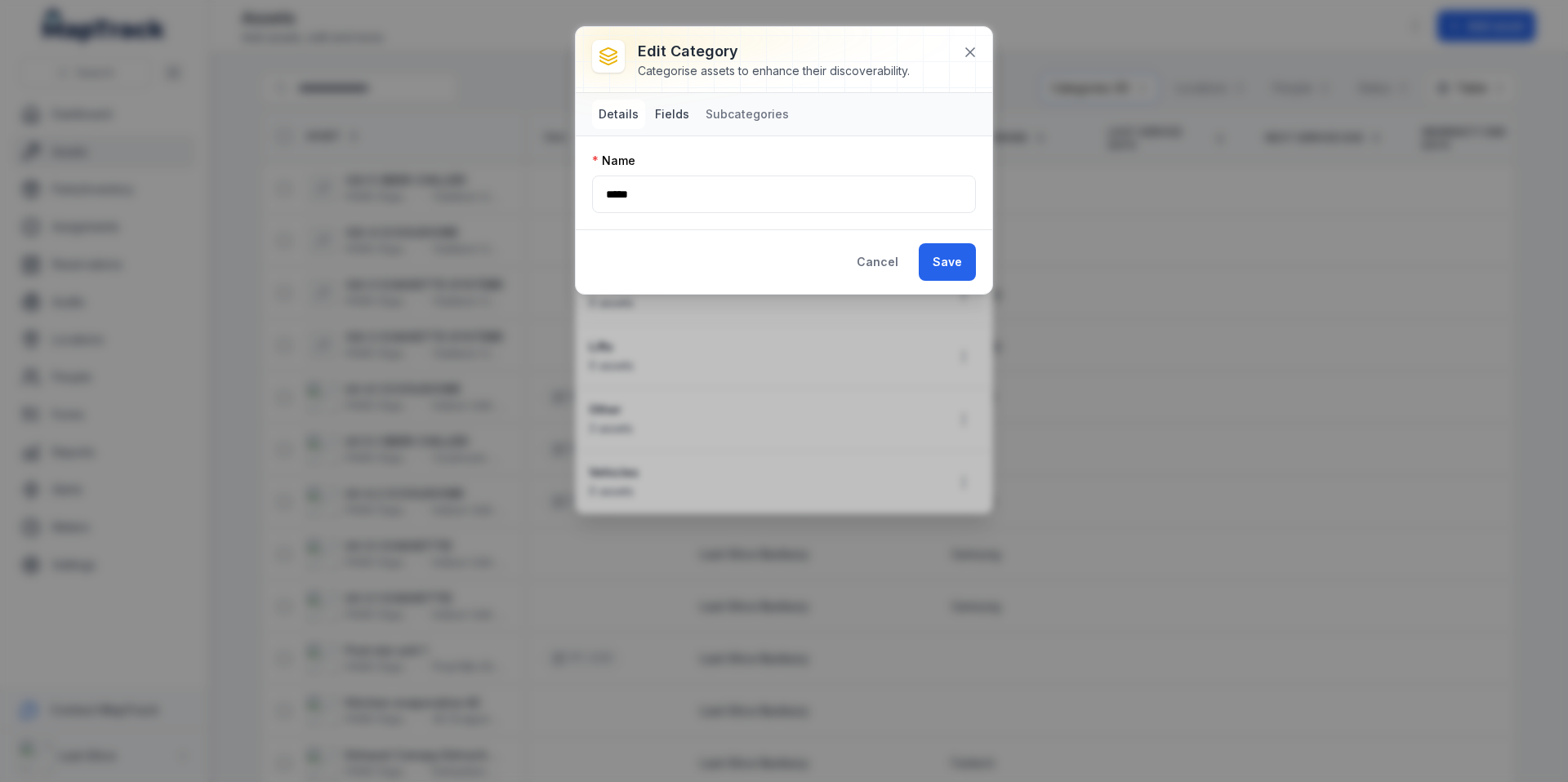
click at [682, 119] on button "Fields" at bounding box center [672, 114] width 47 height 29
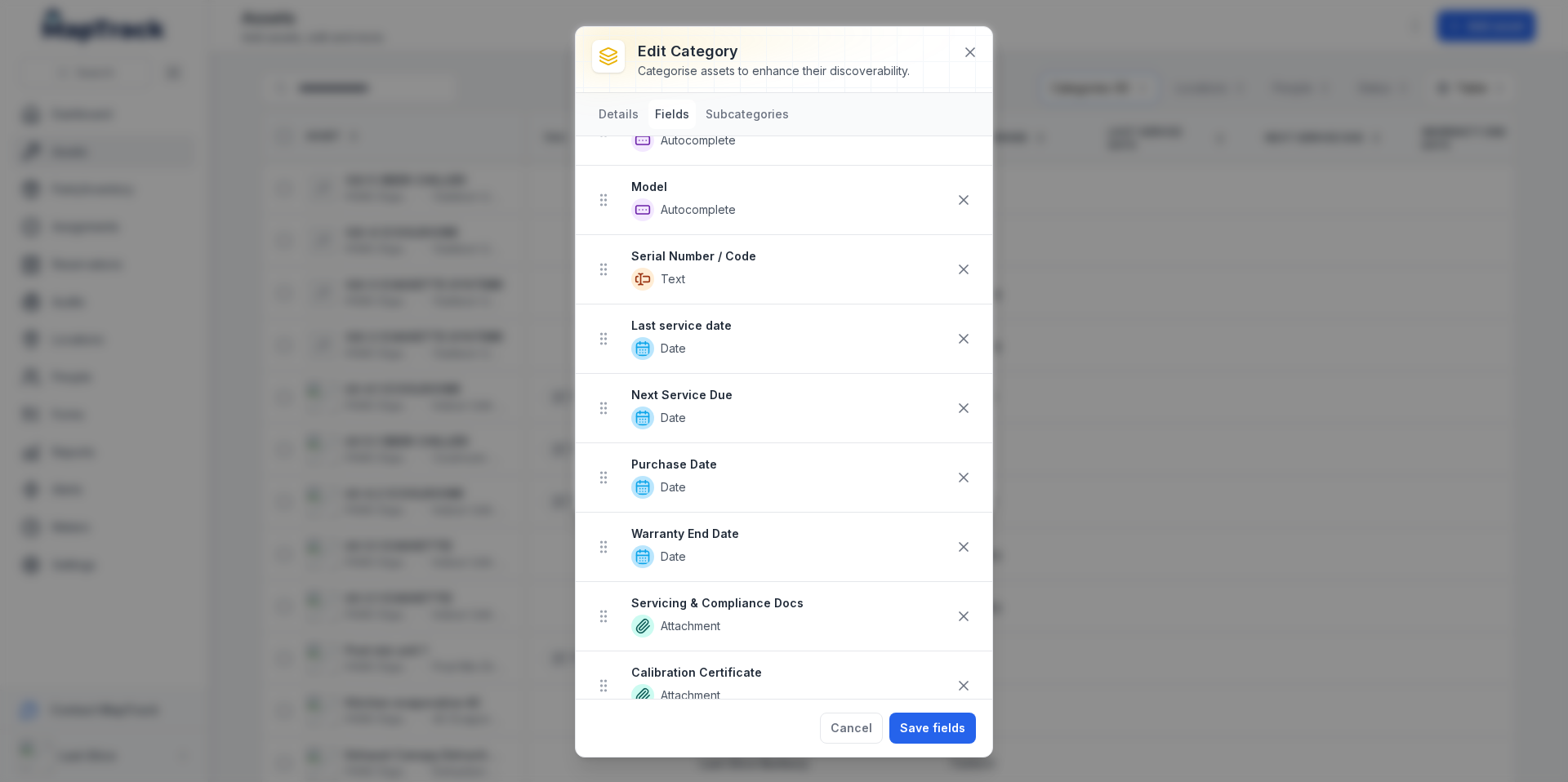
scroll to position [150, 0]
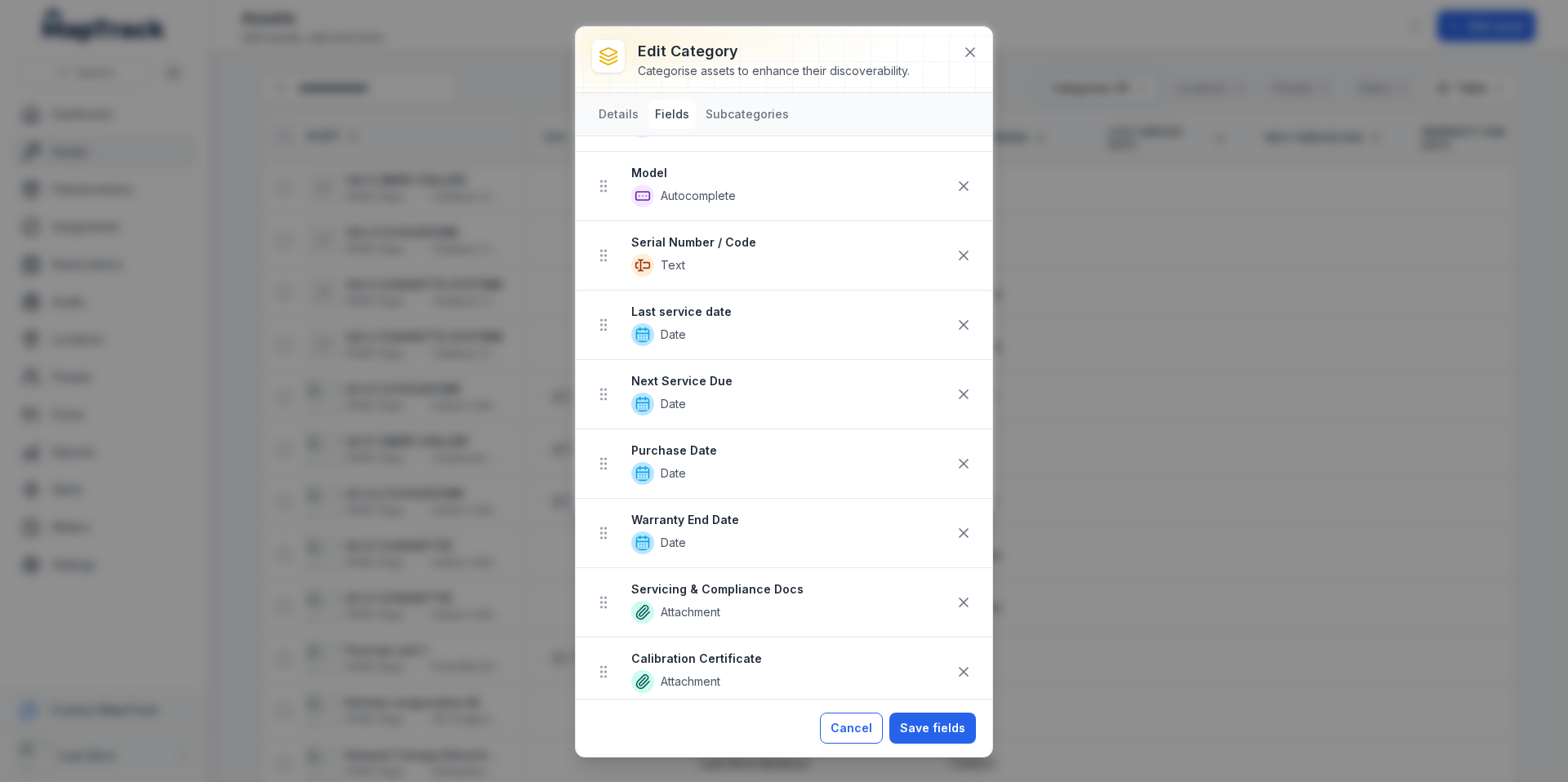
click at [846, 735] on button "Cancel" at bounding box center [851, 728] width 63 height 31
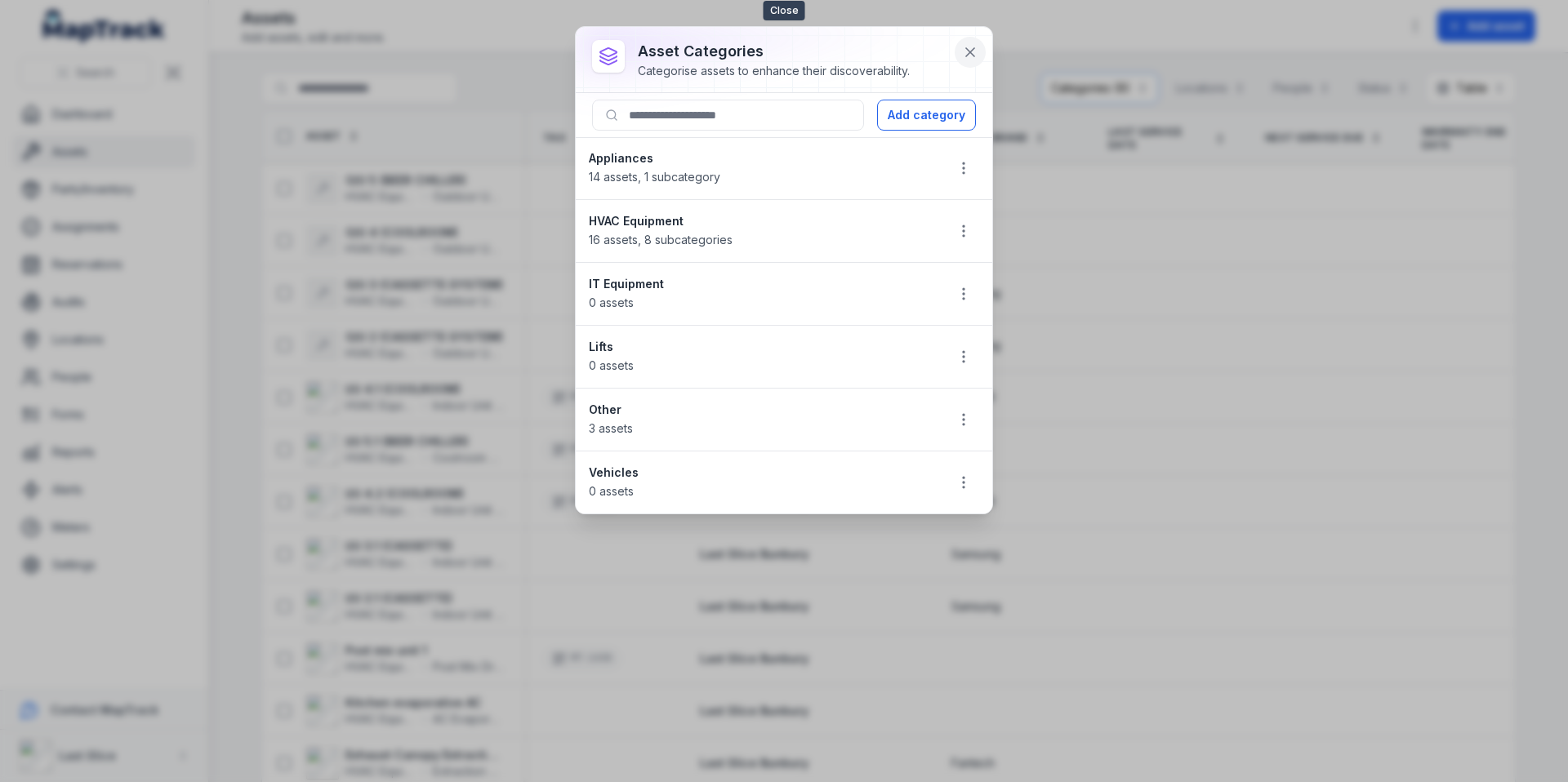
click at [965, 59] on icon at bounding box center [969, 52] width 16 height 16
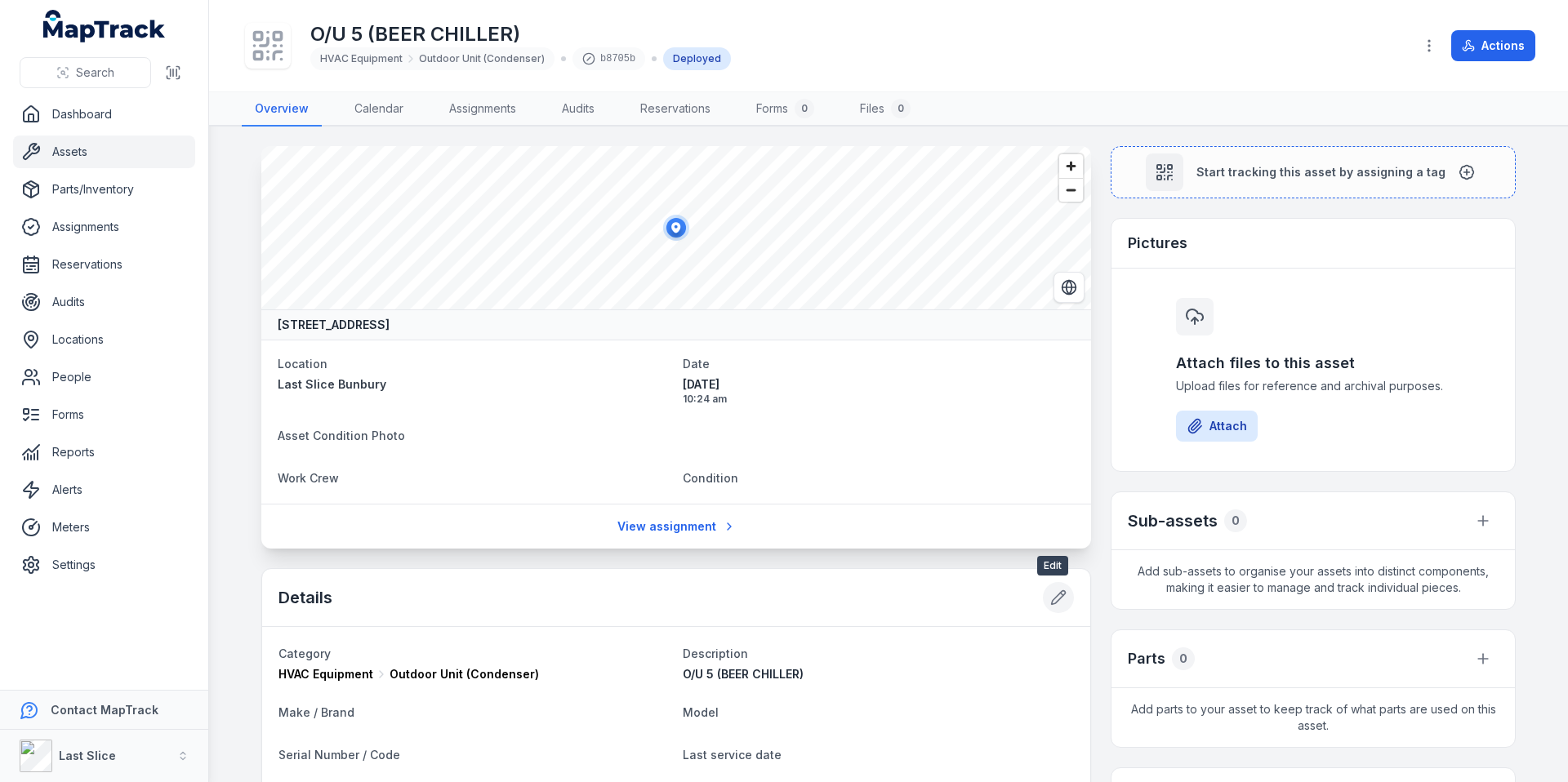
click at [1053, 589] on button at bounding box center [1058, 597] width 31 height 31
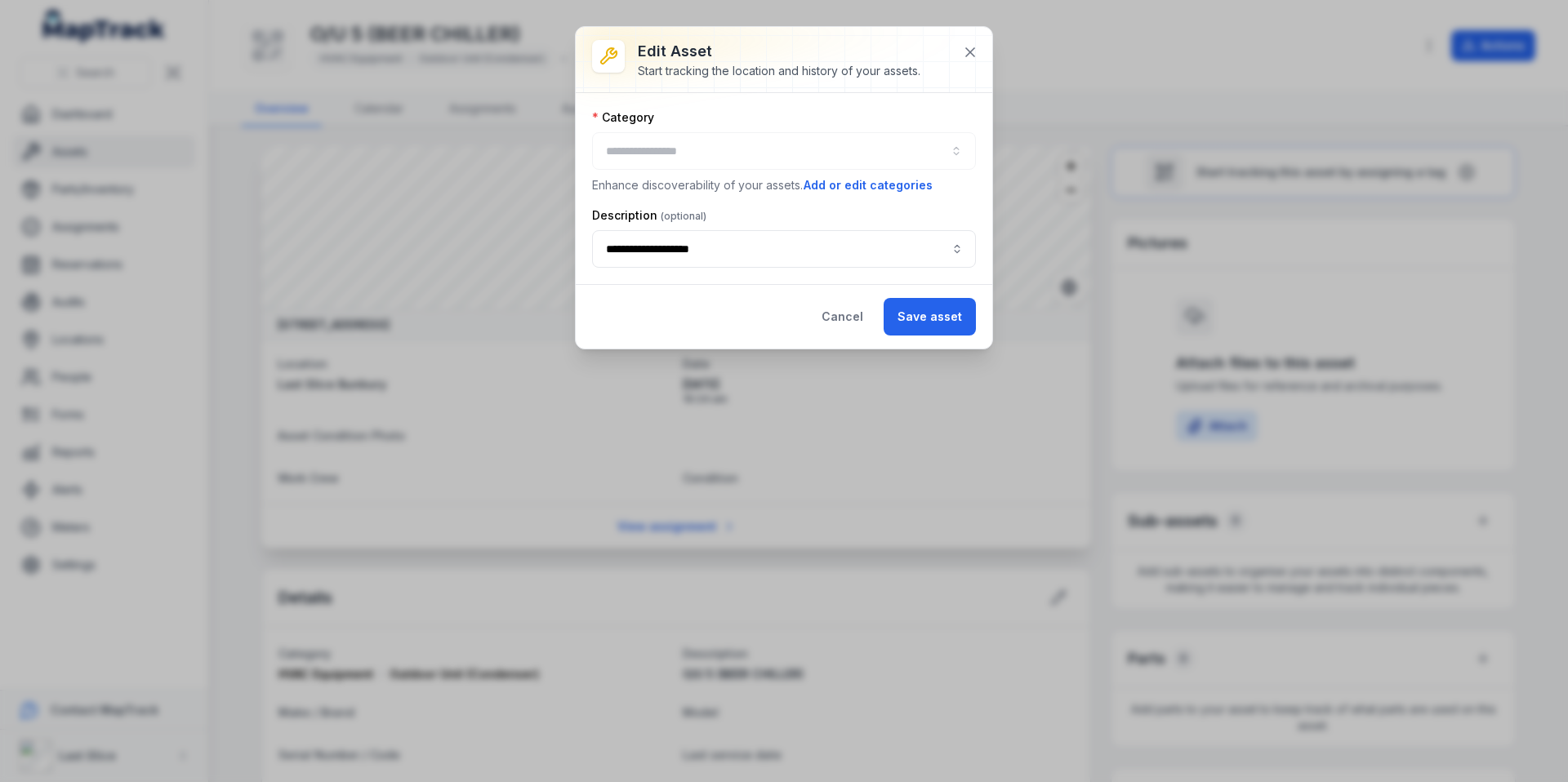
type input "**********"
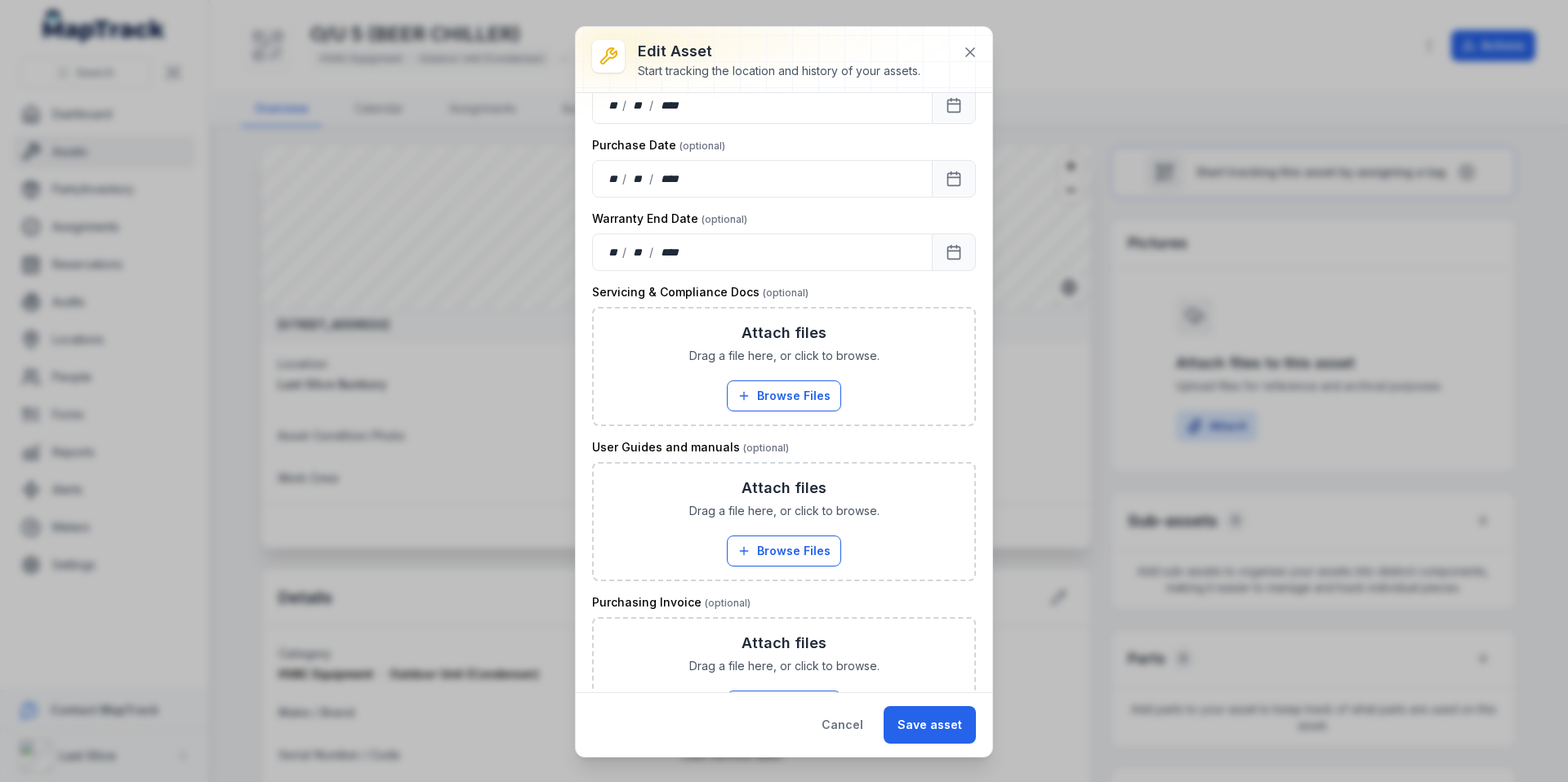
scroll to position [645, 0]
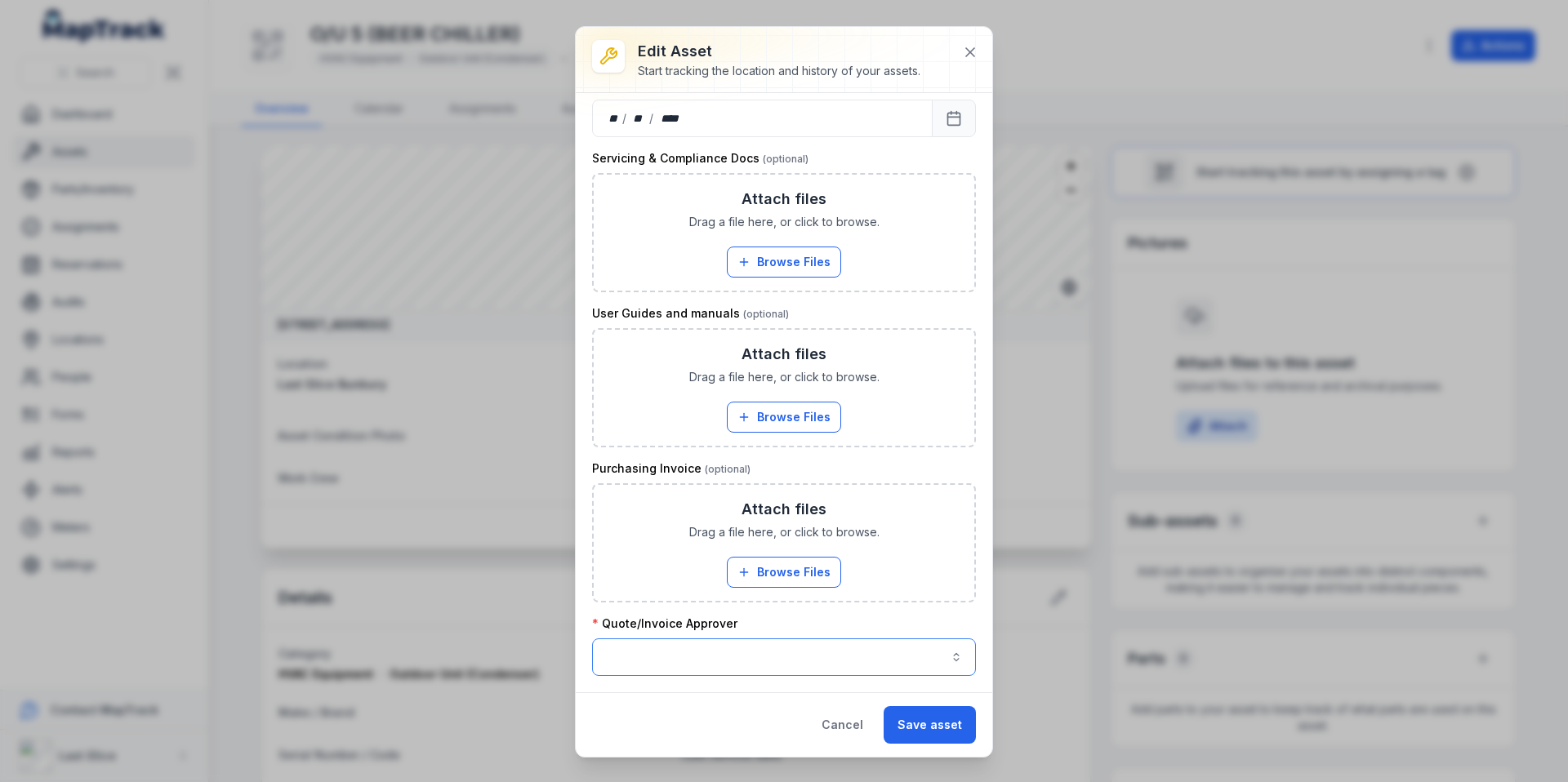
click at [740, 666] on button "button" at bounding box center [783, 658] width 384 height 38
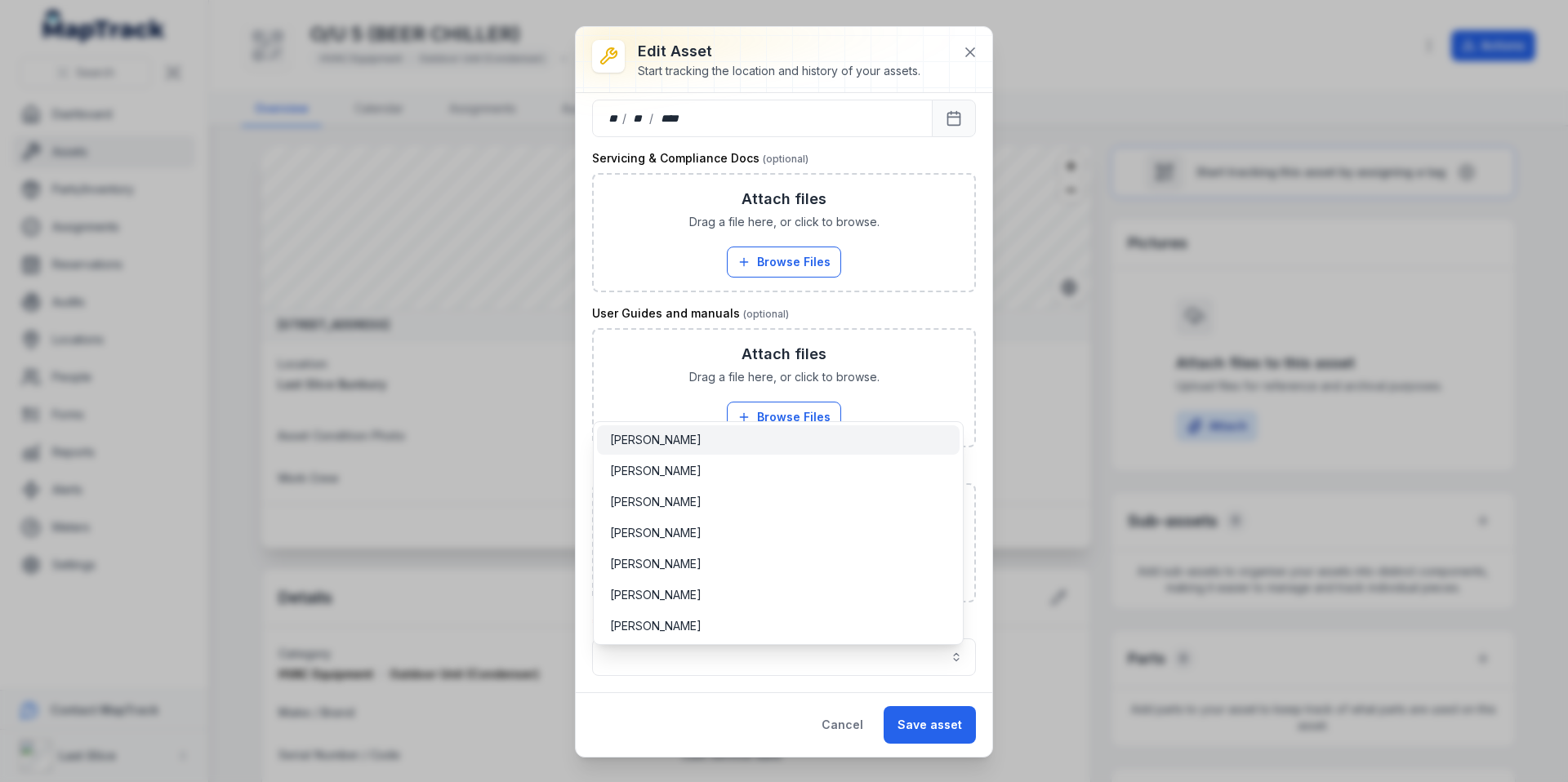
click at [676, 447] on span "[PERSON_NAME]" at bounding box center [655, 439] width 92 height 16
click at [924, 733] on div "**********" at bounding box center [783, 391] width 416 height 730
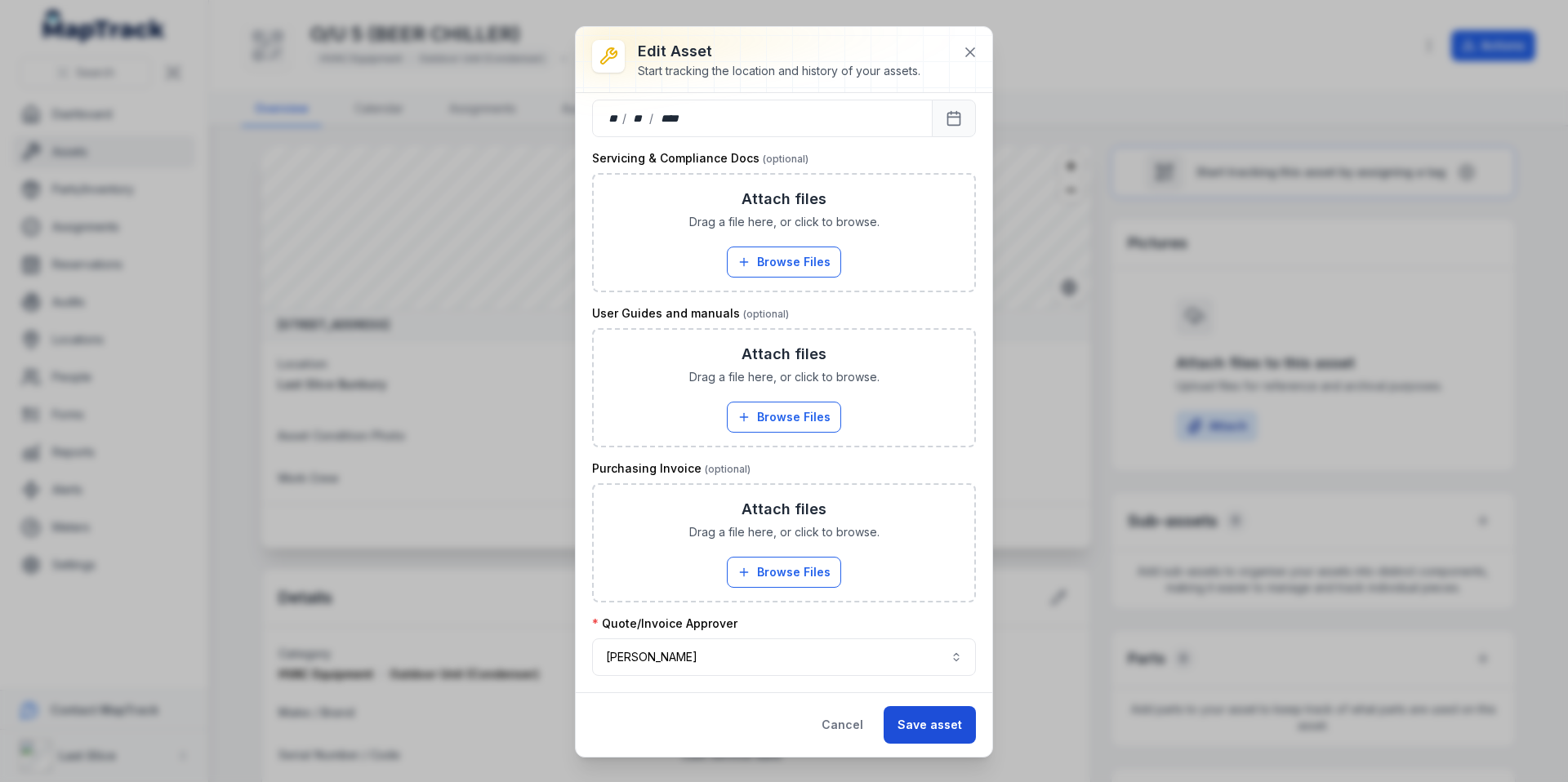
click at [925, 726] on button "Save asset" at bounding box center [929, 725] width 92 height 38
